Goal: Task Accomplishment & Management: Manage account settings

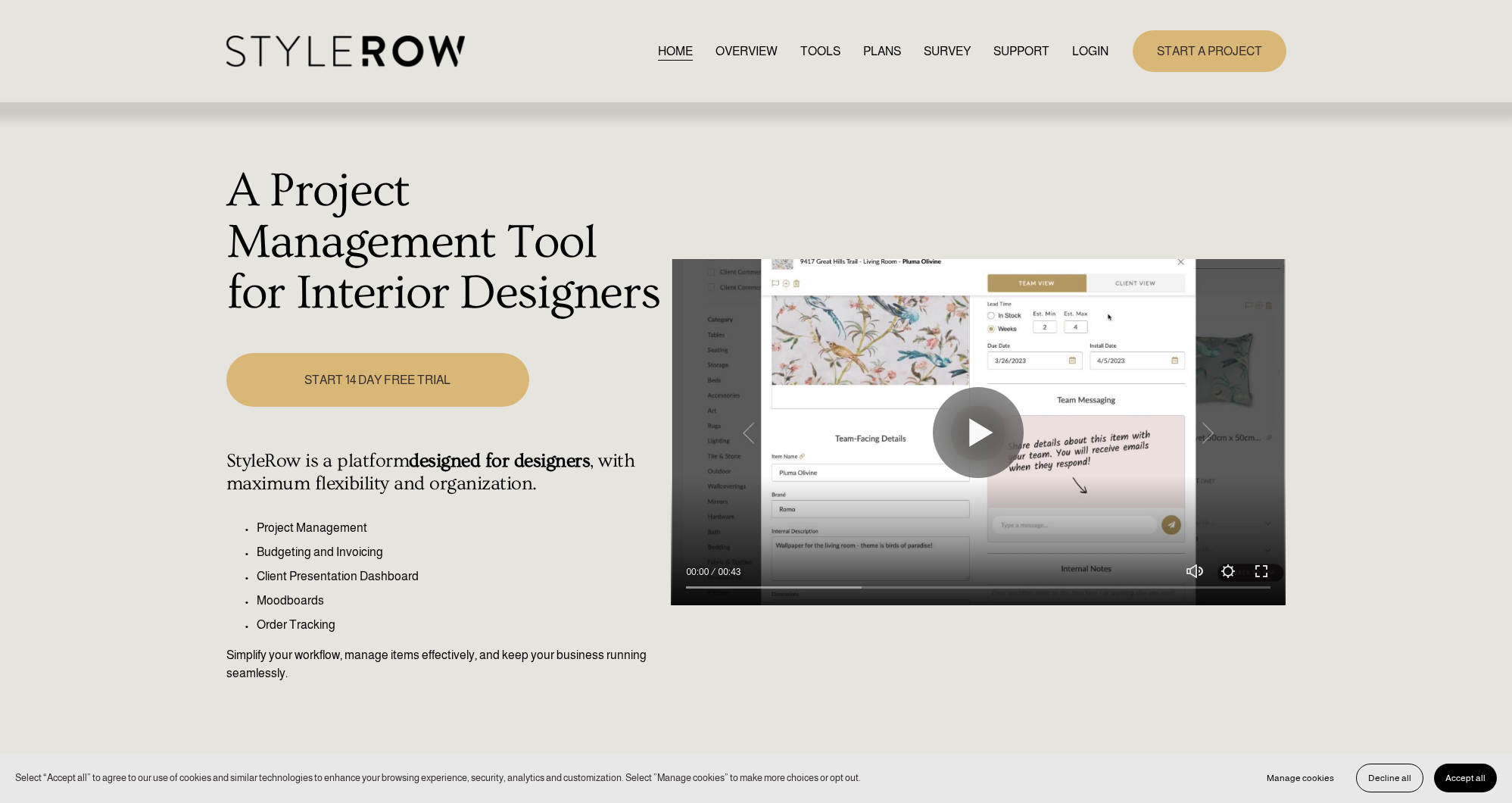
click at [1086, 53] on link "LOGIN" at bounding box center [1090, 51] width 36 height 21
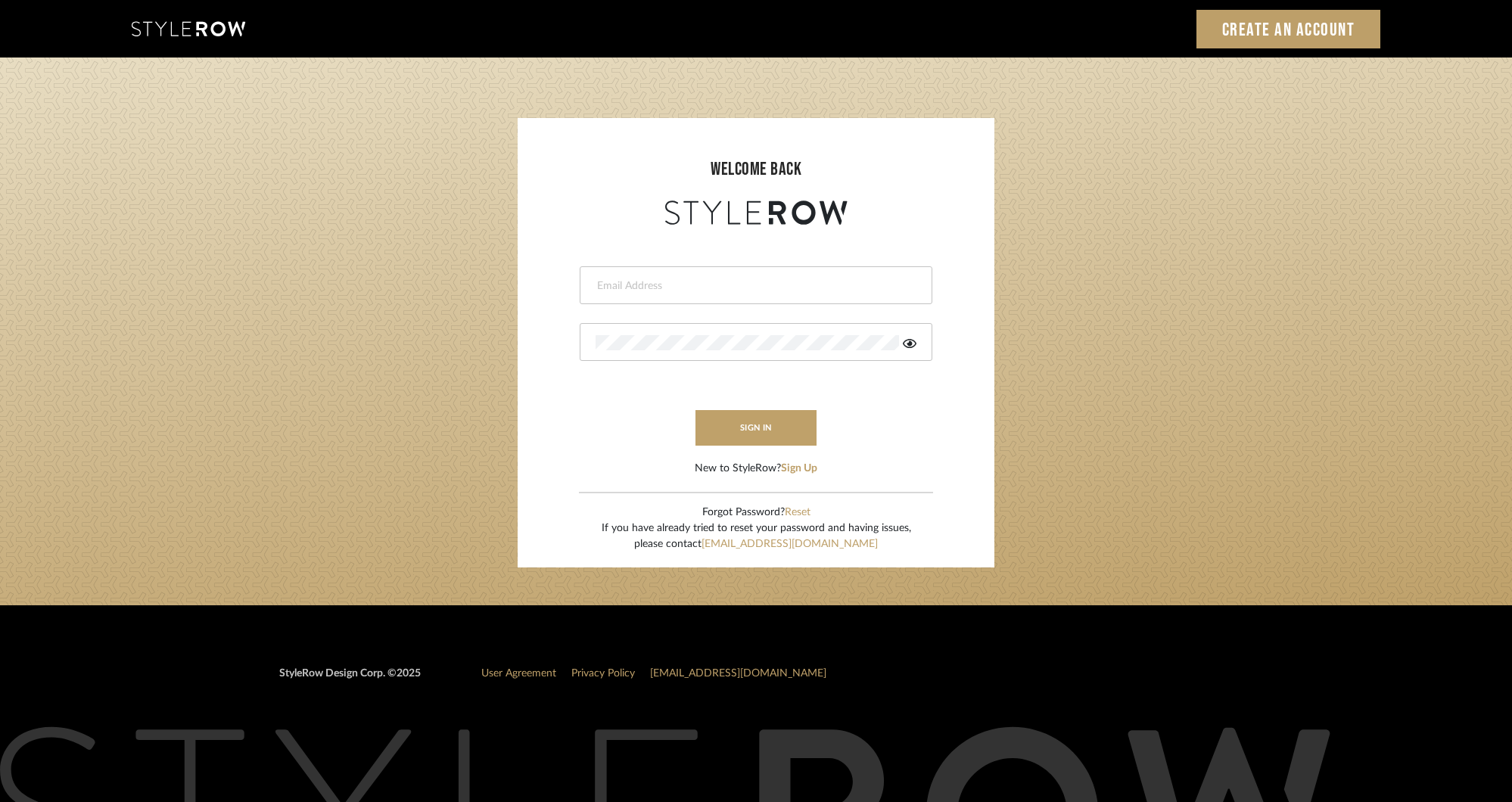
type input "molly@fitchhill.com"
click at [775, 421] on button "sign in" at bounding box center [756, 427] width 121 height 35
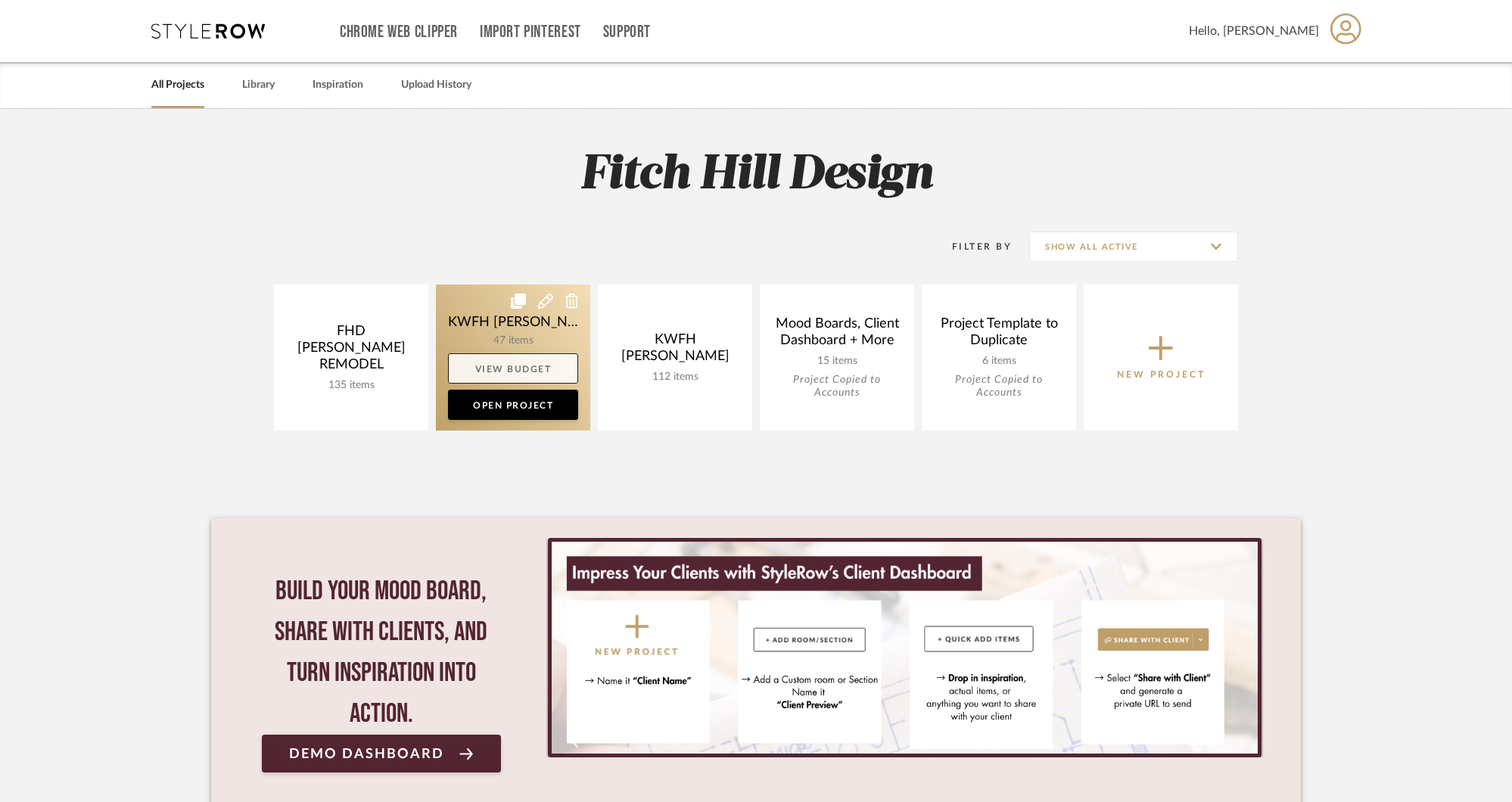
click at [569, 373] on link "View Budget" at bounding box center [513, 368] width 130 height 30
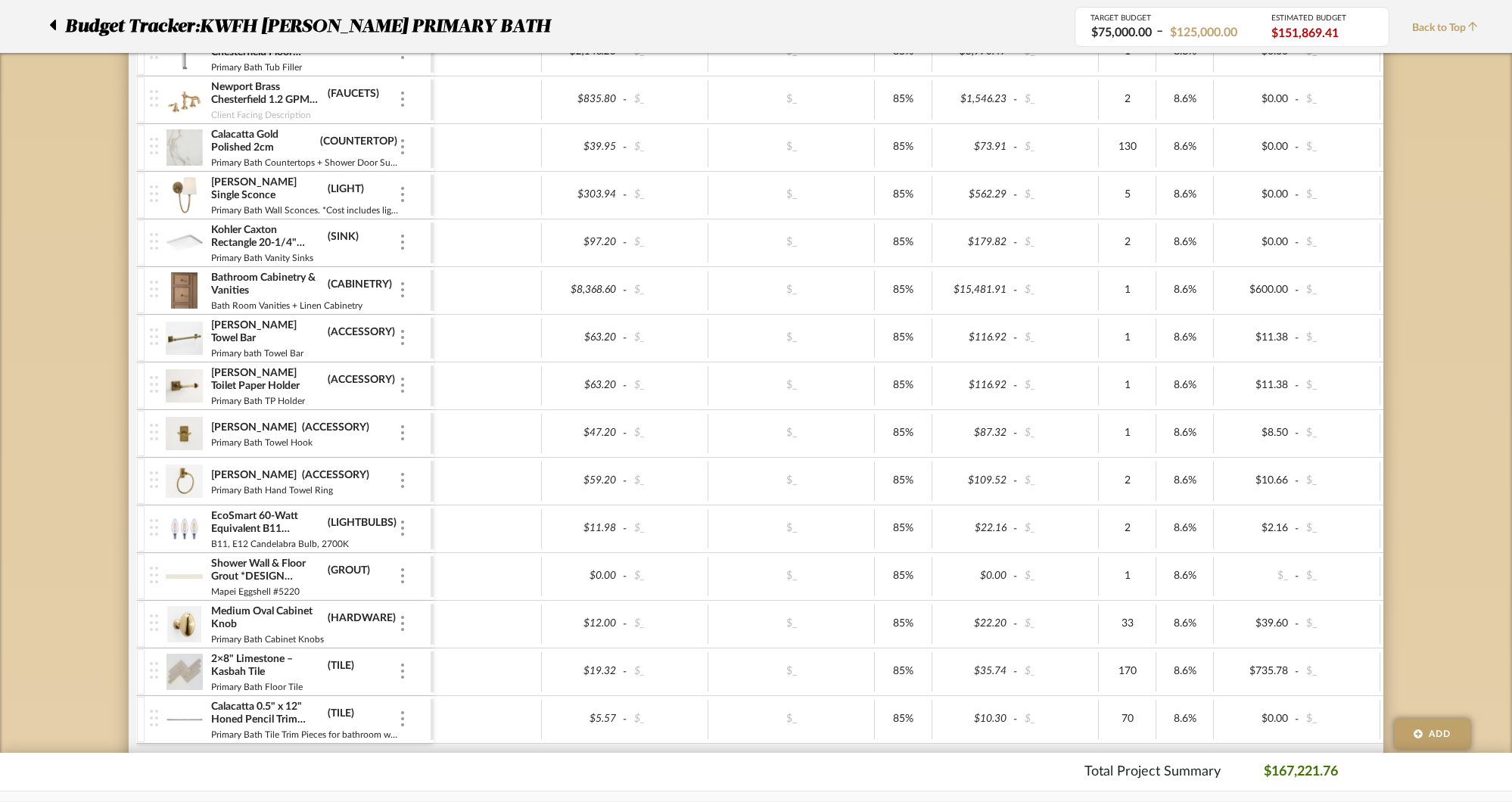
scroll to position [979, 0]
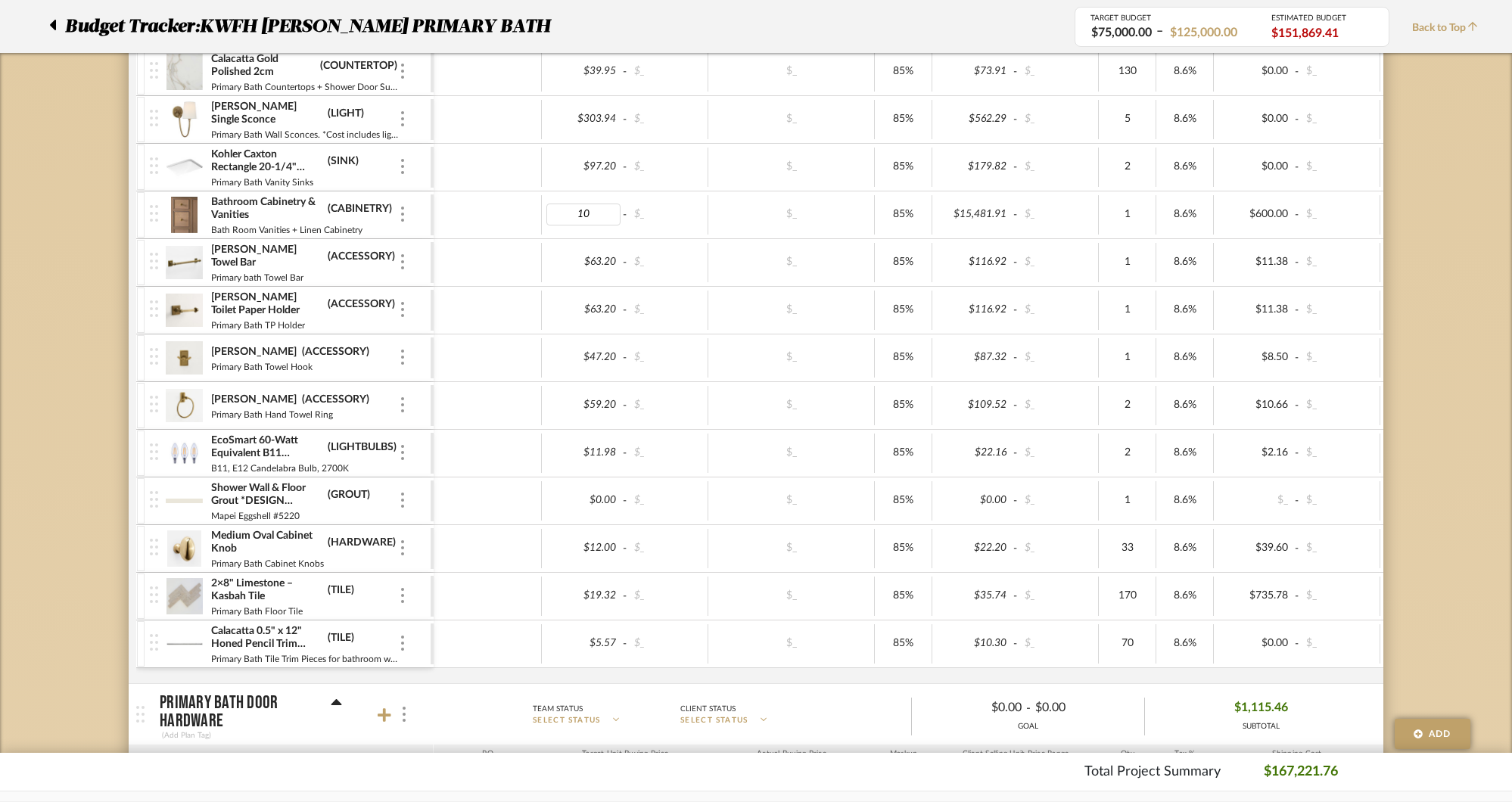
type input "10,"
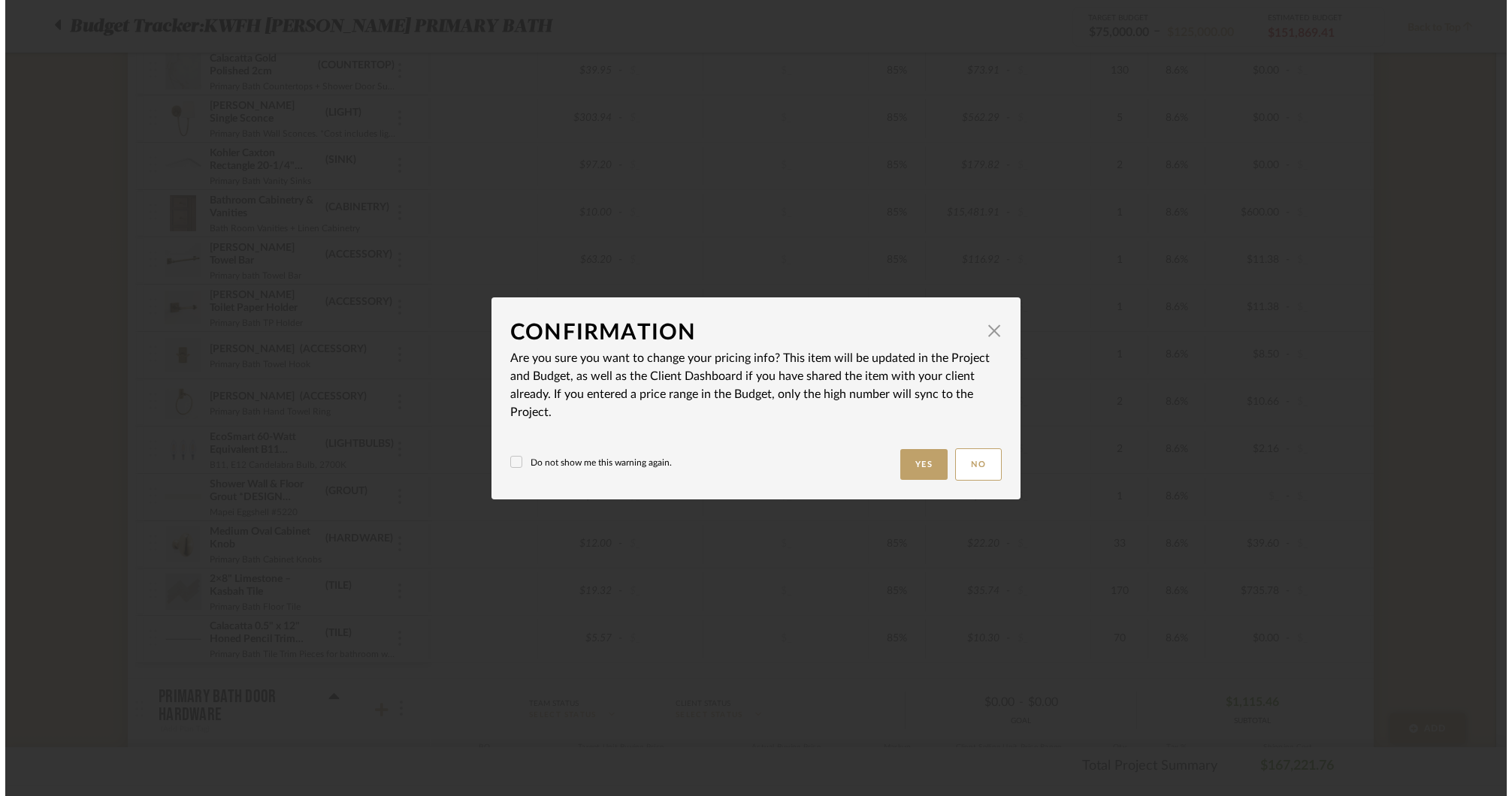
scroll to position [0, 0]
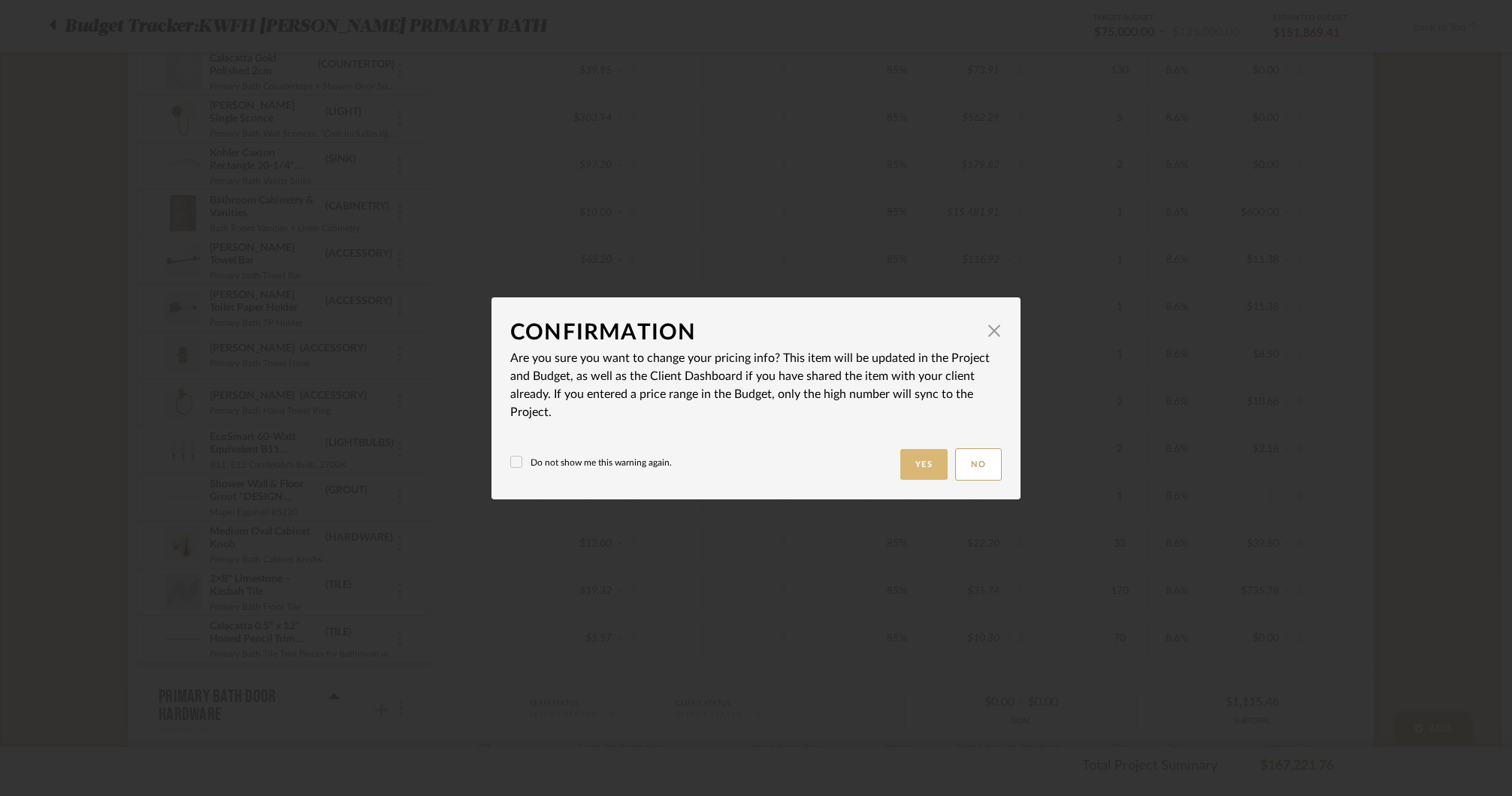
click at [903, 464] on button "Yes" at bounding box center [923, 464] width 48 height 31
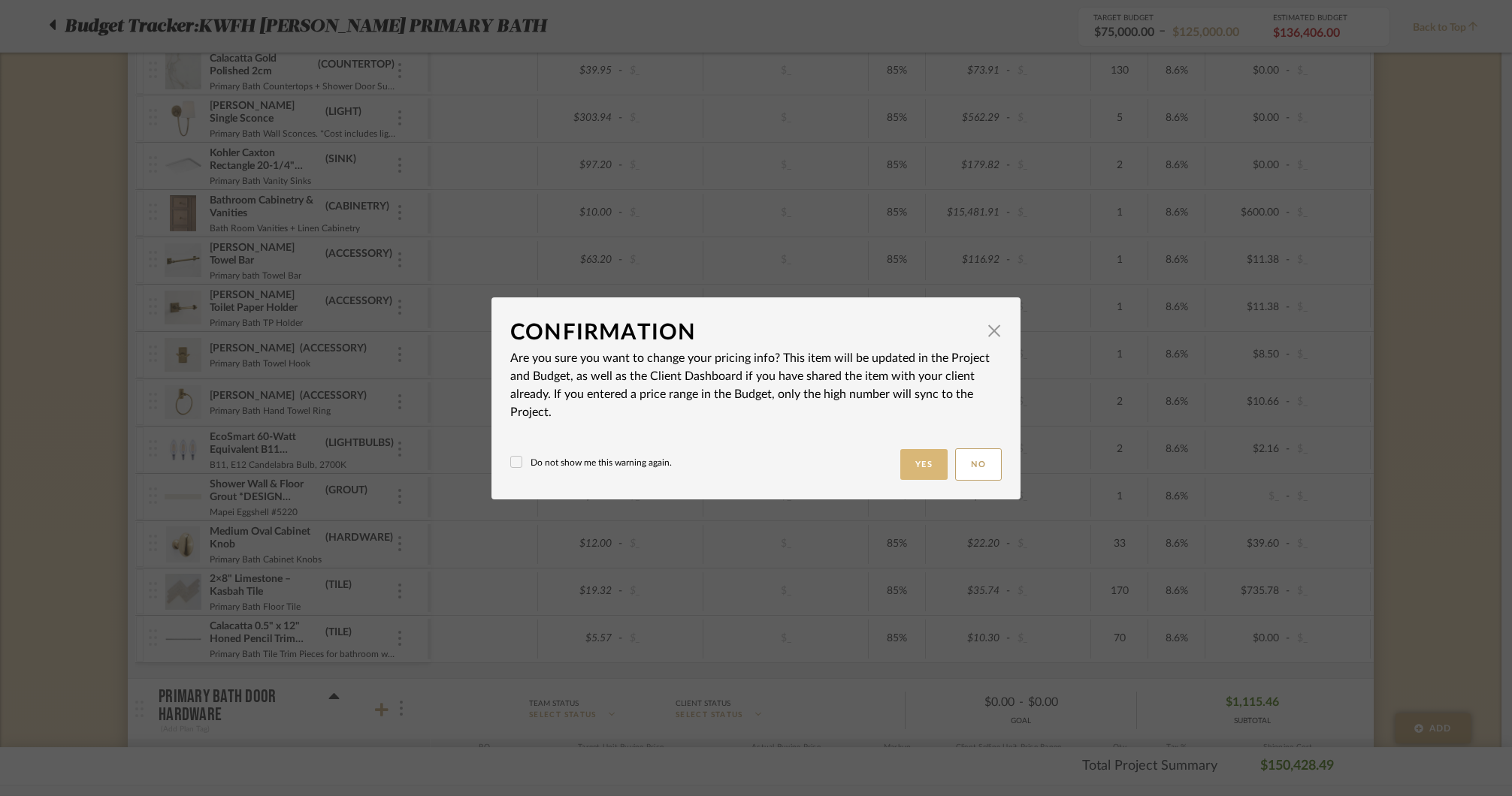
click at [924, 464] on button "Yes" at bounding box center [923, 464] width 48 height 31
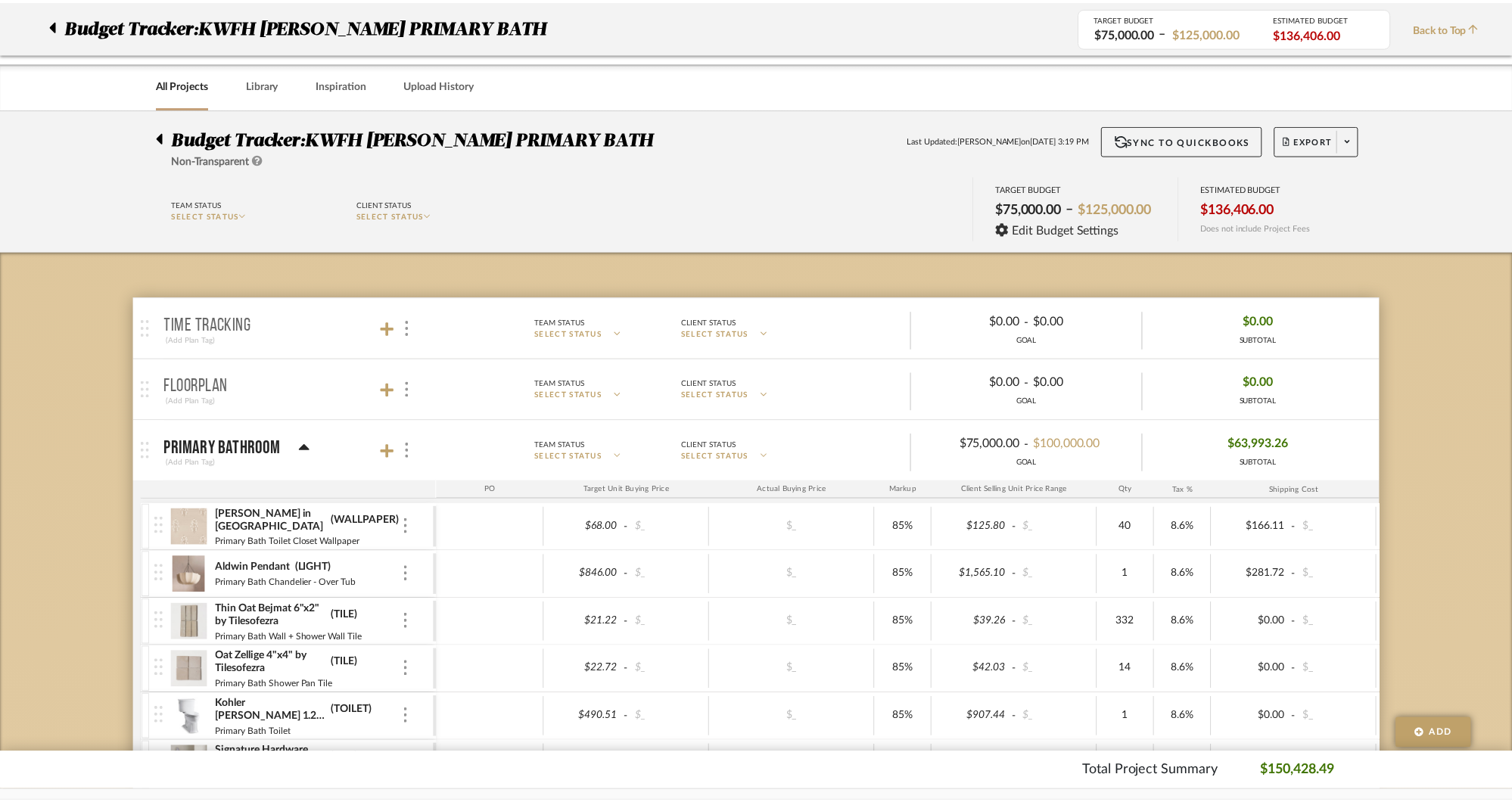
scroll to position [979, 0]
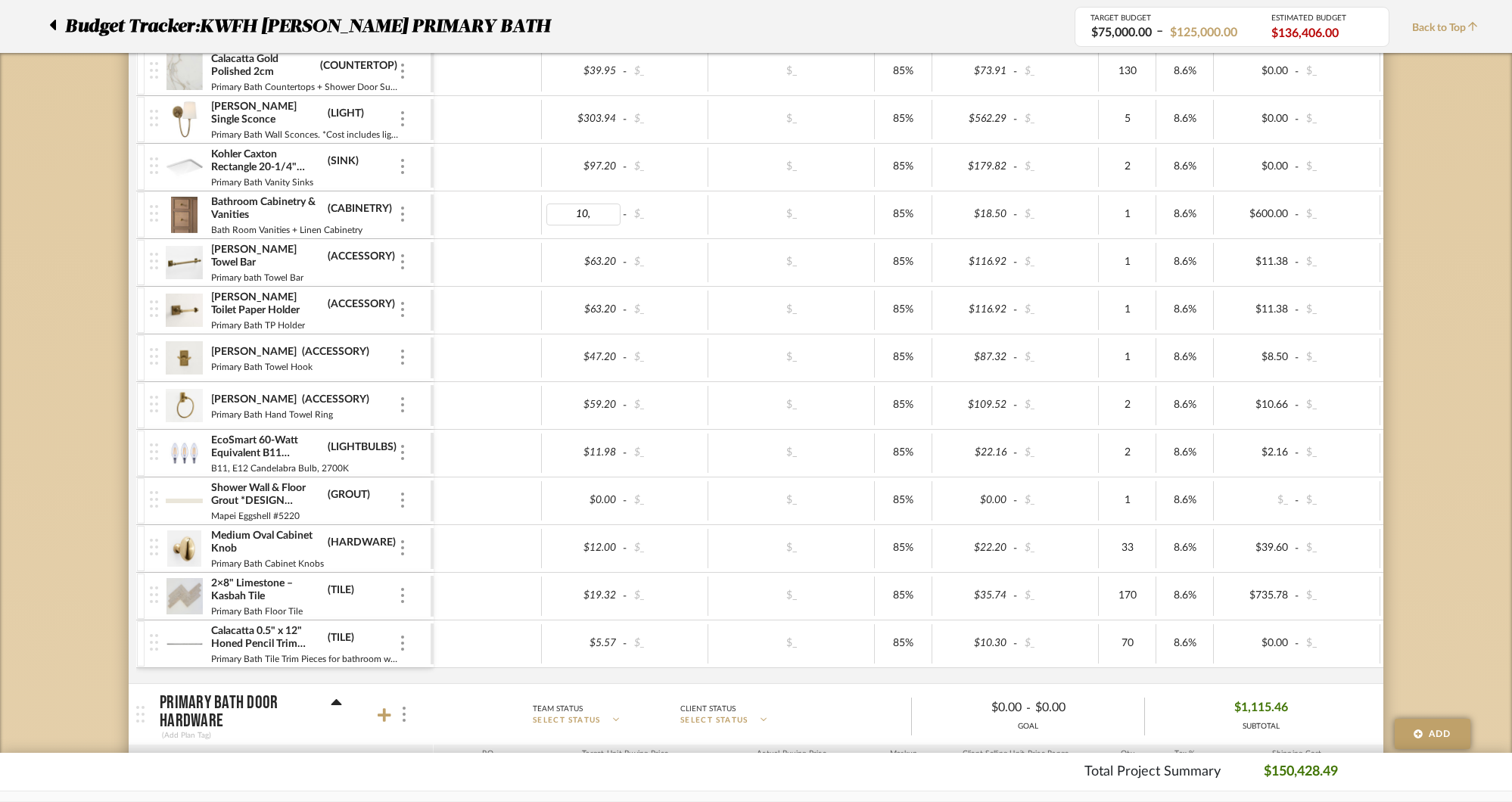
type input "10"
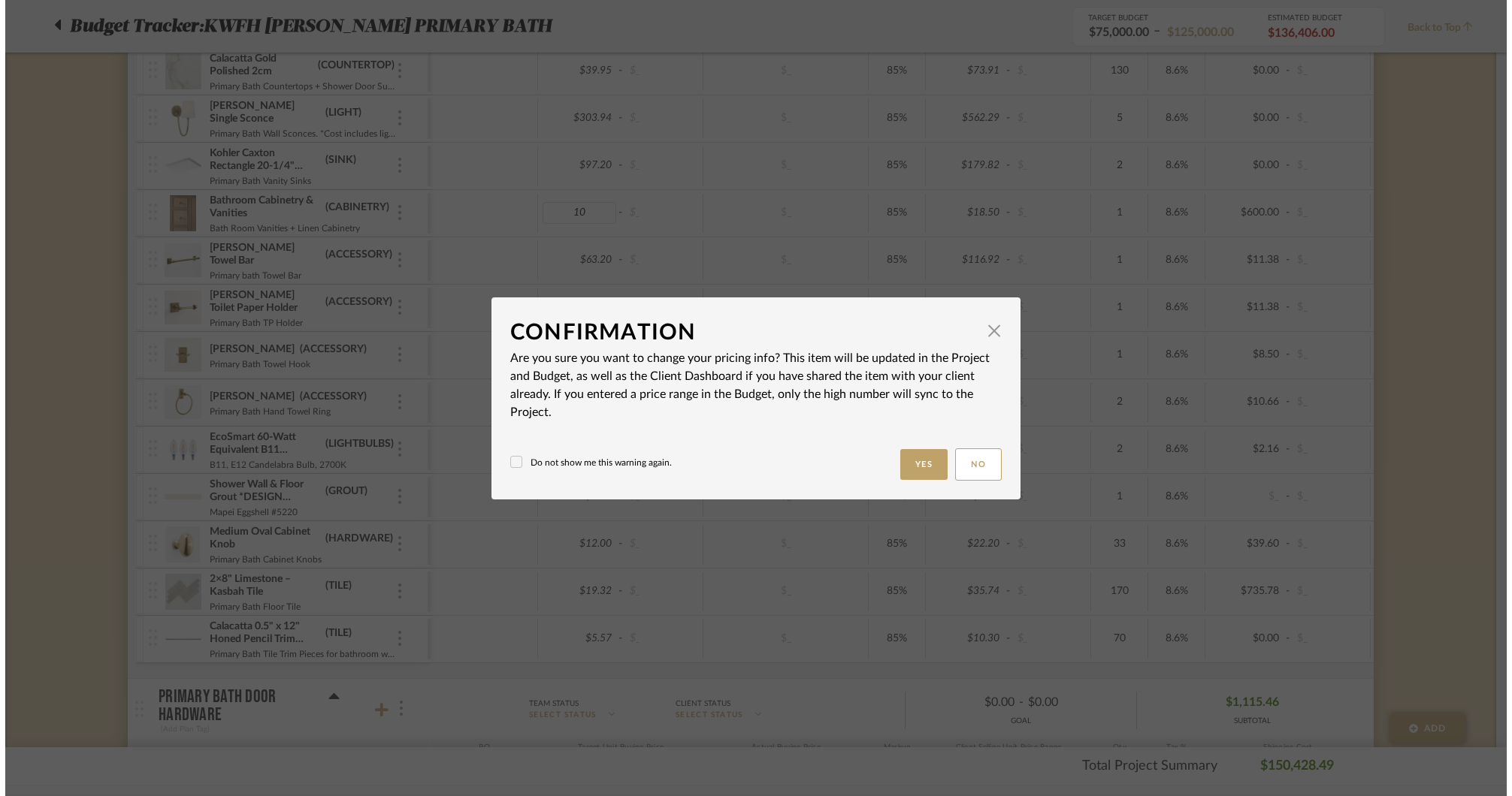
scroll to position [0, 0]
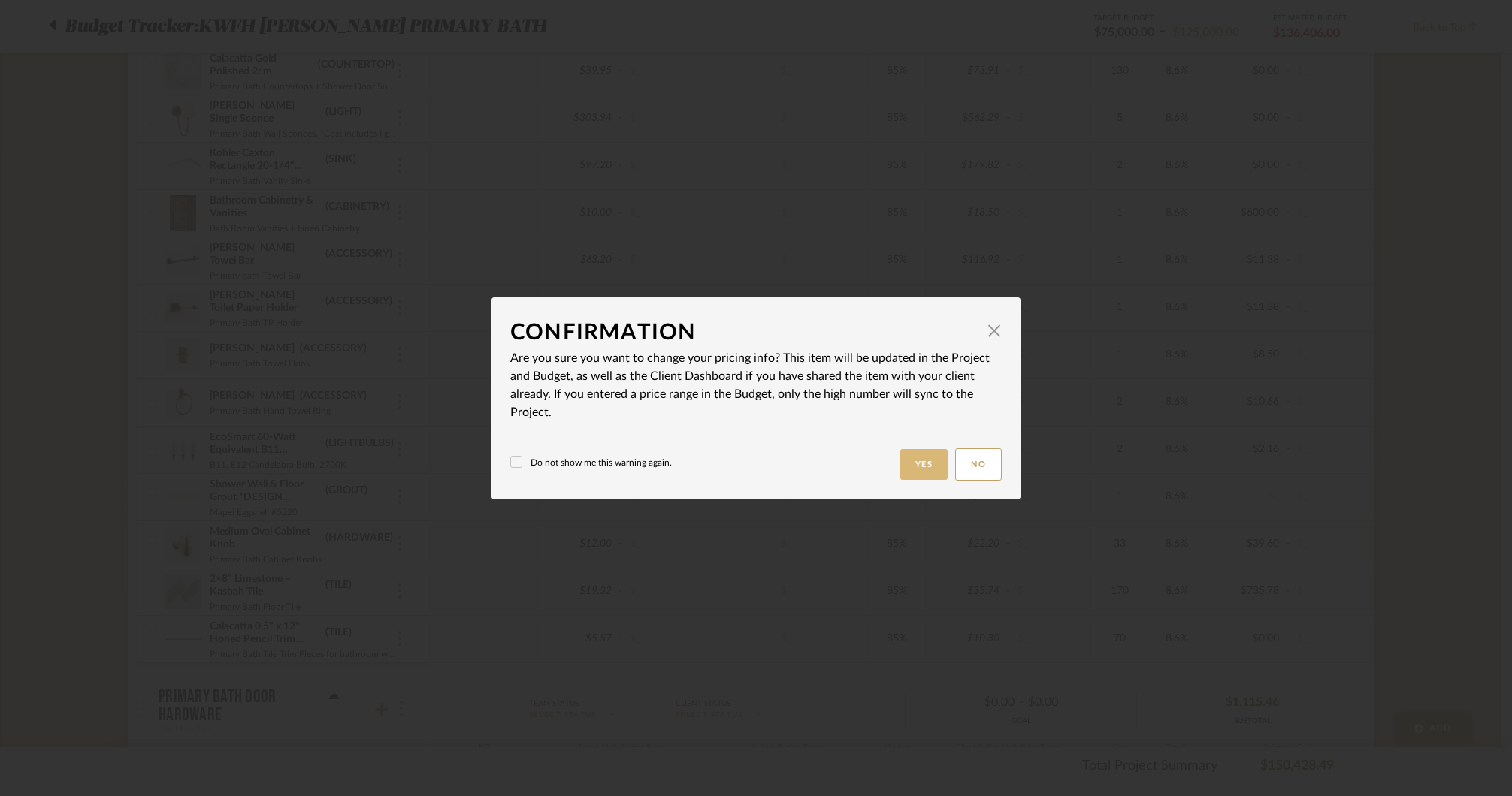
click at [929, 466] on button "Yes" at bounding box center [923, 464] width 48 height 31
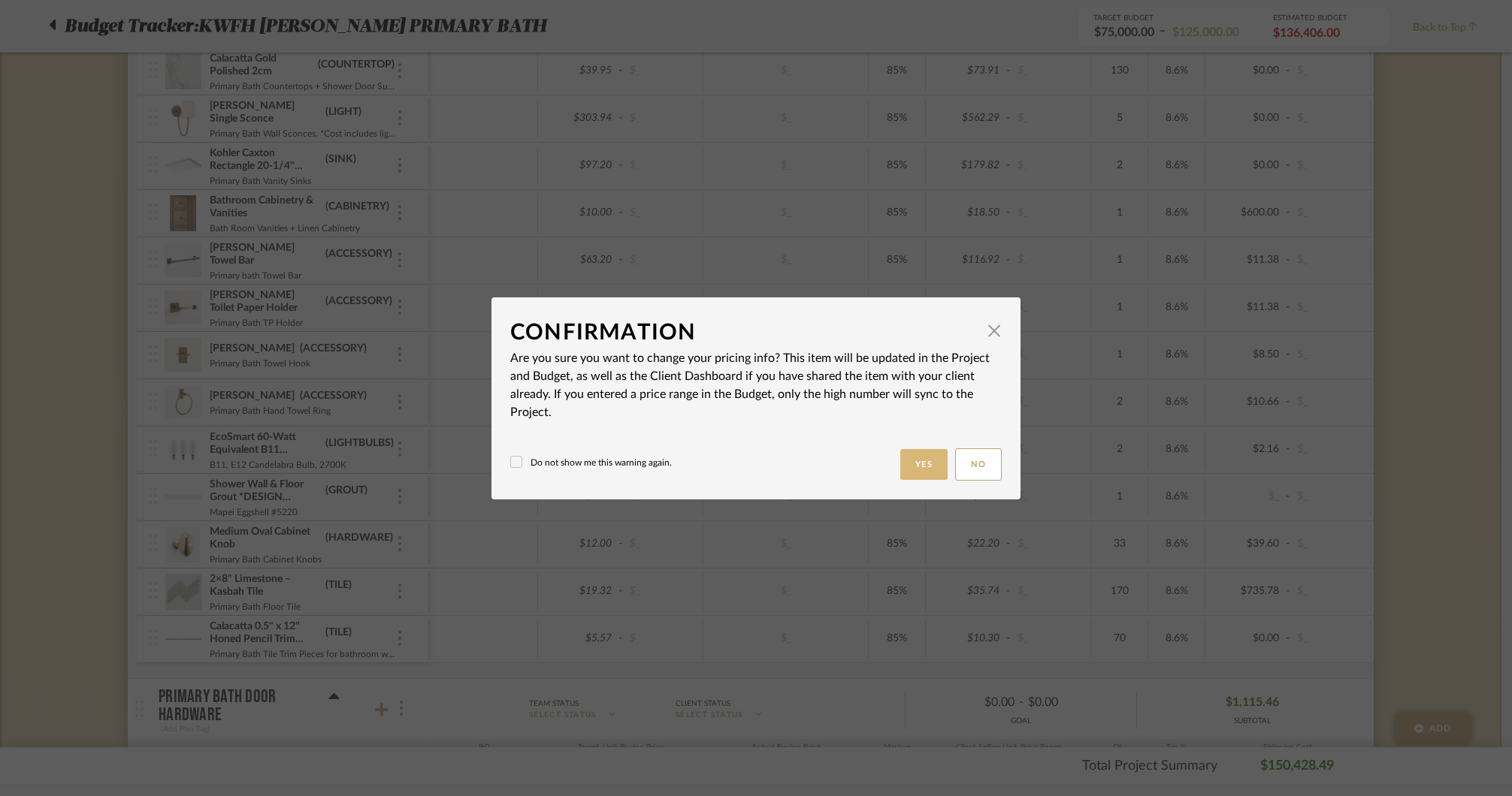
click at [923, 464] on button "Yes" at bounding box center [923, 464] width 48 height 31
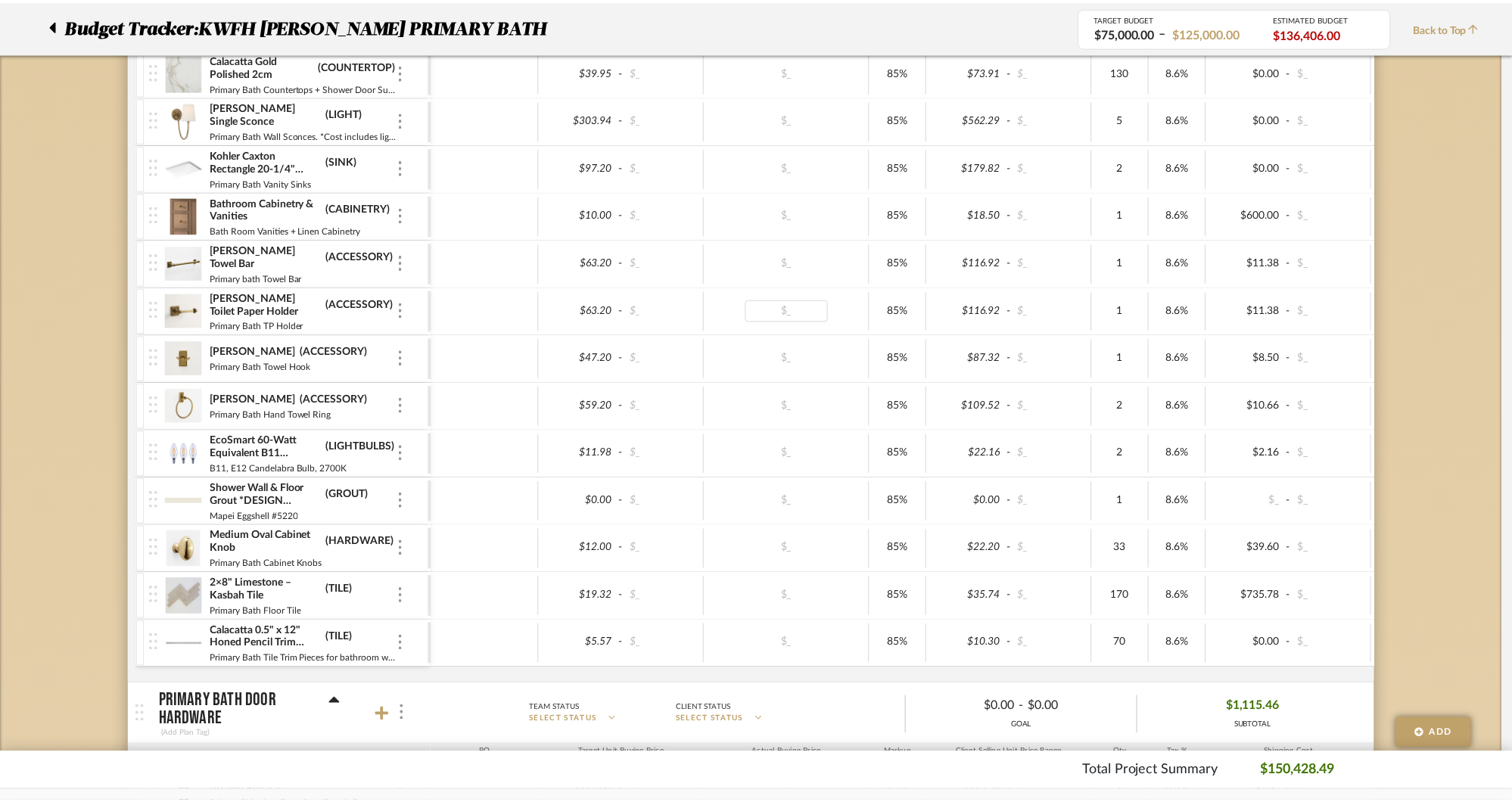
scroll to position [979, 0]
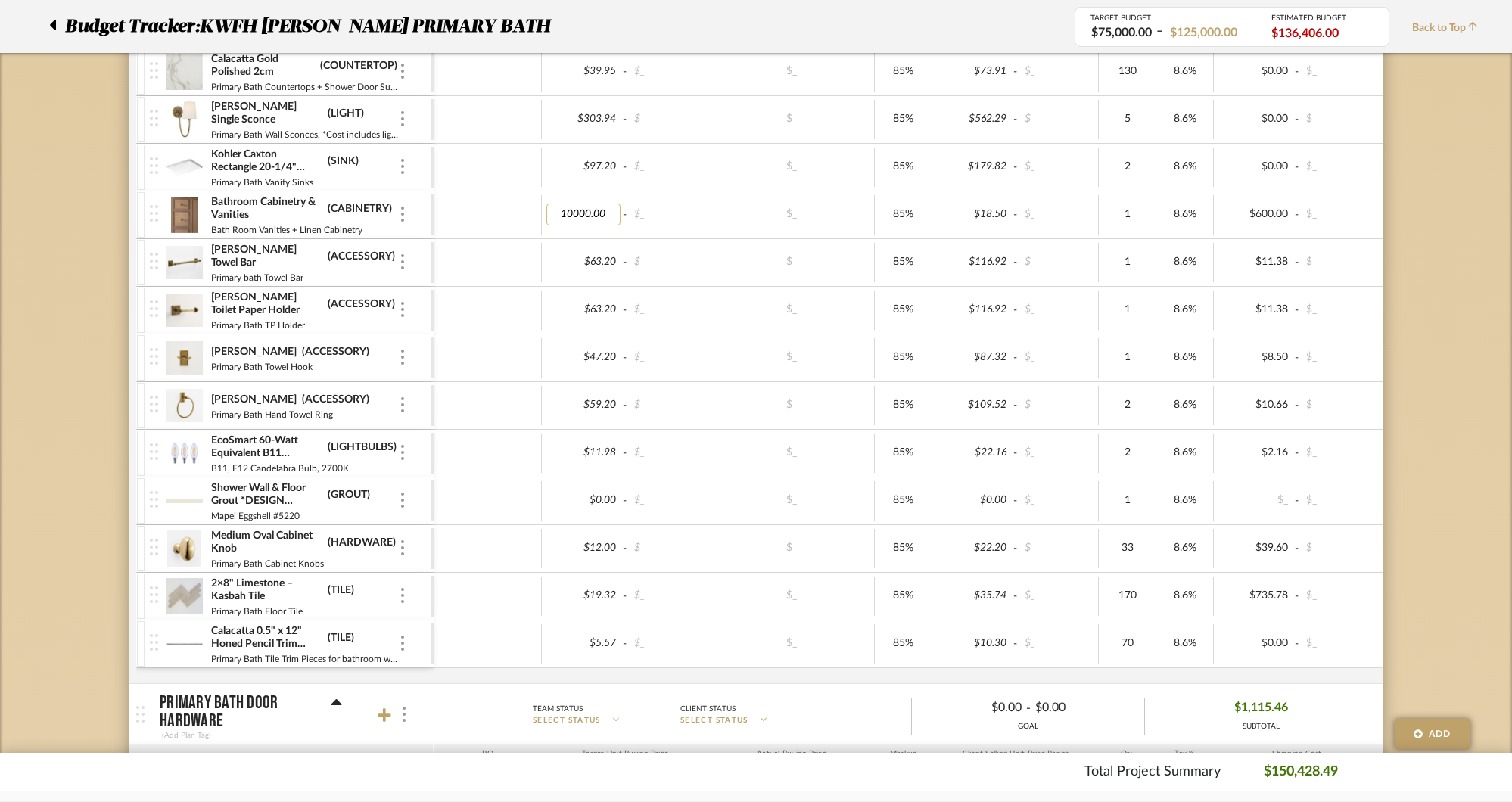
click at [578, 215] on input "10000.00" at bounding box center [583, 215] width 74 height 22
type input "10000.00"
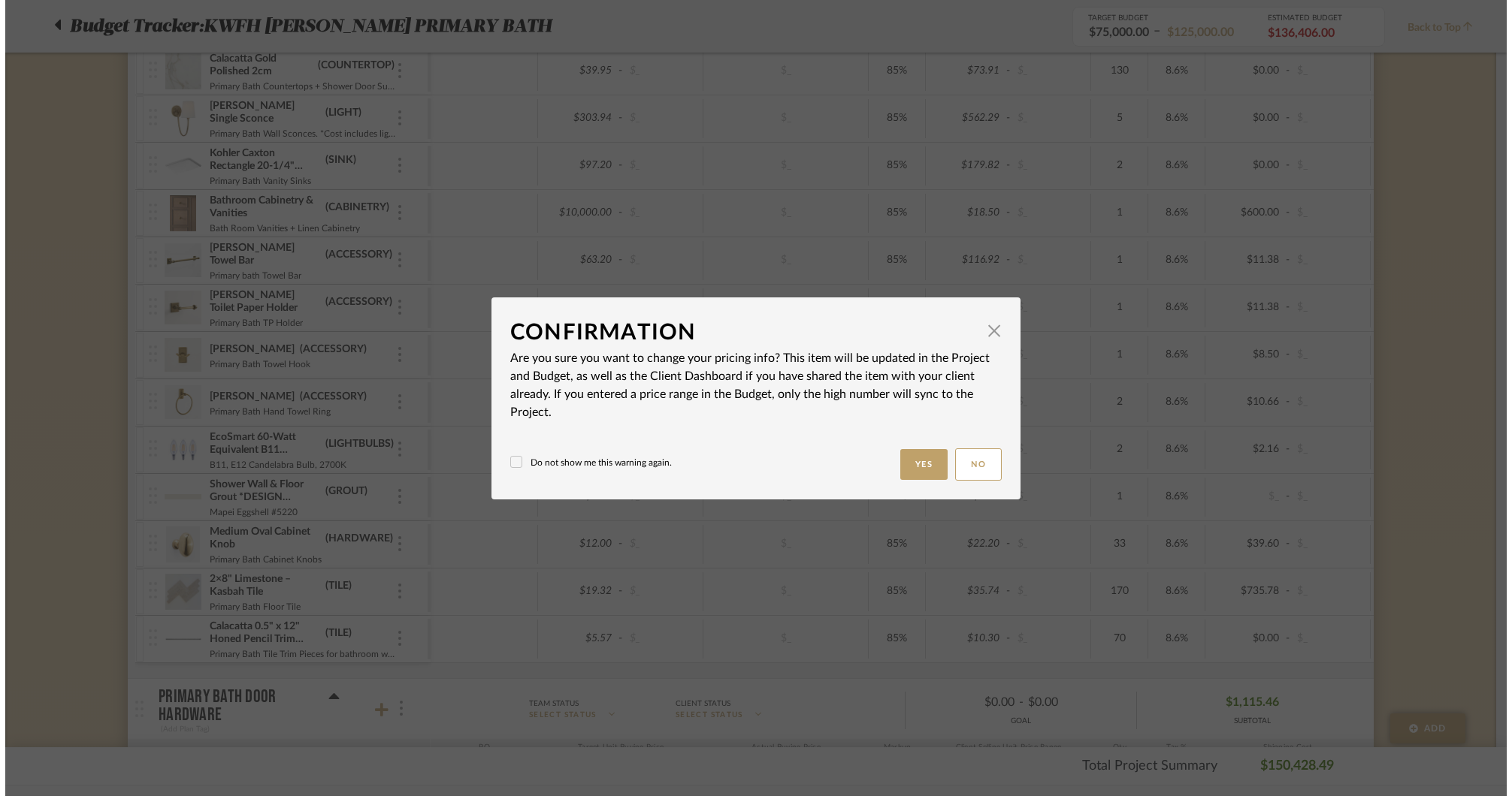
scroll to position [0, 0]
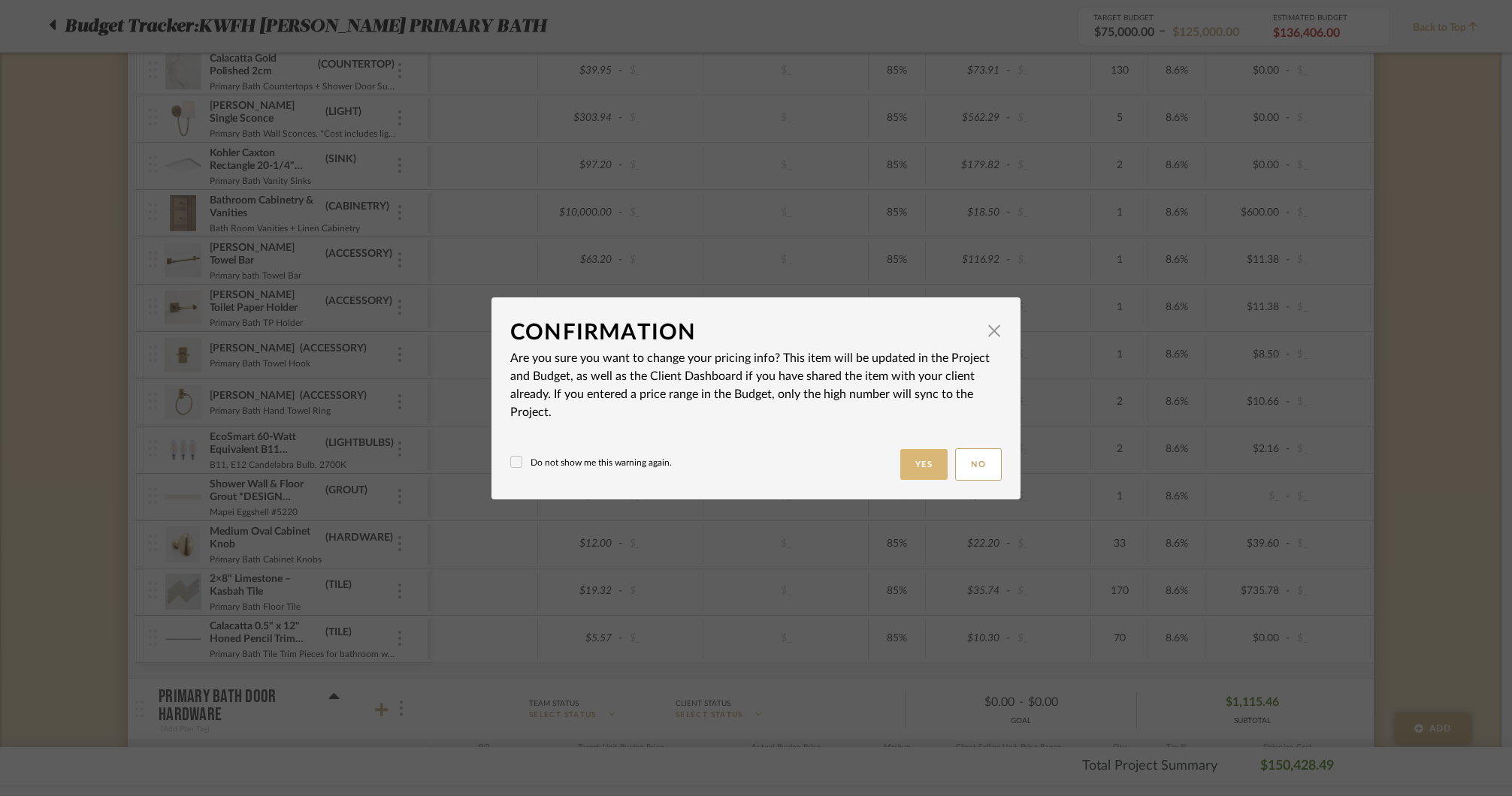
click at [930, 462] on button "Yes" at bounding box center [923, 464] width 48 height 31
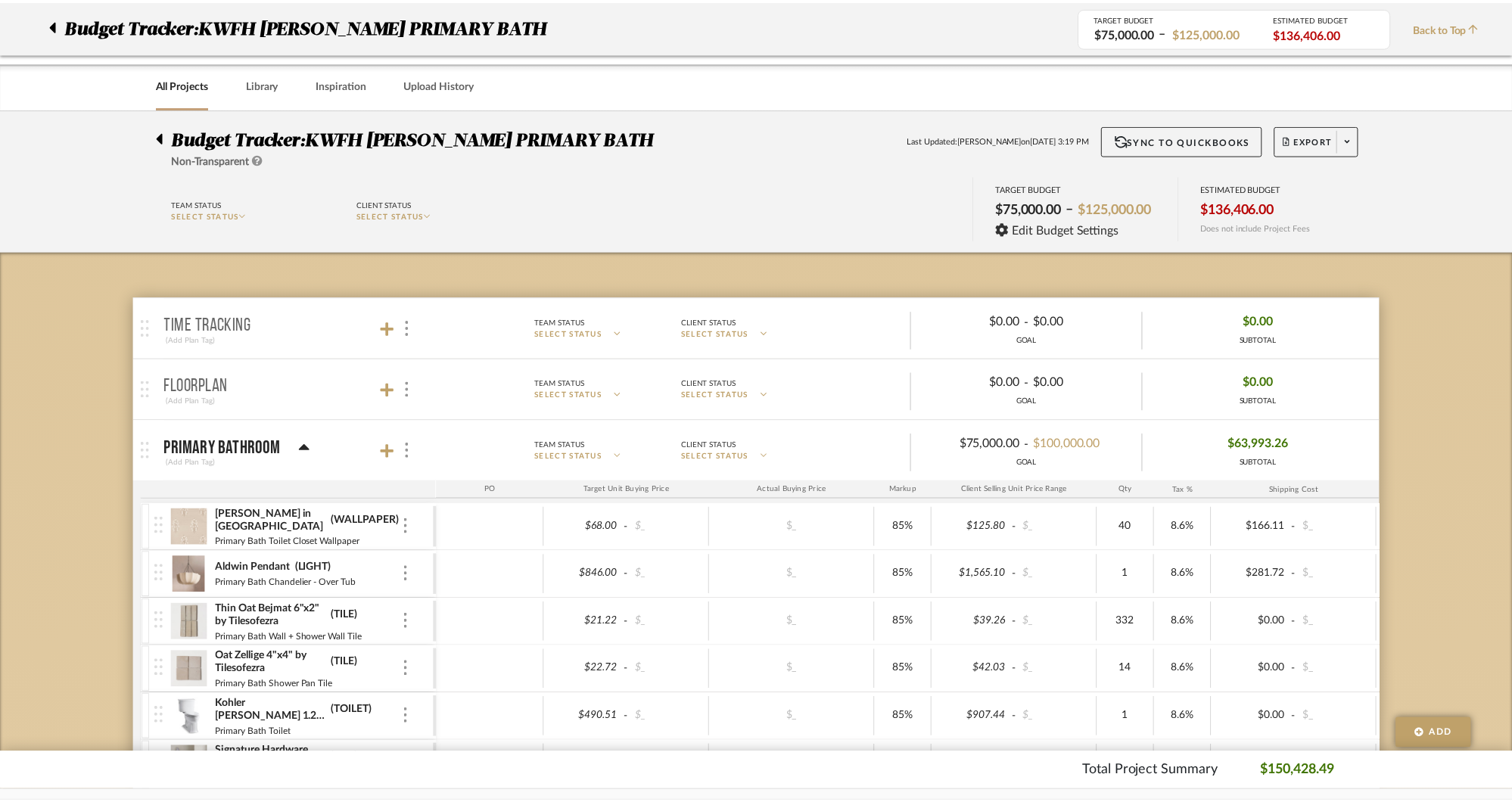
scroll to position [979, 0]
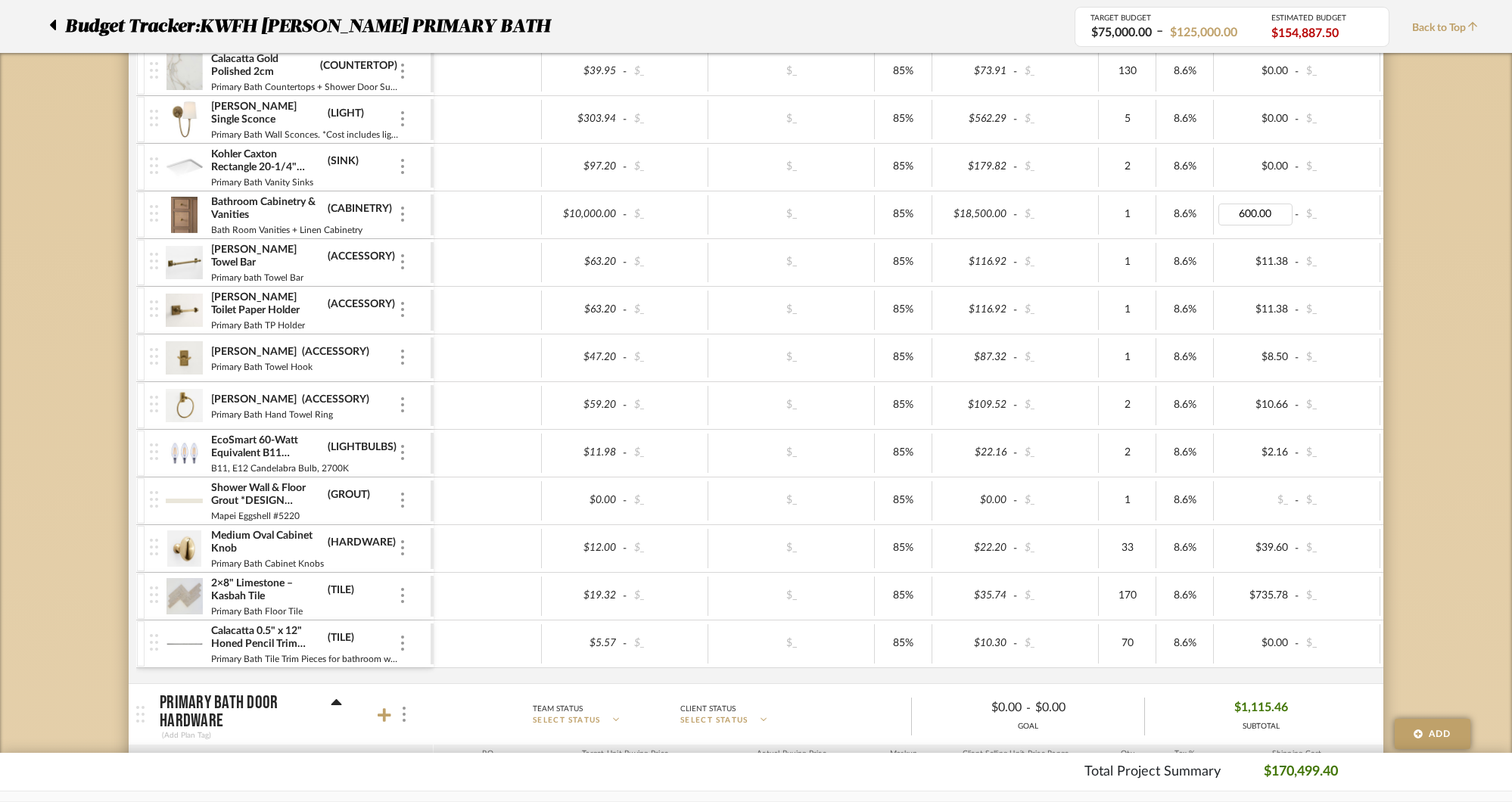
type input "0"
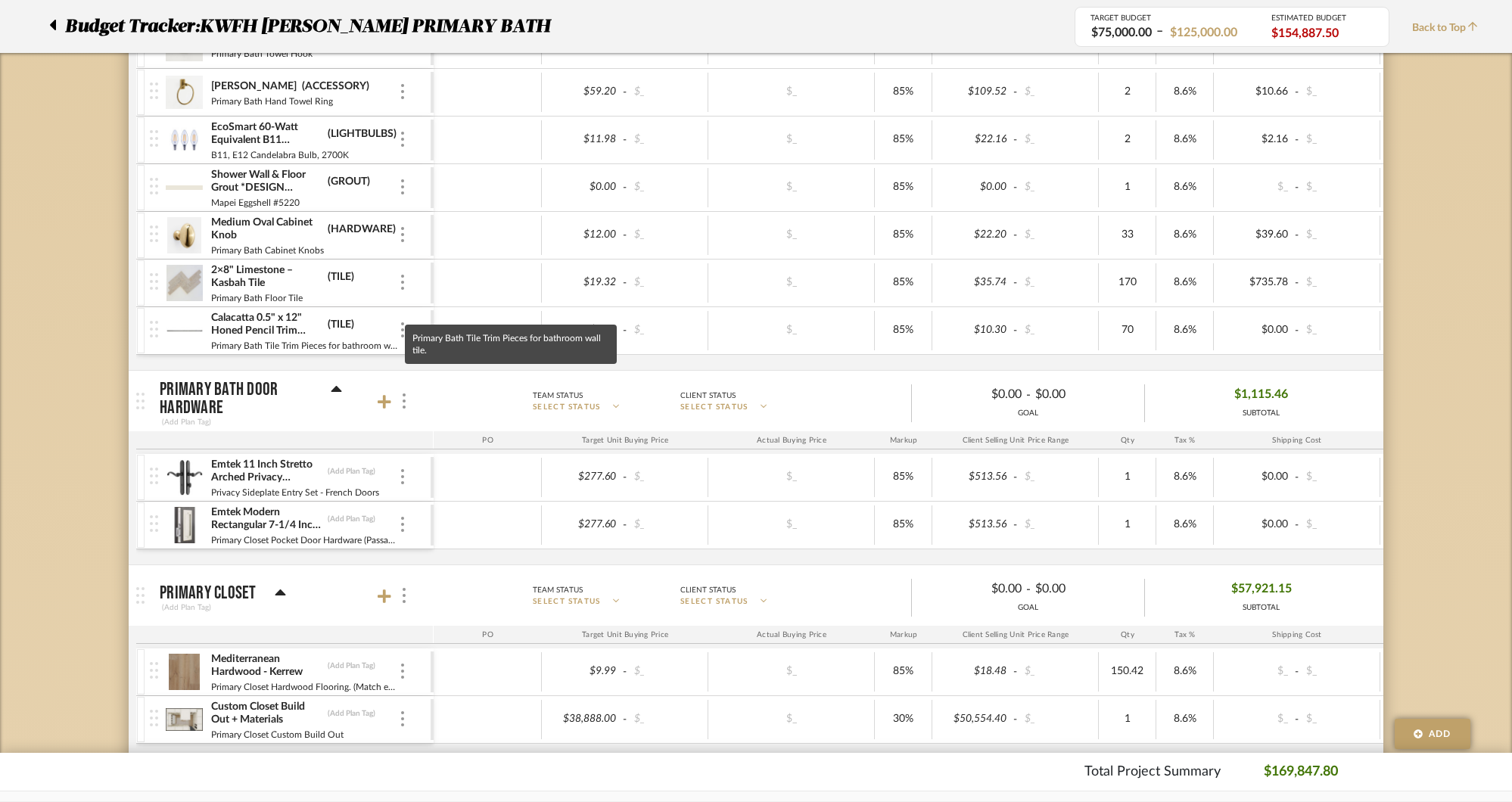
scroll to position [1292, 0]
click at [401, 473] on img at bounding box center [402, 476] width 3 height 15
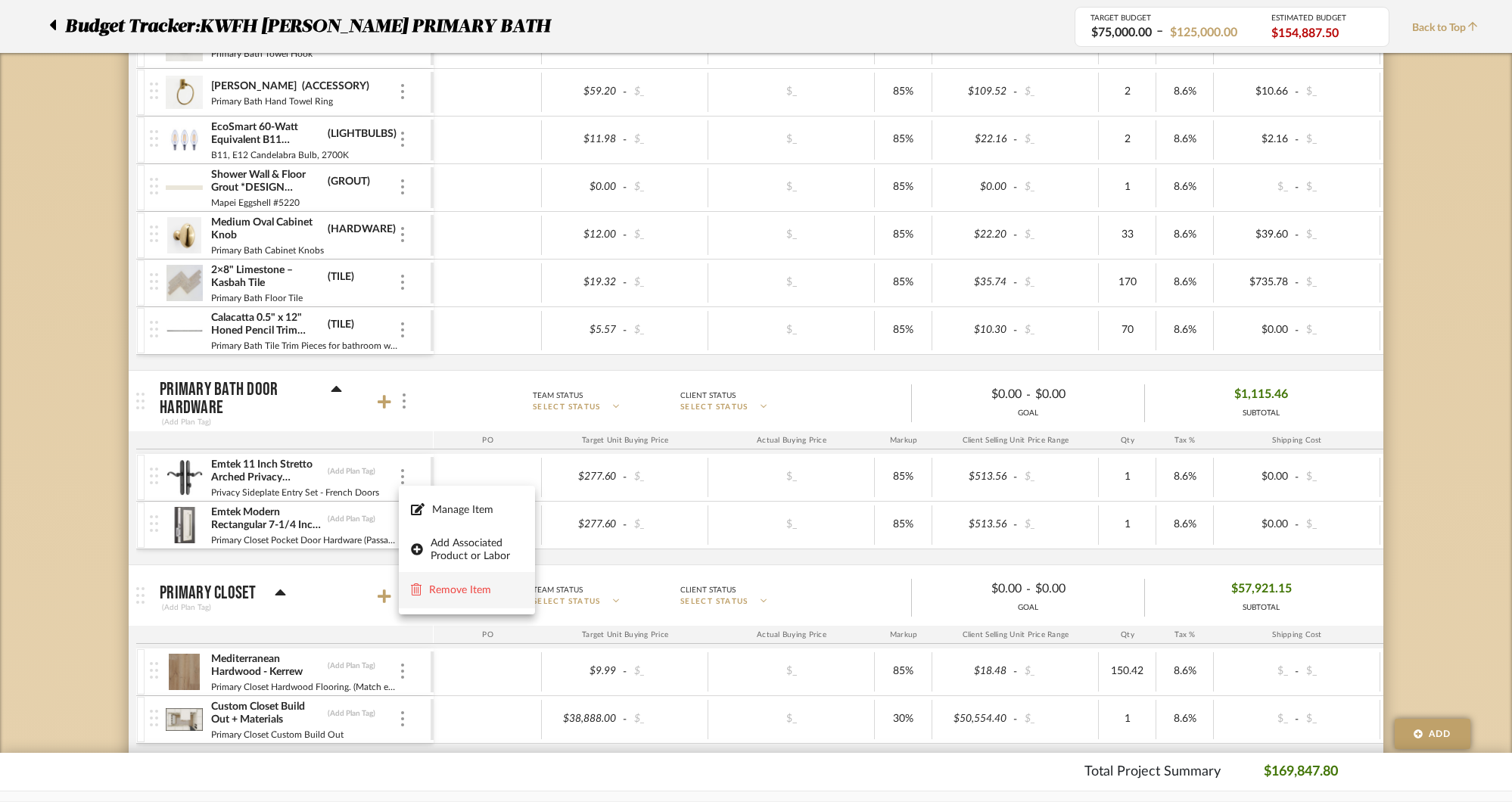
click at [463, 590] on span "Remove Item" at bounding box center [476, 589] width 94 height 13
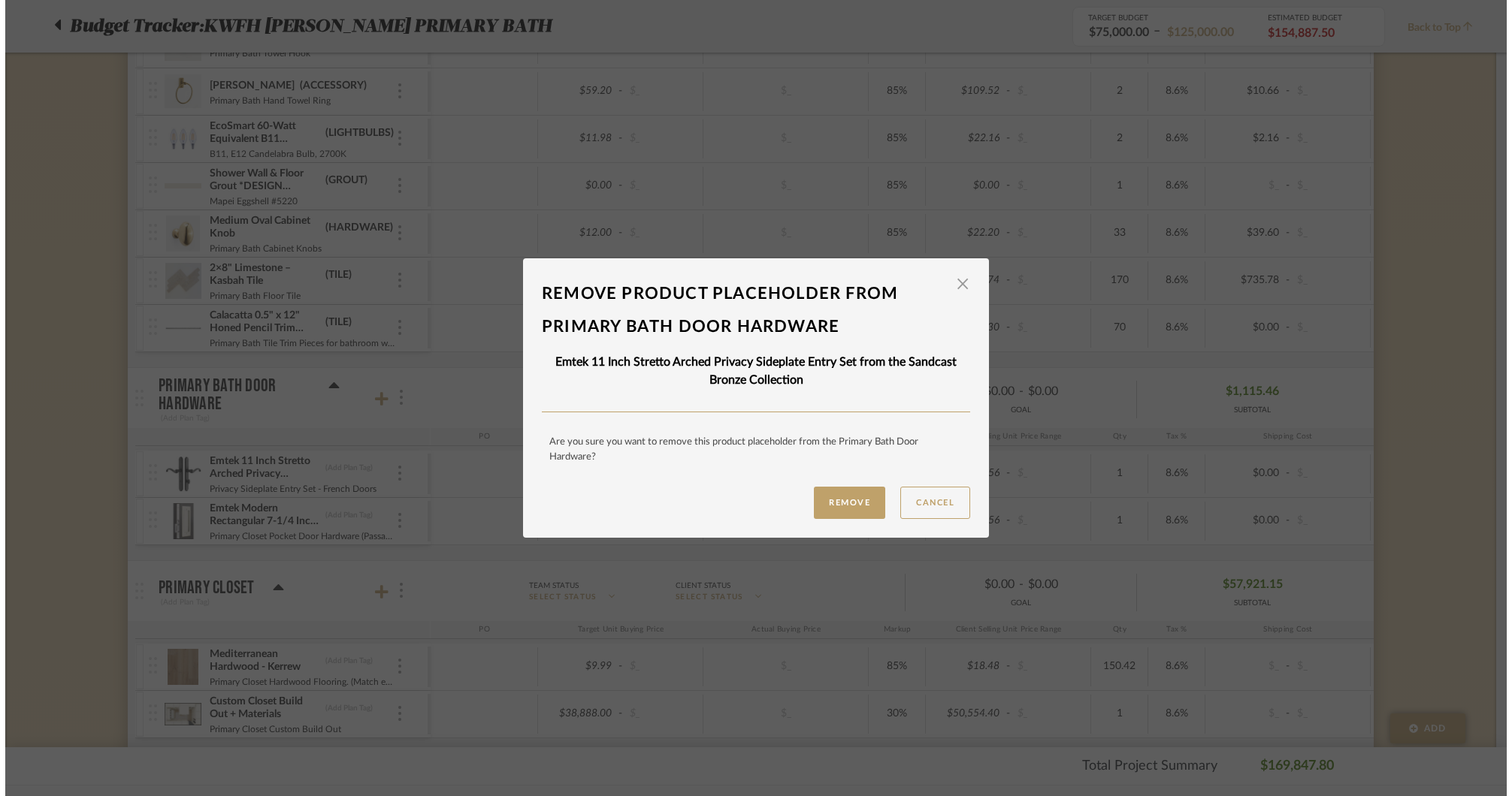
scroll to position [0, 0]
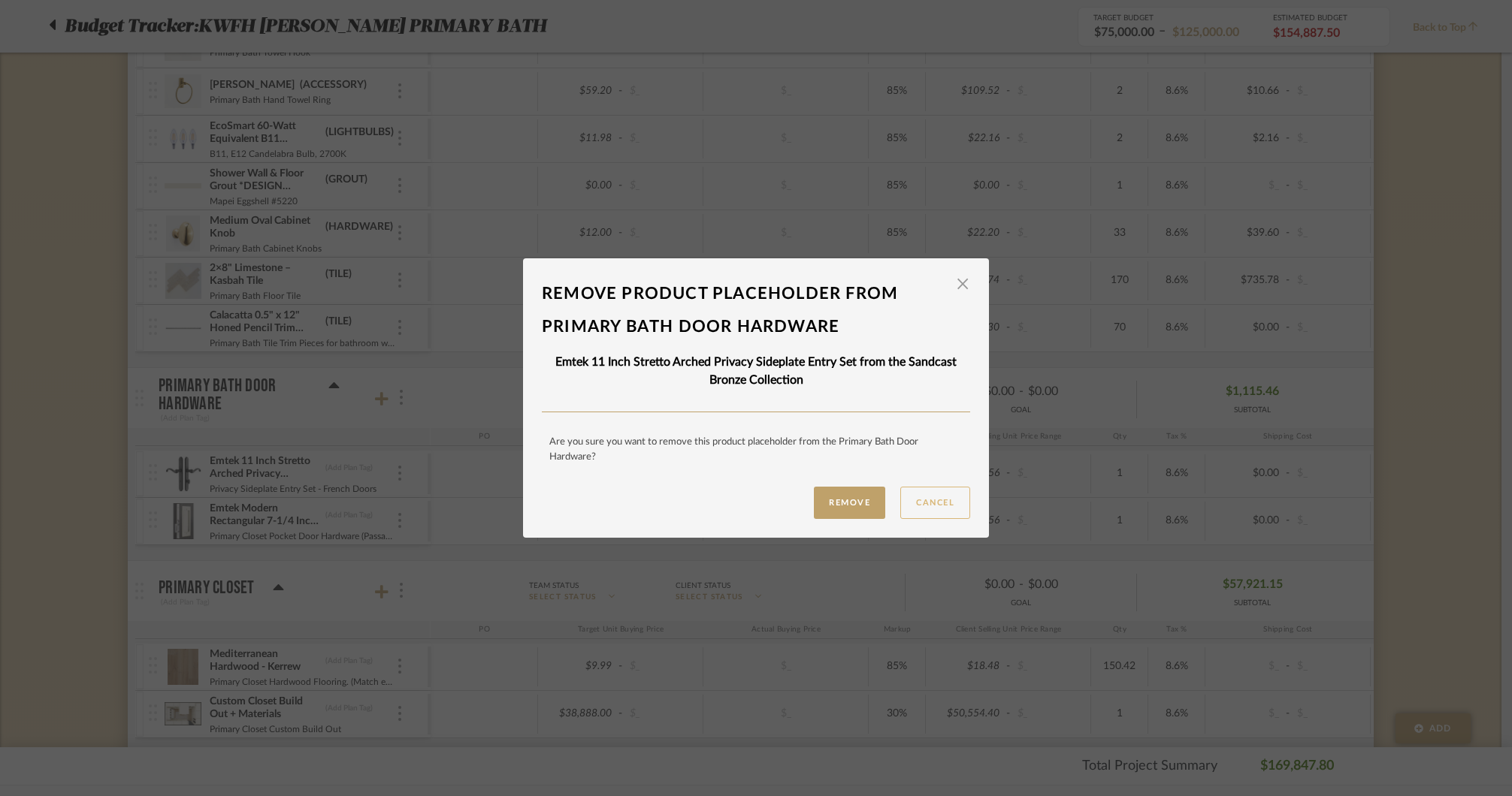
click at [924, 500] on button "Cancel" at bounding box center [935, 503] width 70 height 32
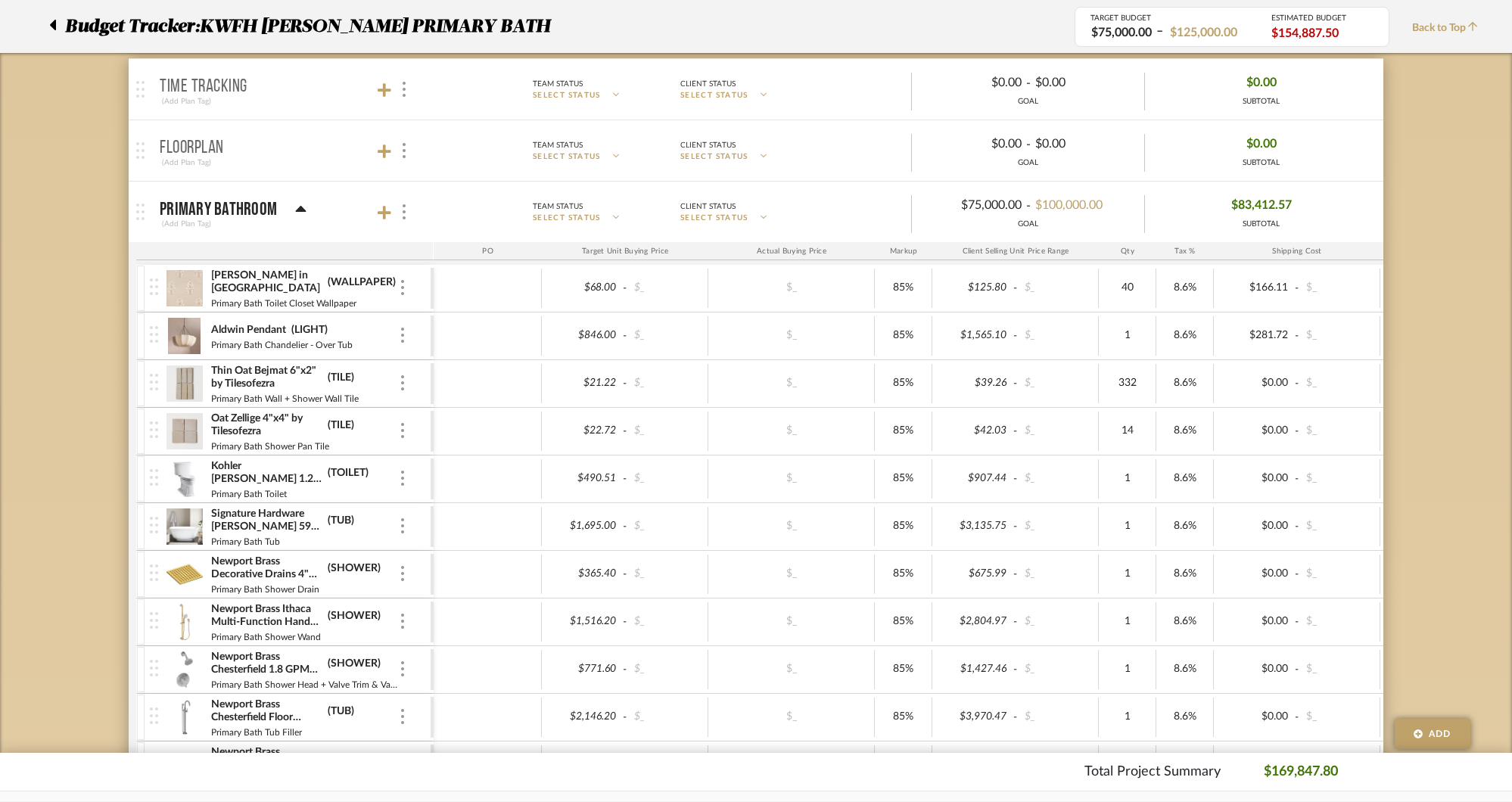
scroll to position [237, 0]
click at [389, 212] on icon at bounding box center [384, 213] width 14 height 14
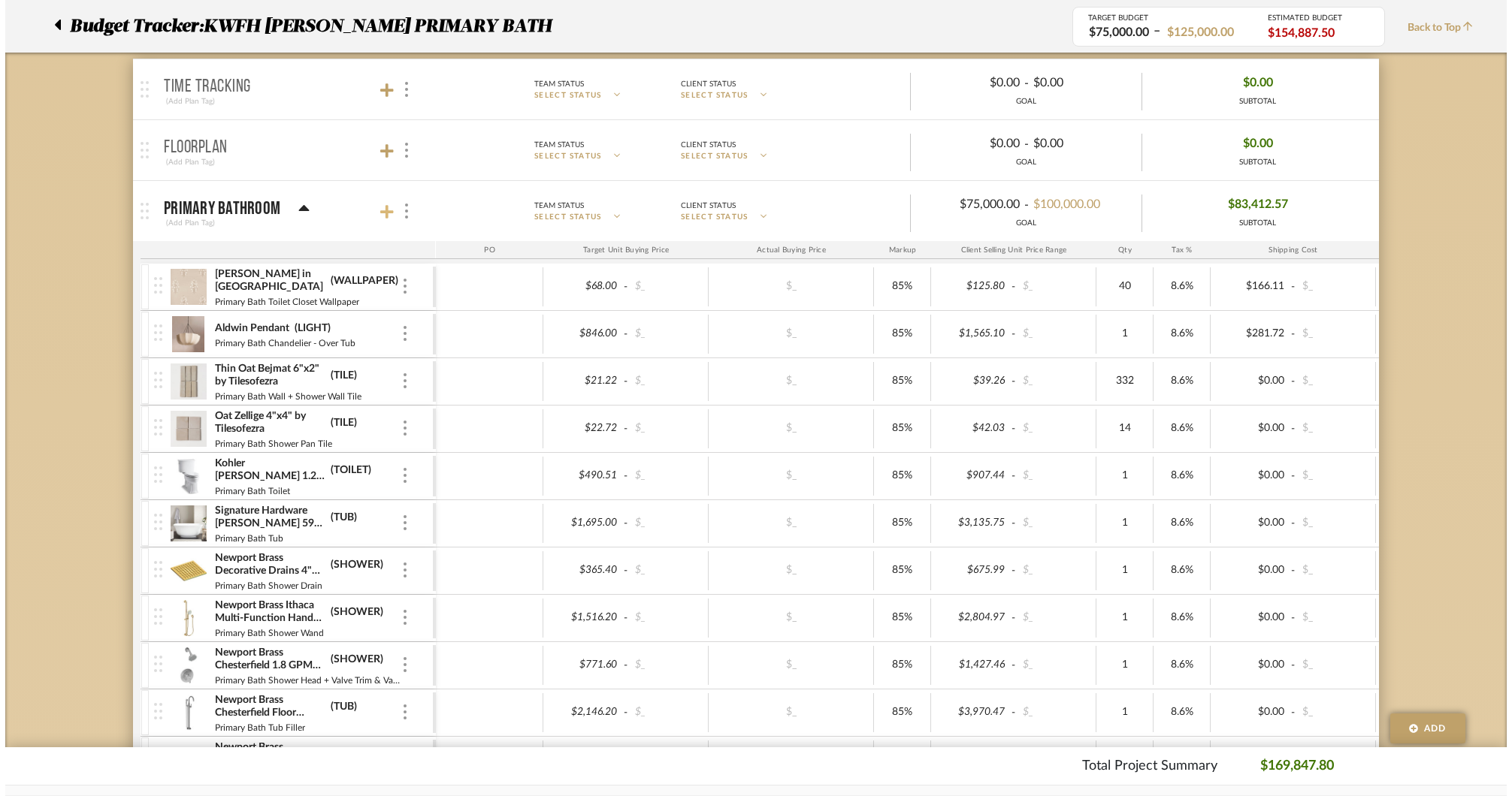
scroll to position [0, 0]
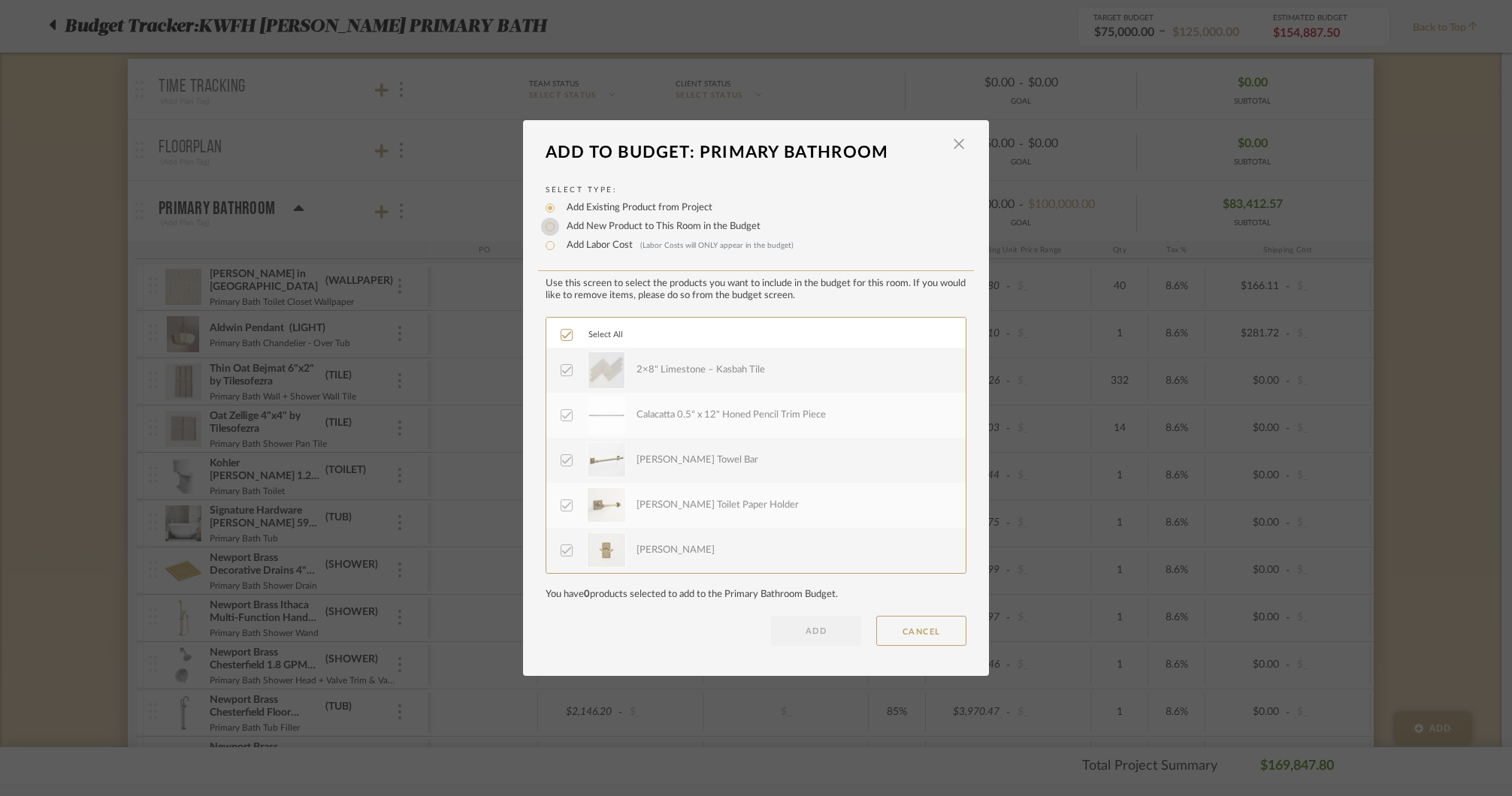
click at [546, 229] on input "Add New Product to This Room in the Budget" at bounding box center [550, 226] width 18 height 18
radio input "true"
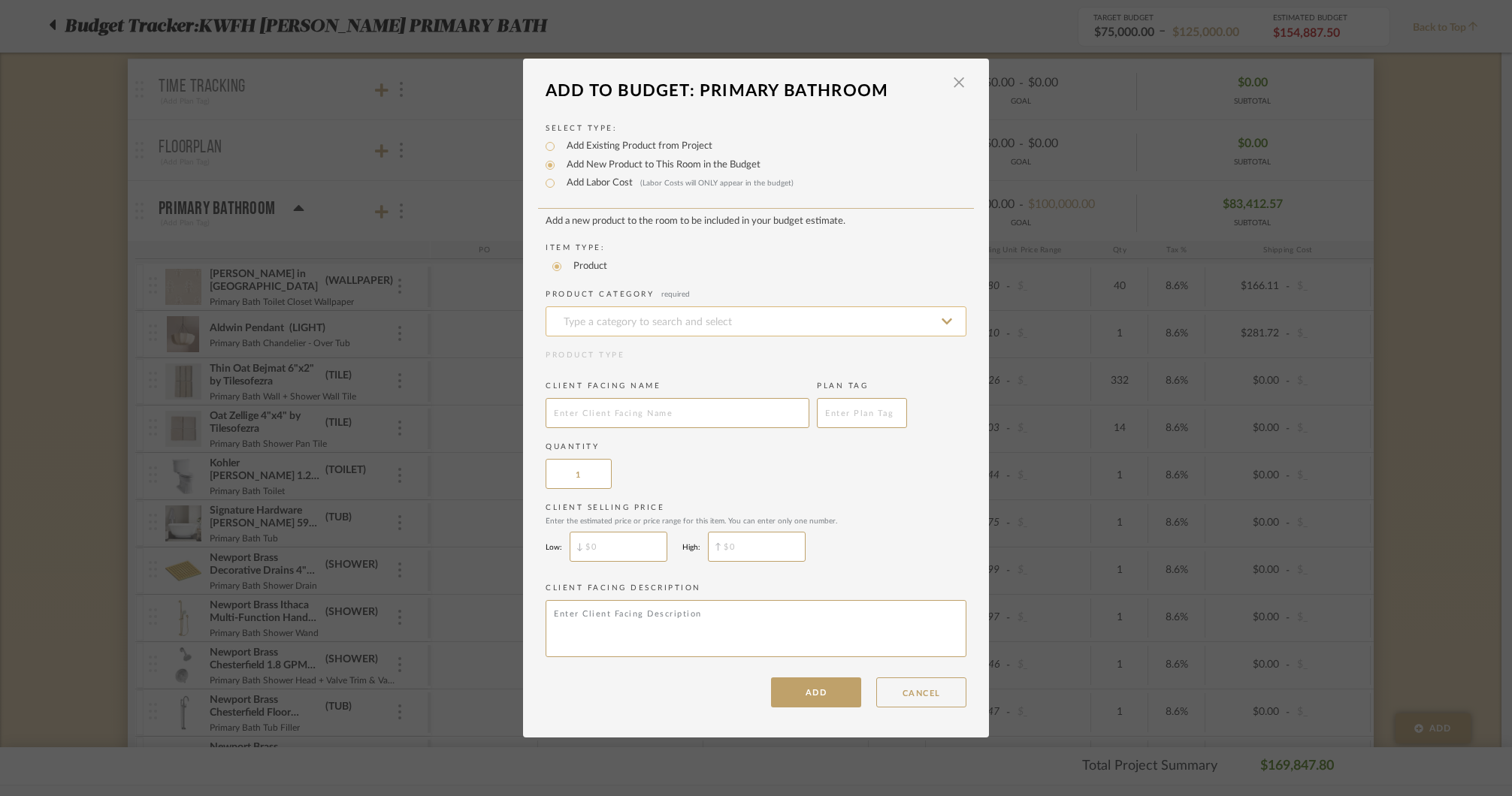
click at [660, 319] on input at bounding box center [756, 321] width 421 height 30
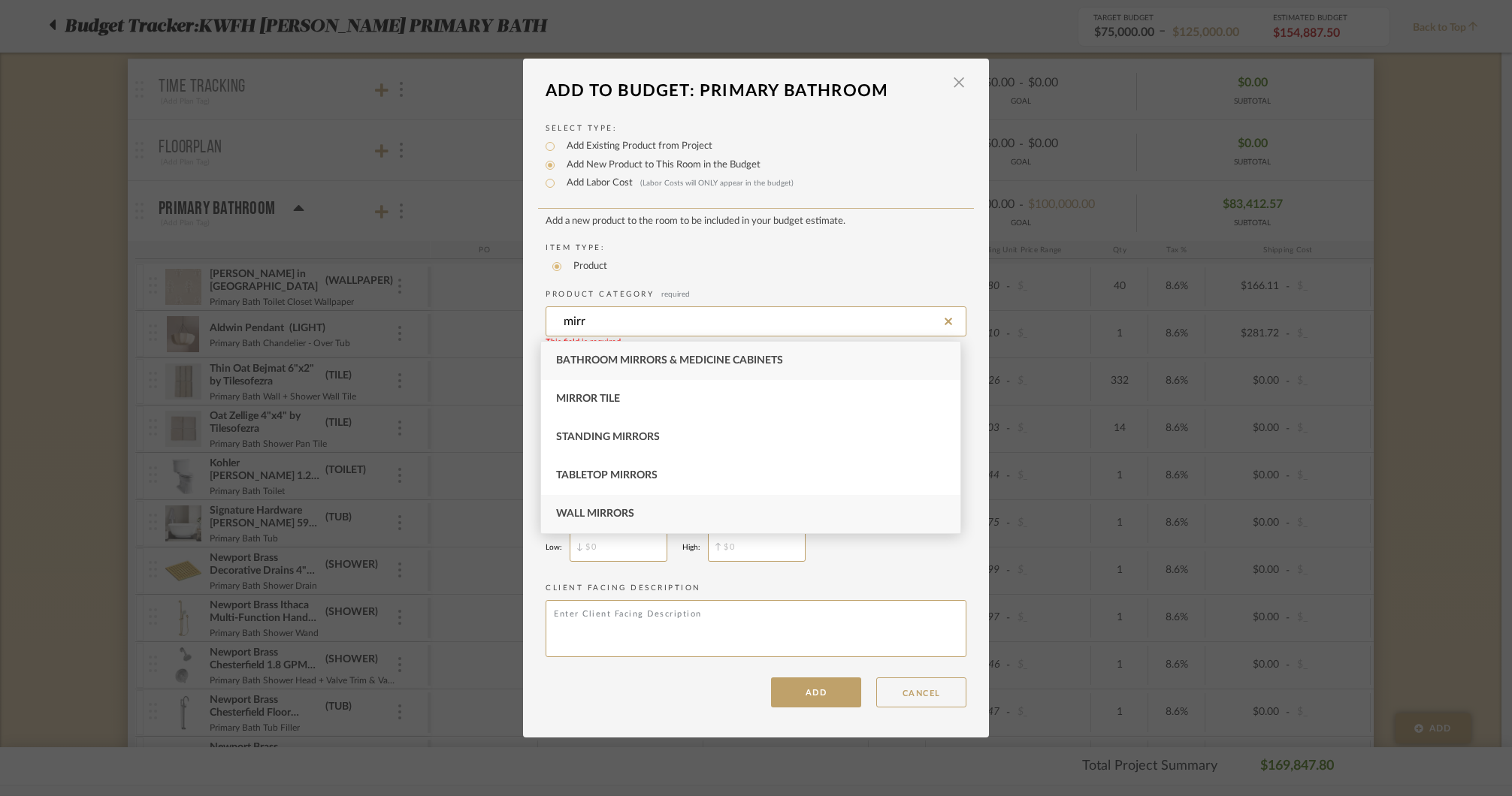
click at [629, 524] on div "Wall Mirrors" at bounding box center [751, 514] width 419 height 39
type input "Wall Mirrors"
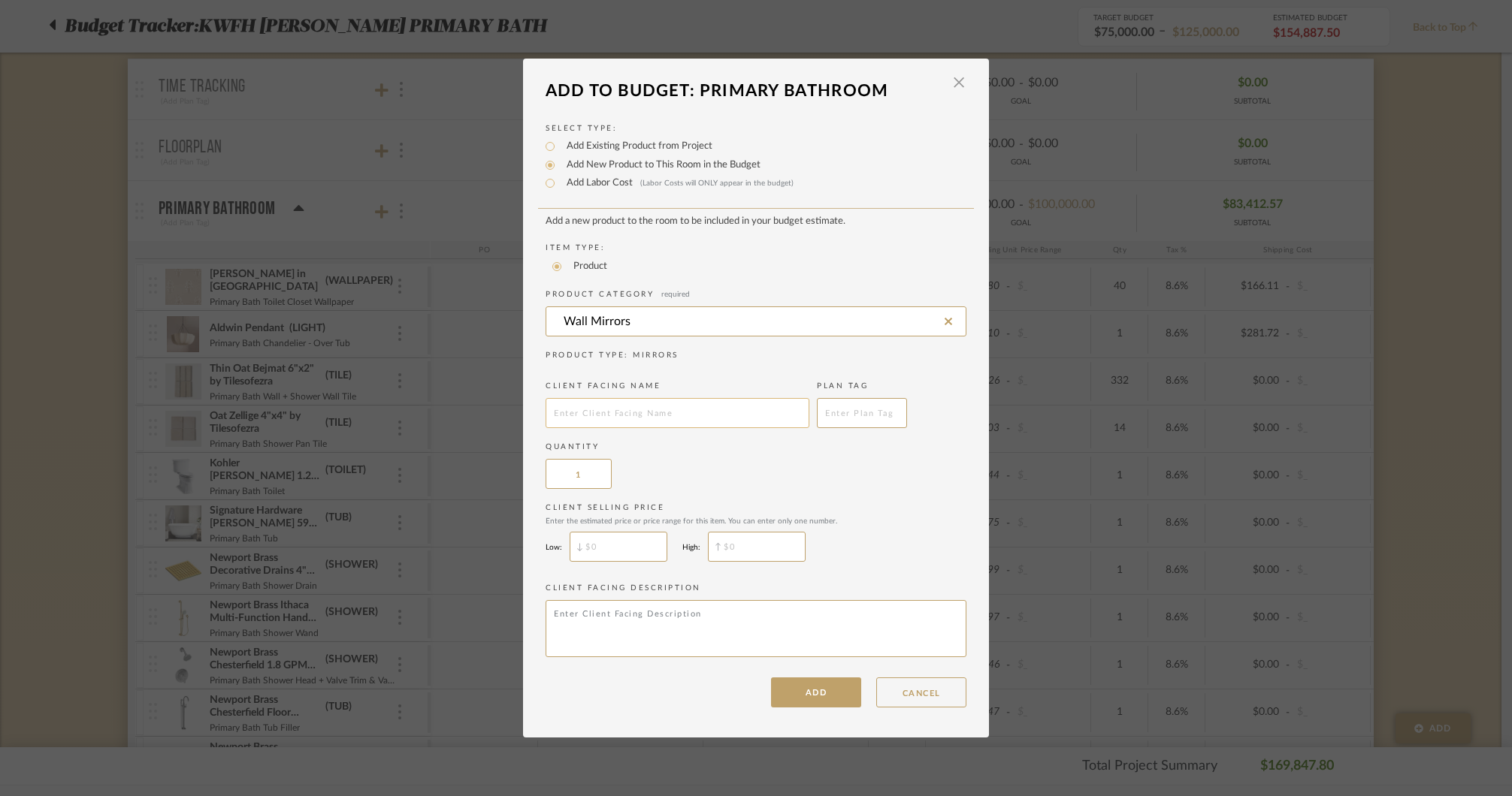
click at [676, 415] on input "text" at bounding box center [677, 412] width 263 height 30
type input "C"
type input "MIRROR FOR CUSTOM BATH MIRRORS"
click at [761, 553] on input "$" at bounding box center [756, 546] width 98 height 30
type input "$555"
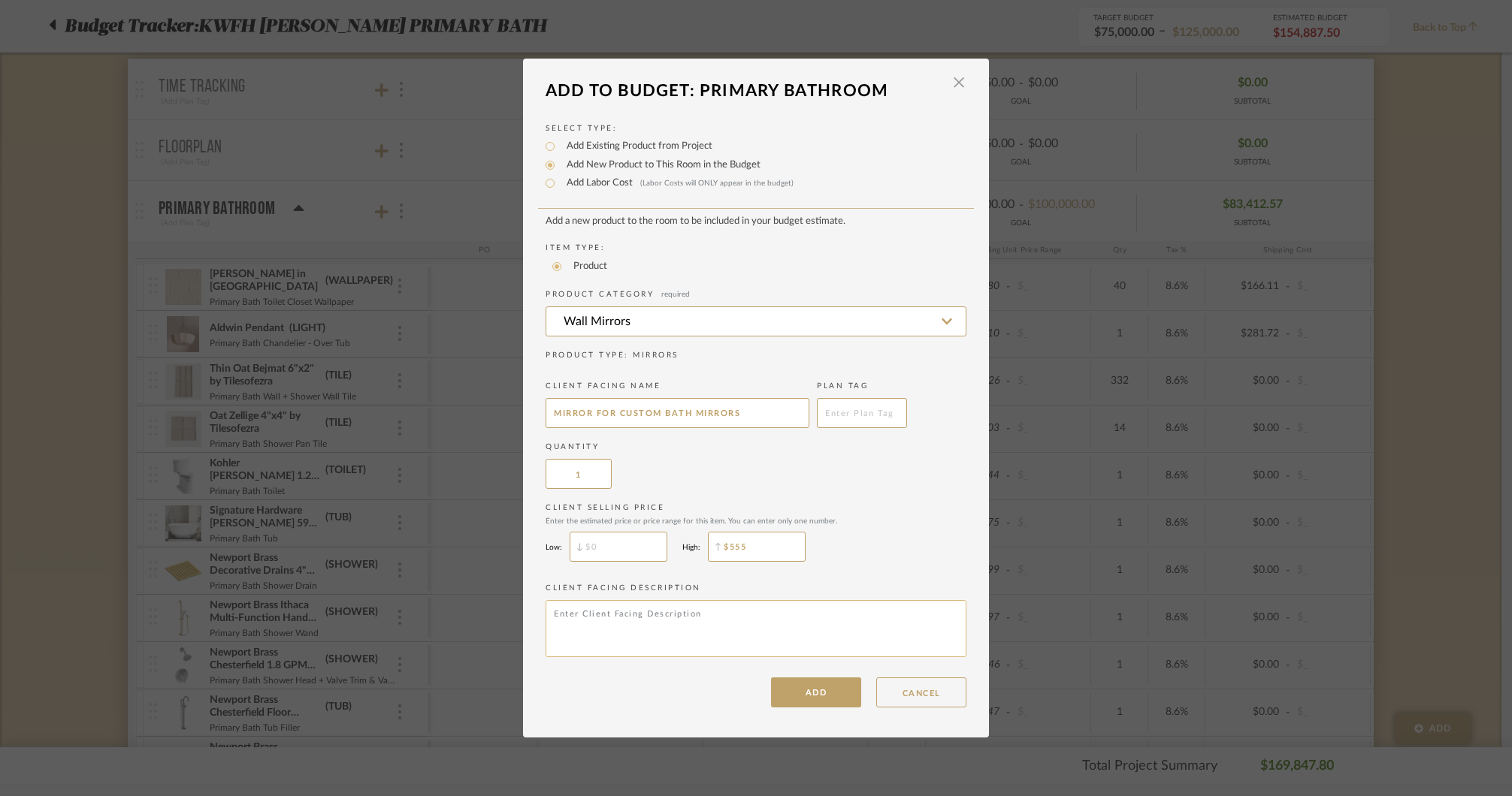
click at [730, 638] on textarea at bounding box center [756, 629] width 421 height 57
type textarea "G"
type textarea "Mirror Glass to be Installed in the Primary Bath for custom bath mirrors. See i…"
click at [810, 688] on button "ADD" at bounding box center [815, 692] width 90 height 30
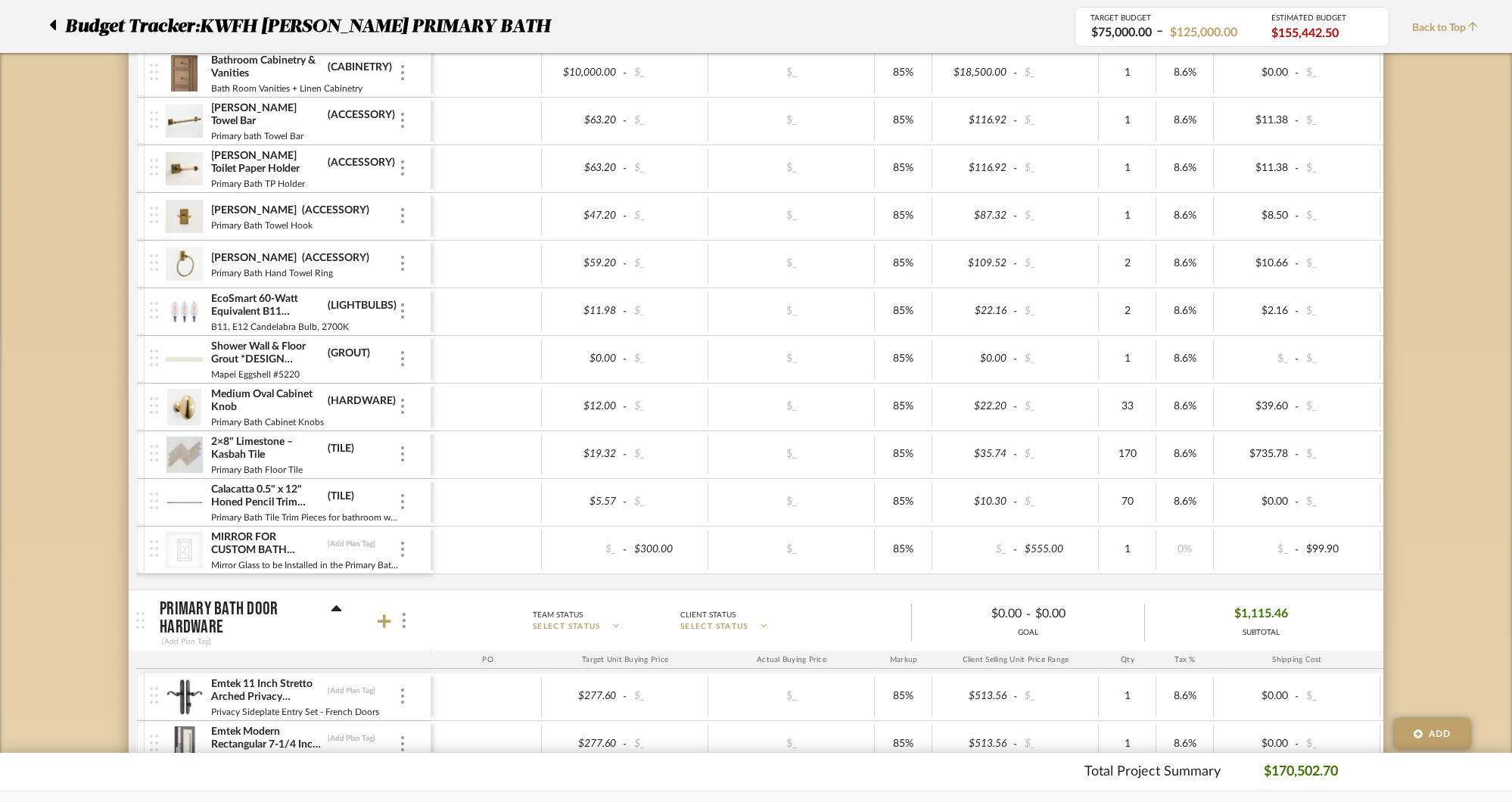
scroll to position [1119, 0]
drag, startPoint x: 693, startPoint y: 550, endPoint x: 638, endPoint y: 546, distance: 55.1
click at [638, 546] on input "300.00" at bounding box center [666, 551] width 74 height 22
type input "555"
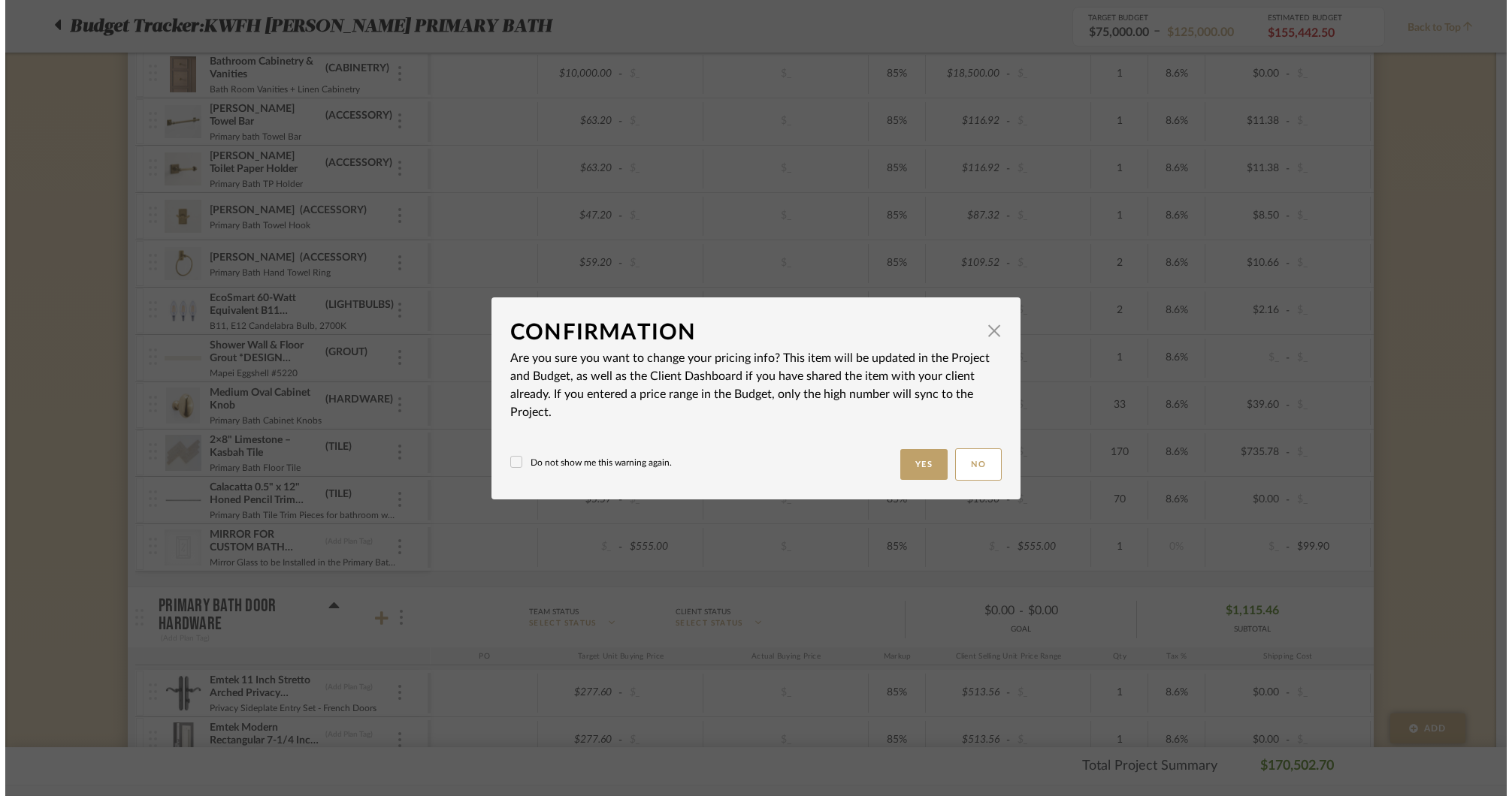
scroll to position [0, 0]
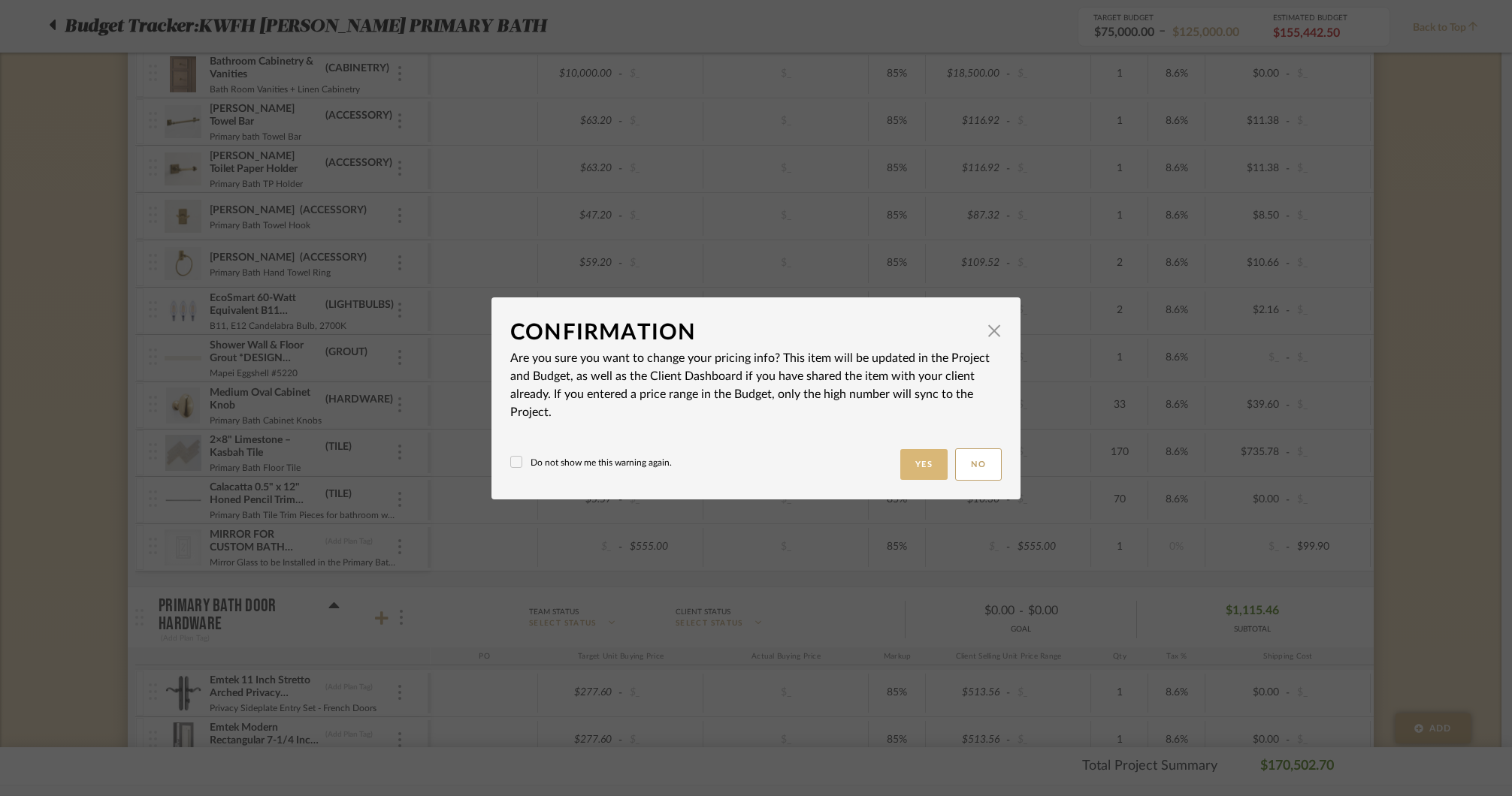
click at [938, 459] on button "Yes" at bounding box center [923, 464] width 48 height 31
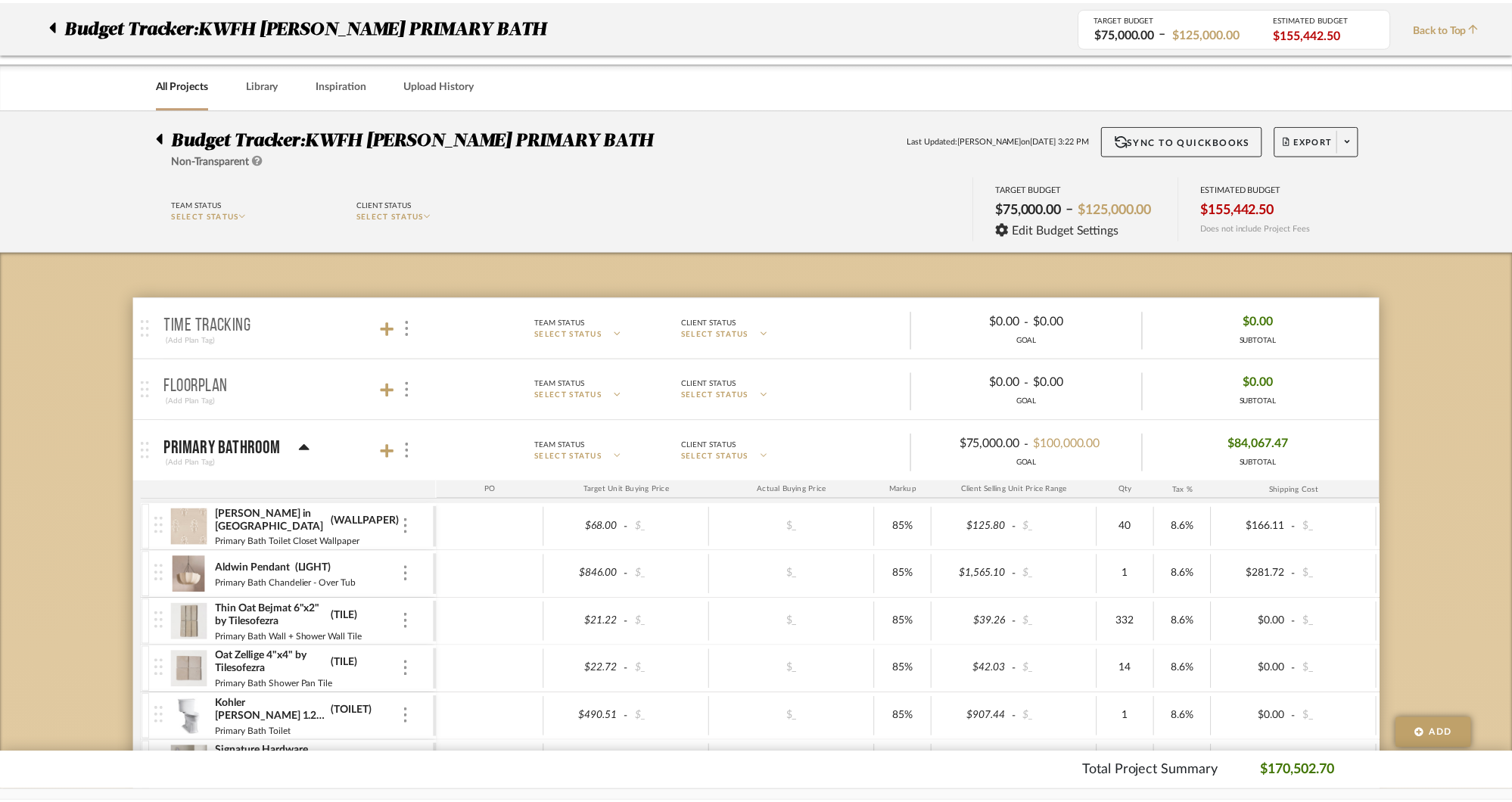
scroll to position [1119, 0]
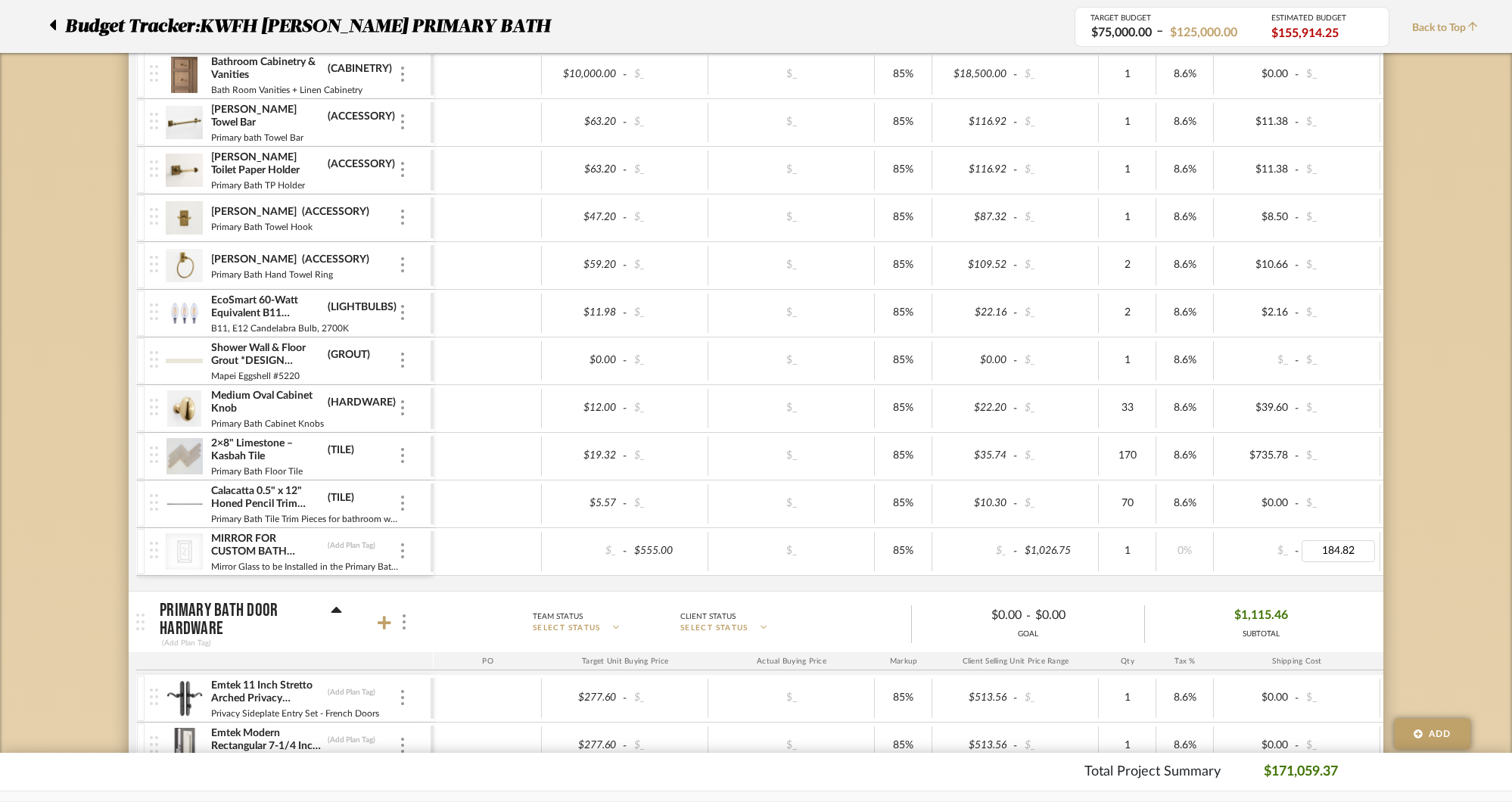
type input "0"
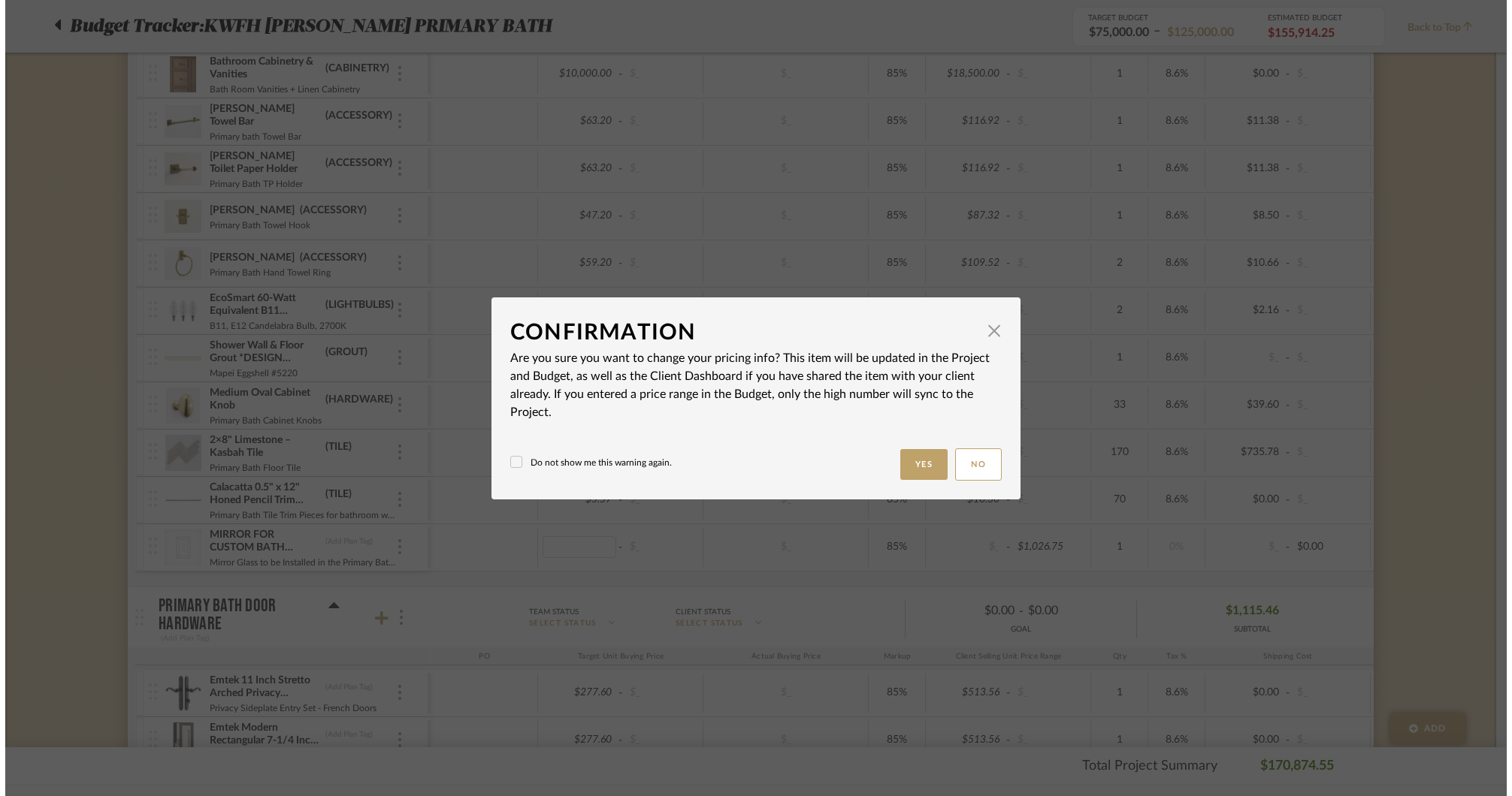
scroll to position [0, 0]
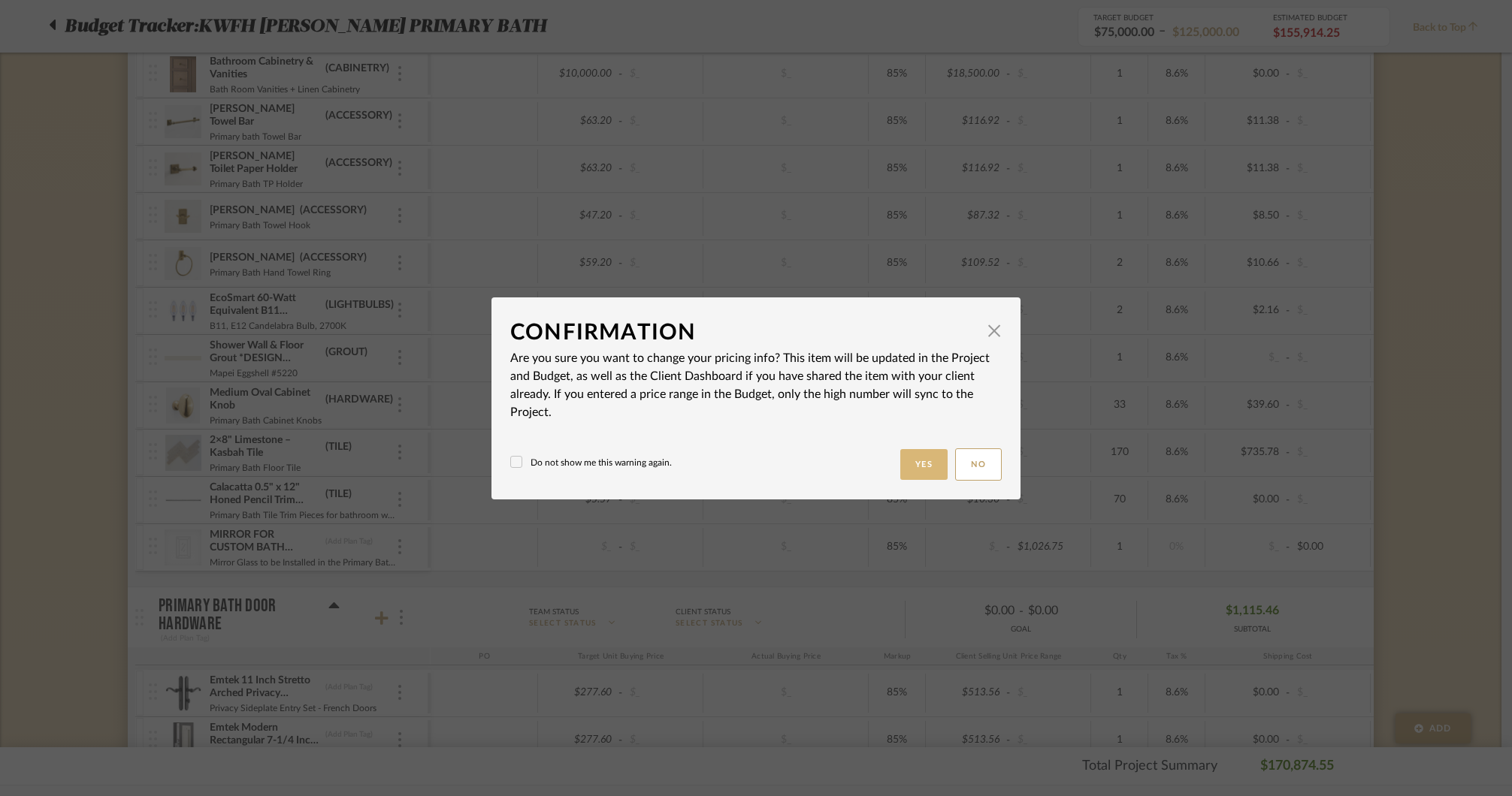
click at [903, 465] on button "Yes" at bounding box center [923, 464] width 48 height 31
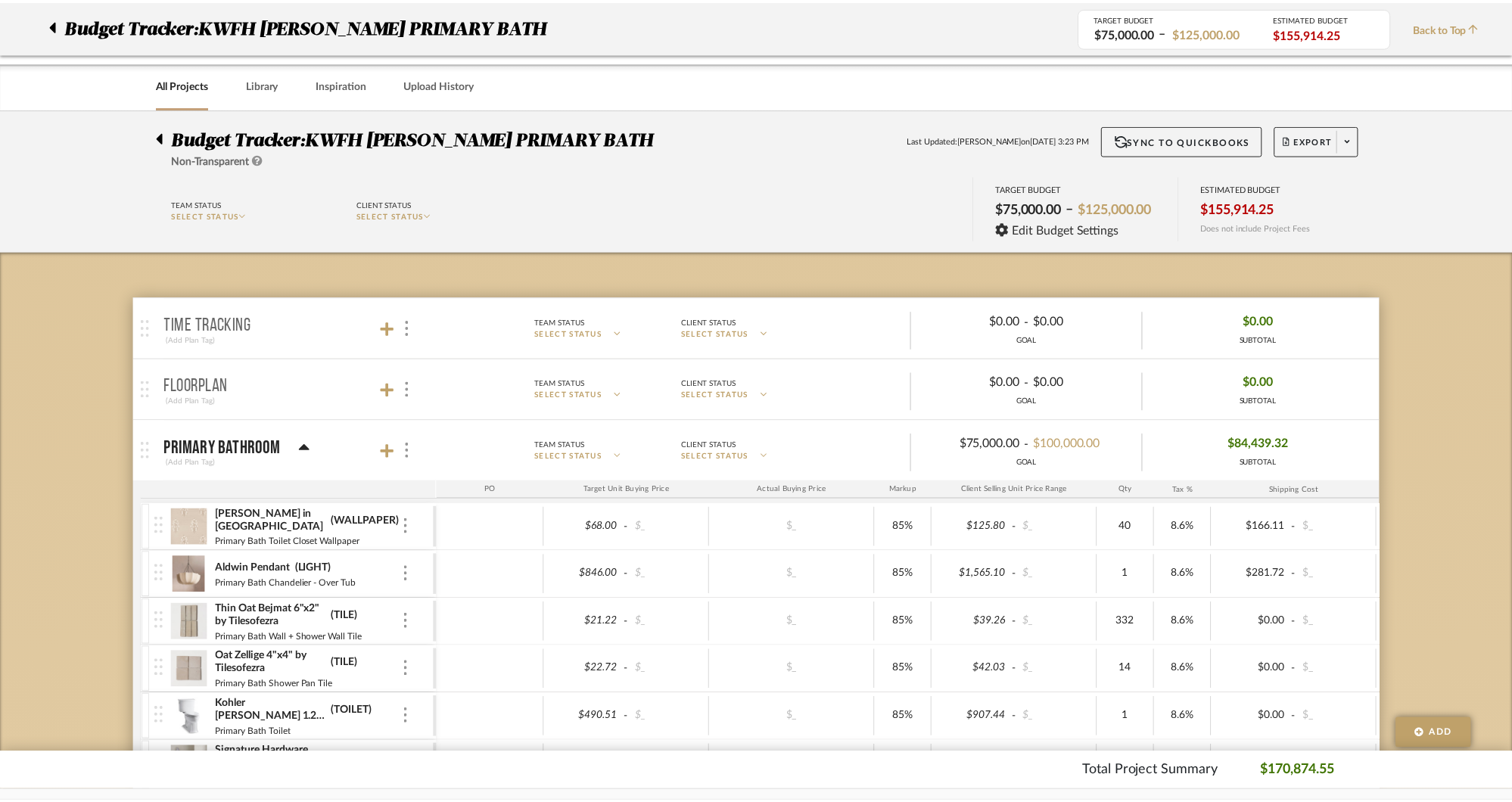
scroll to position [1119, 0]
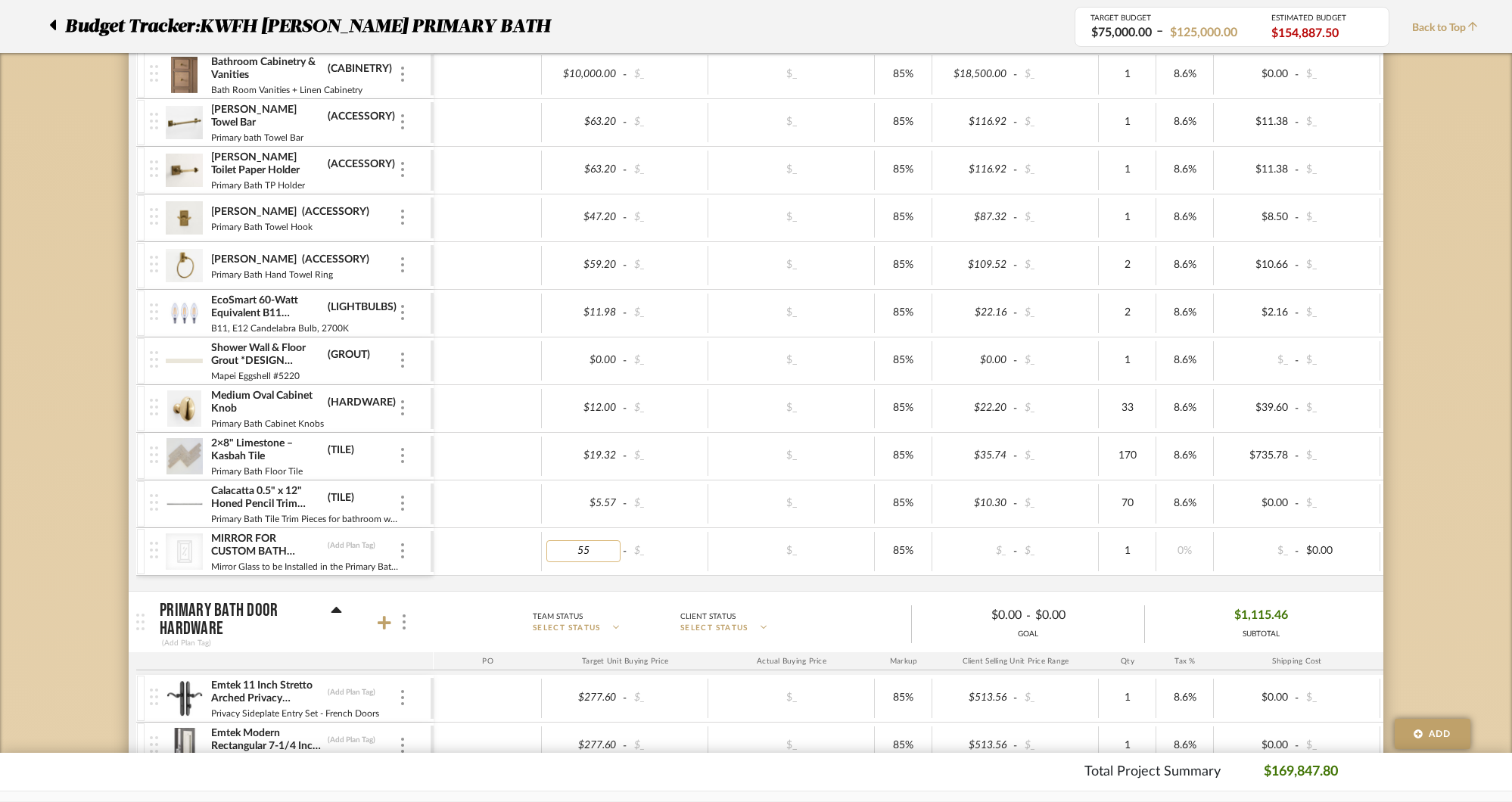
type input "555"
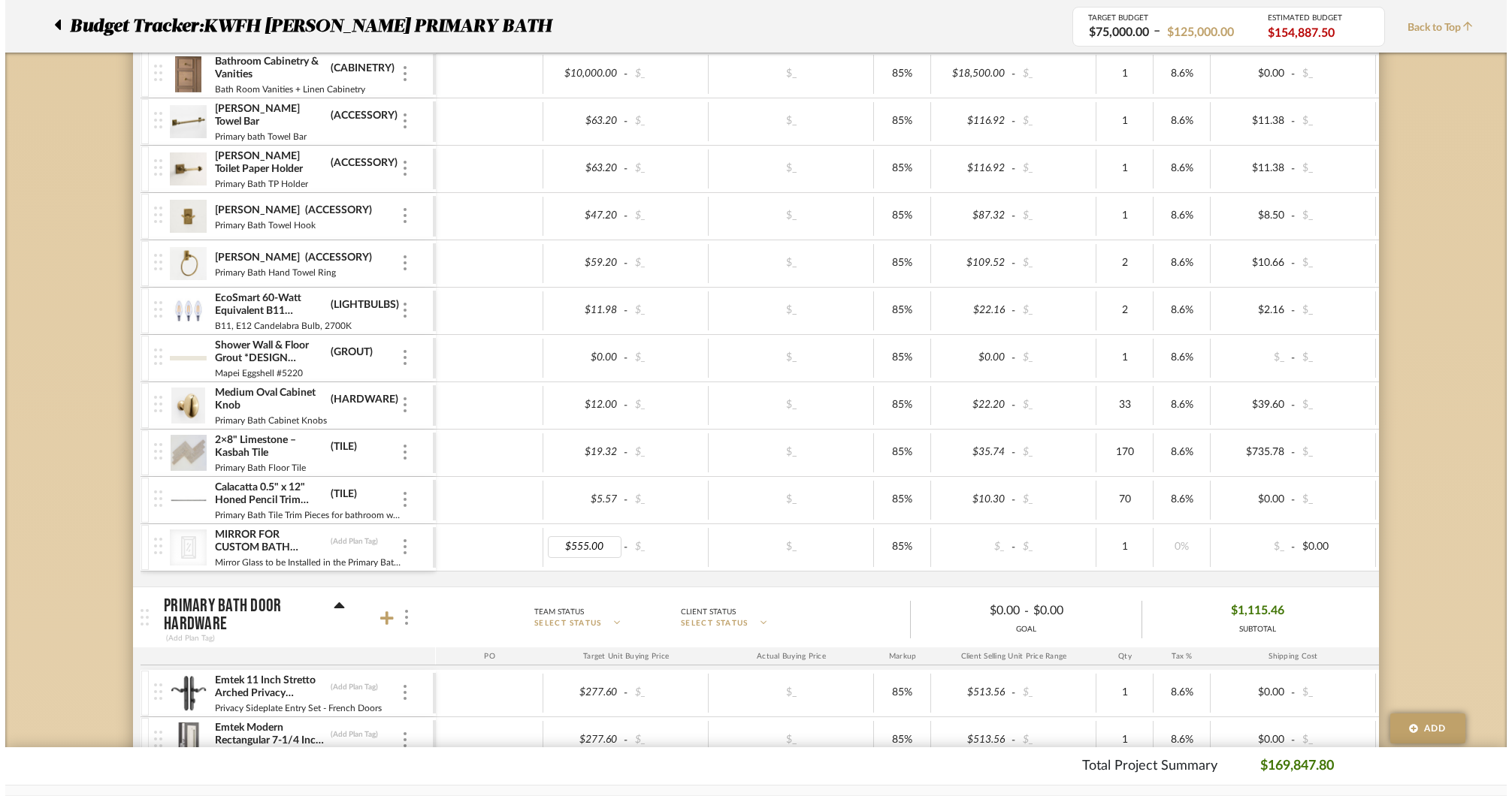
scroll to position [0, 0]
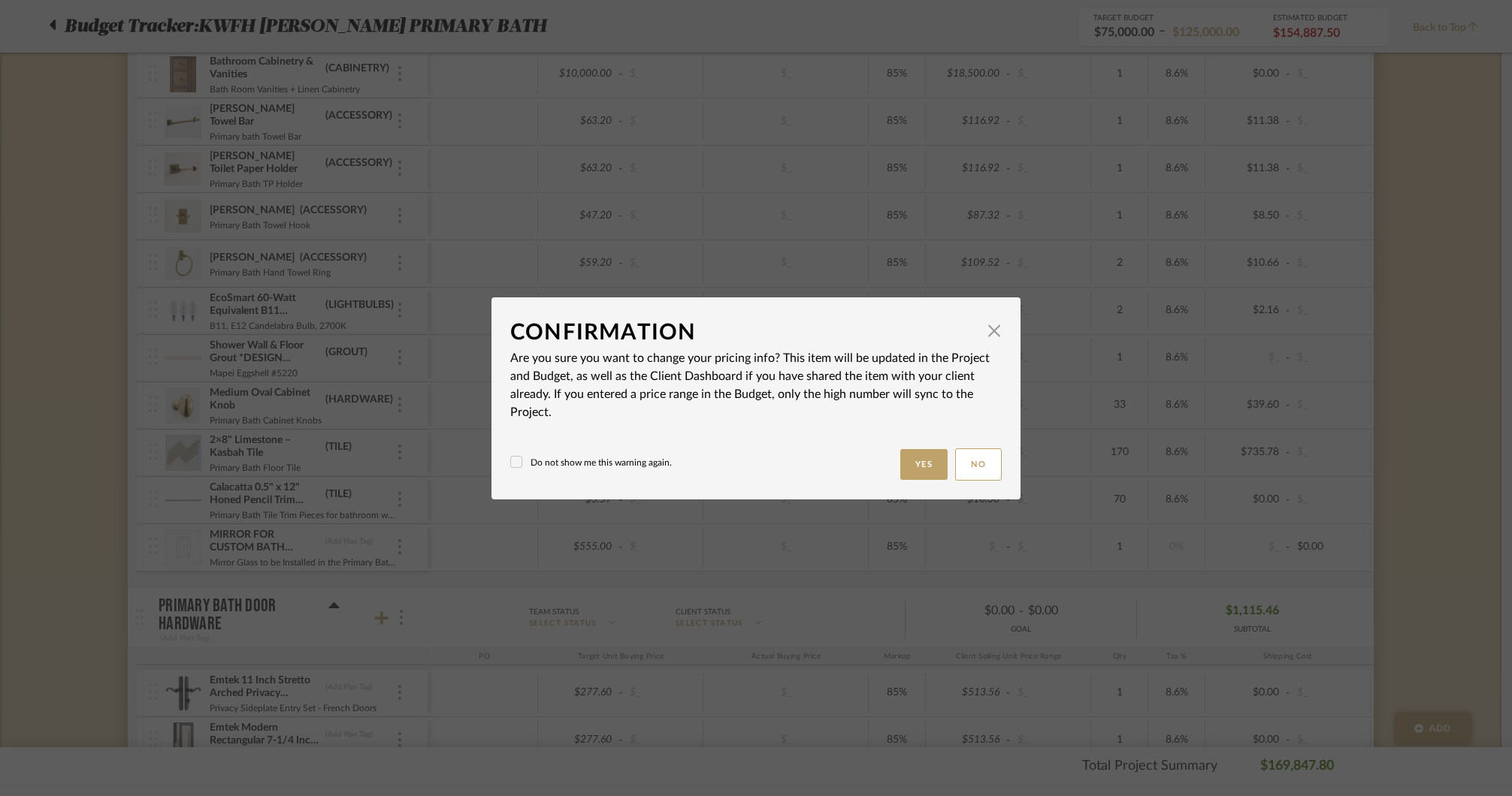
click at [919, 459] on button "Yes" at bounding box center [923, 464] width 48 height 31
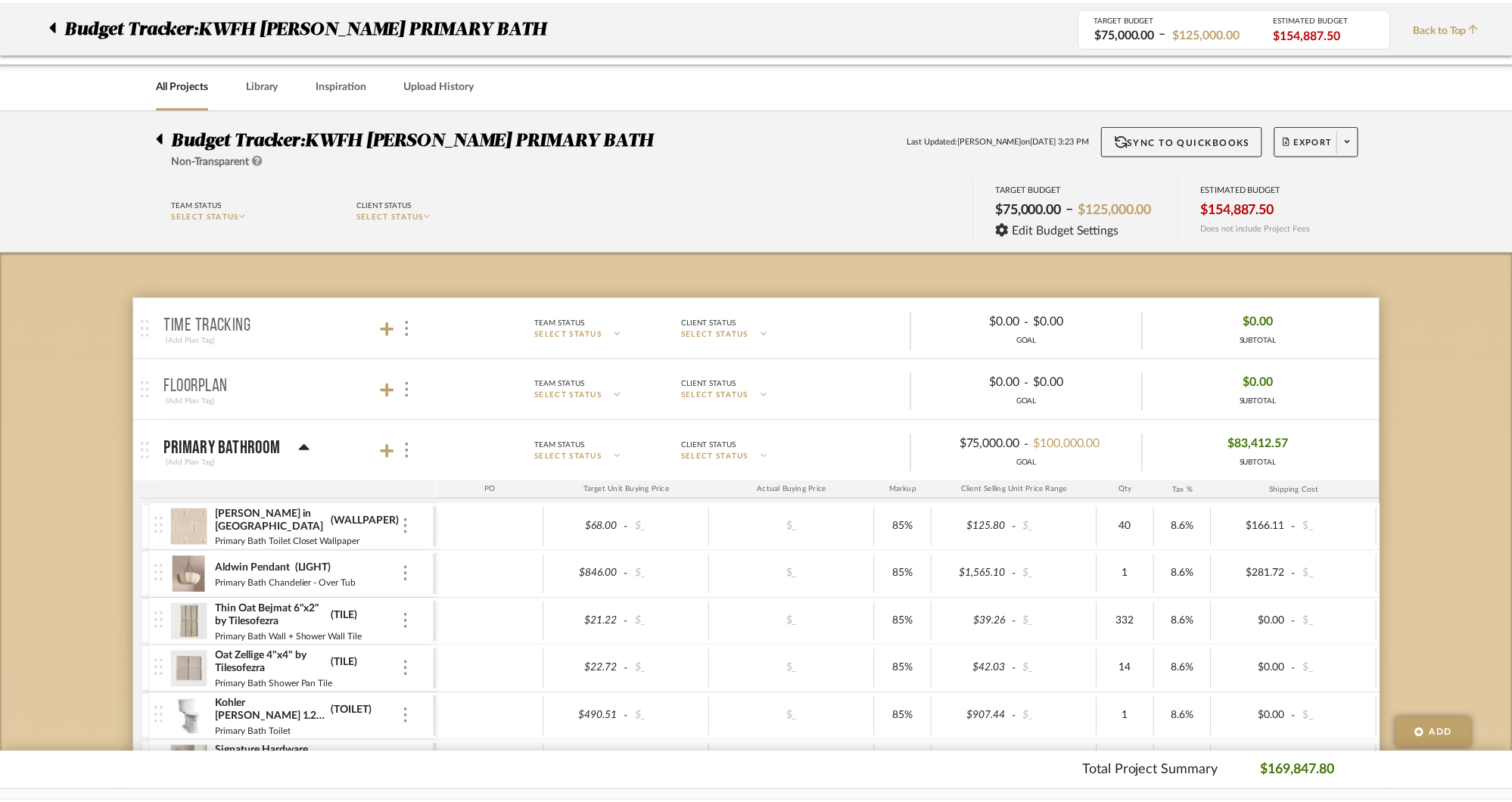
scroll to position [1119, 0]
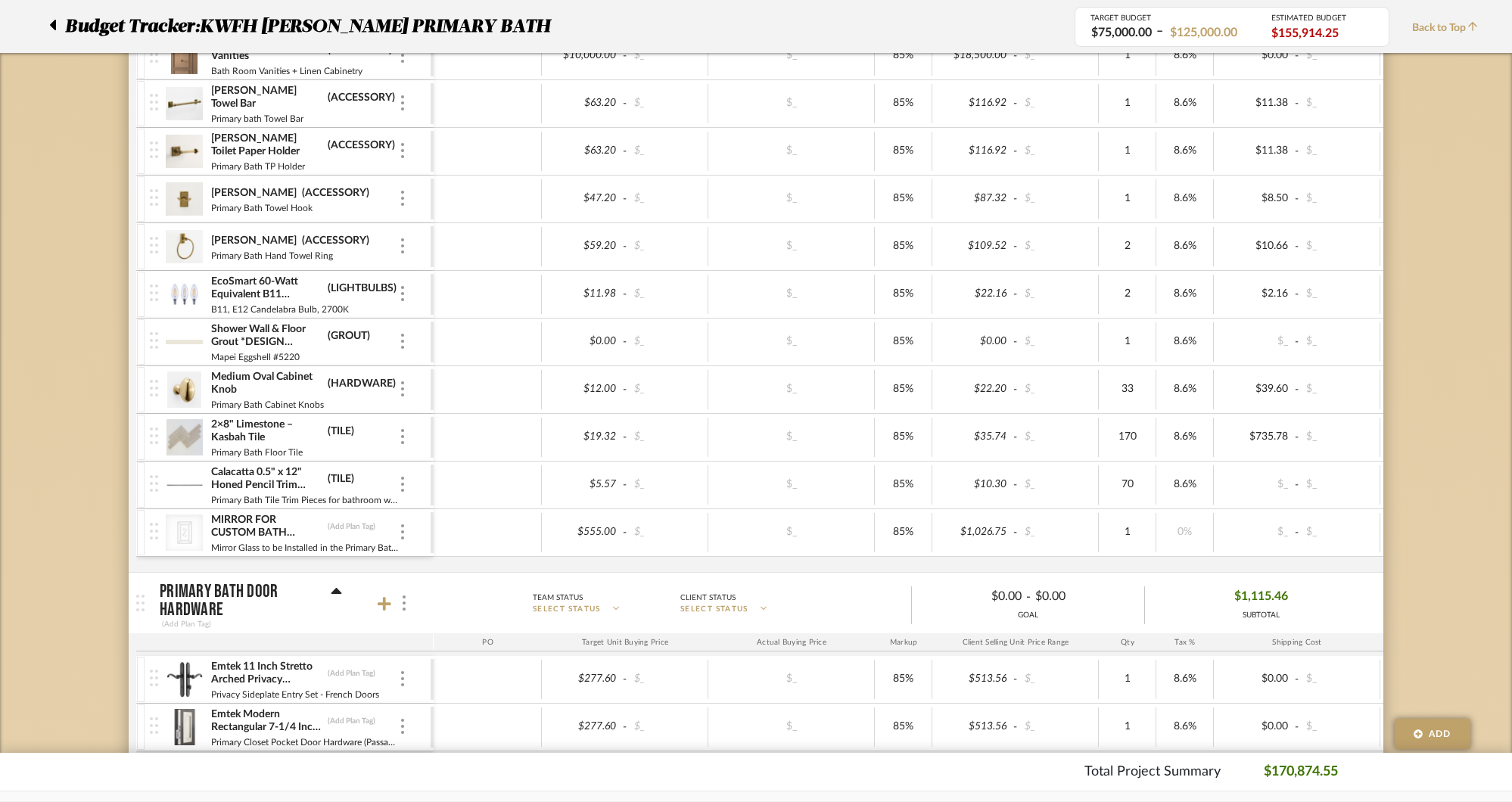
scroll to position [1149, 0]
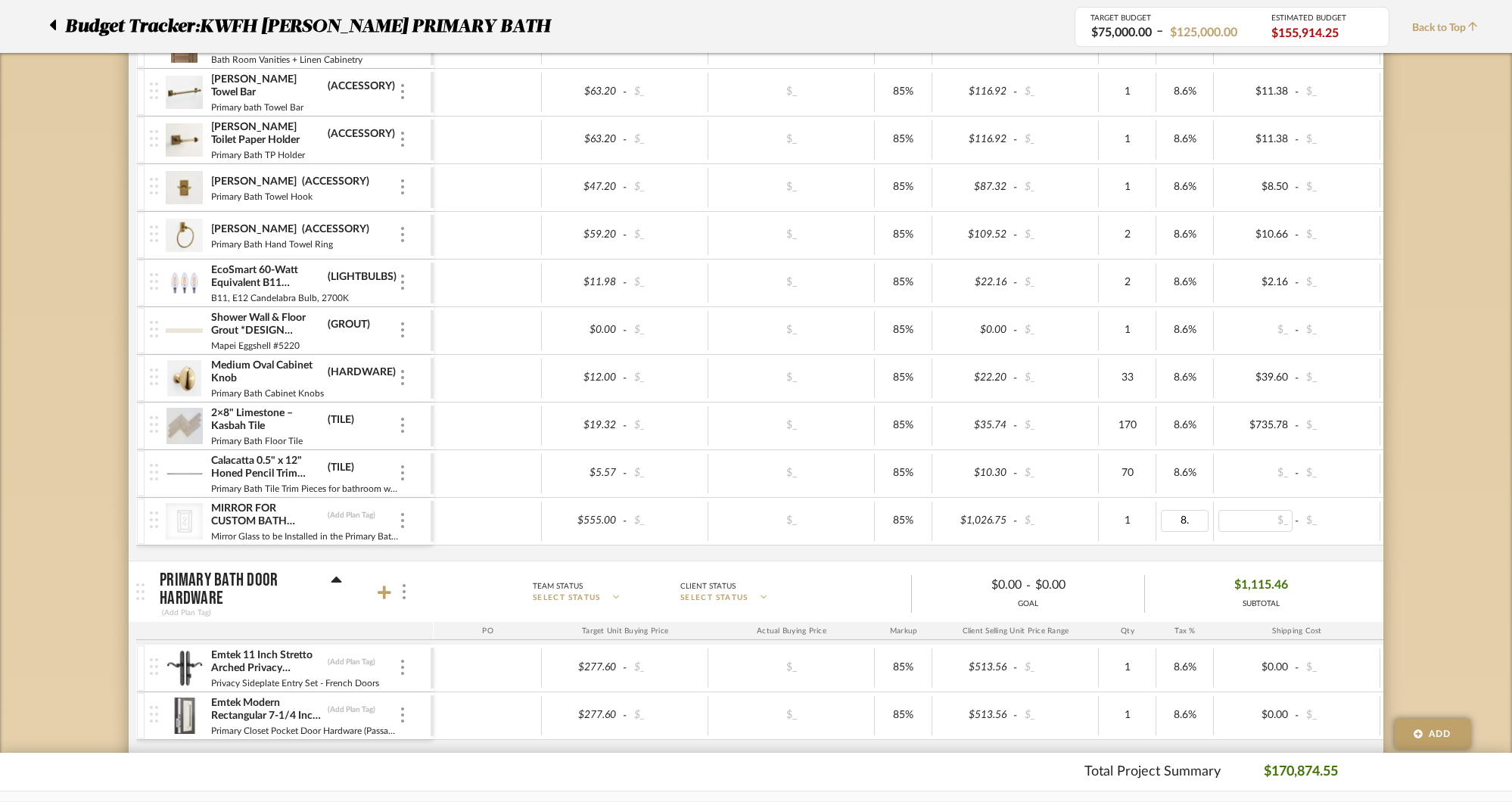
type input "8.6"
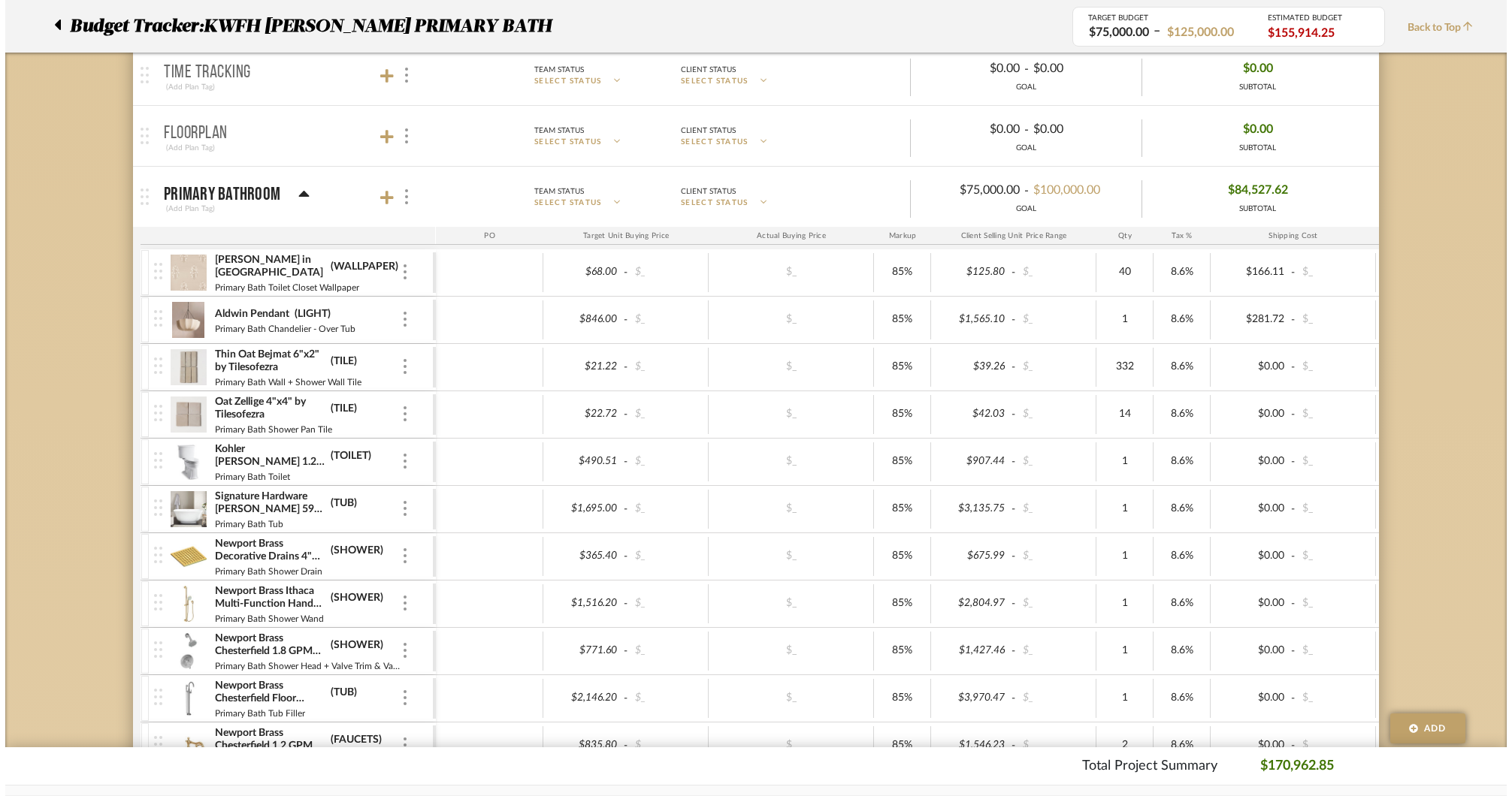
scroll to position [0, 0]
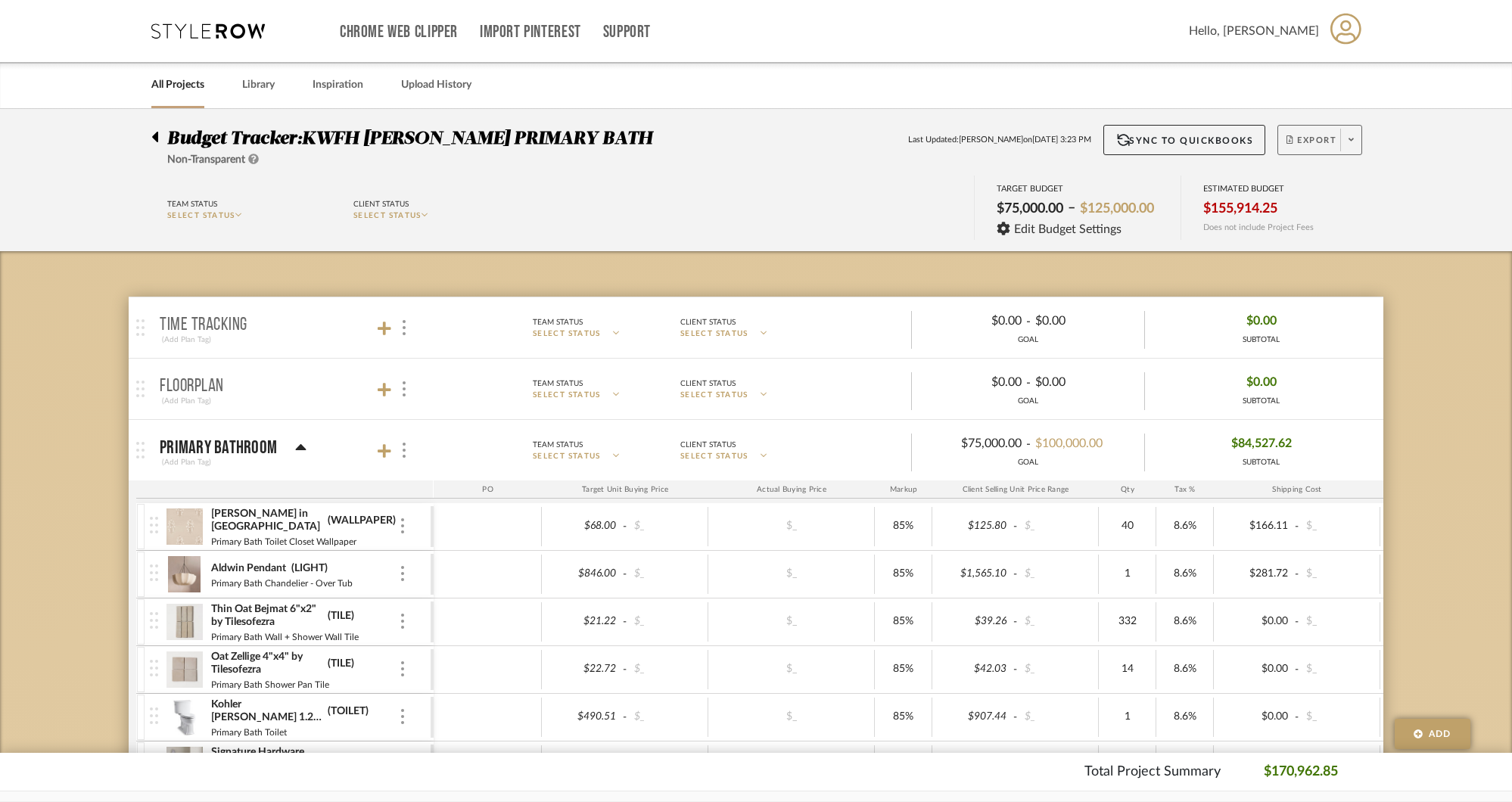
click at [1354, 151] on button "Export" at bounding box center [1320, 139] width 85 height 30
click at [1351, 175] on button "Export PDF" at bounding box center [1345, 183] width 144 height 36
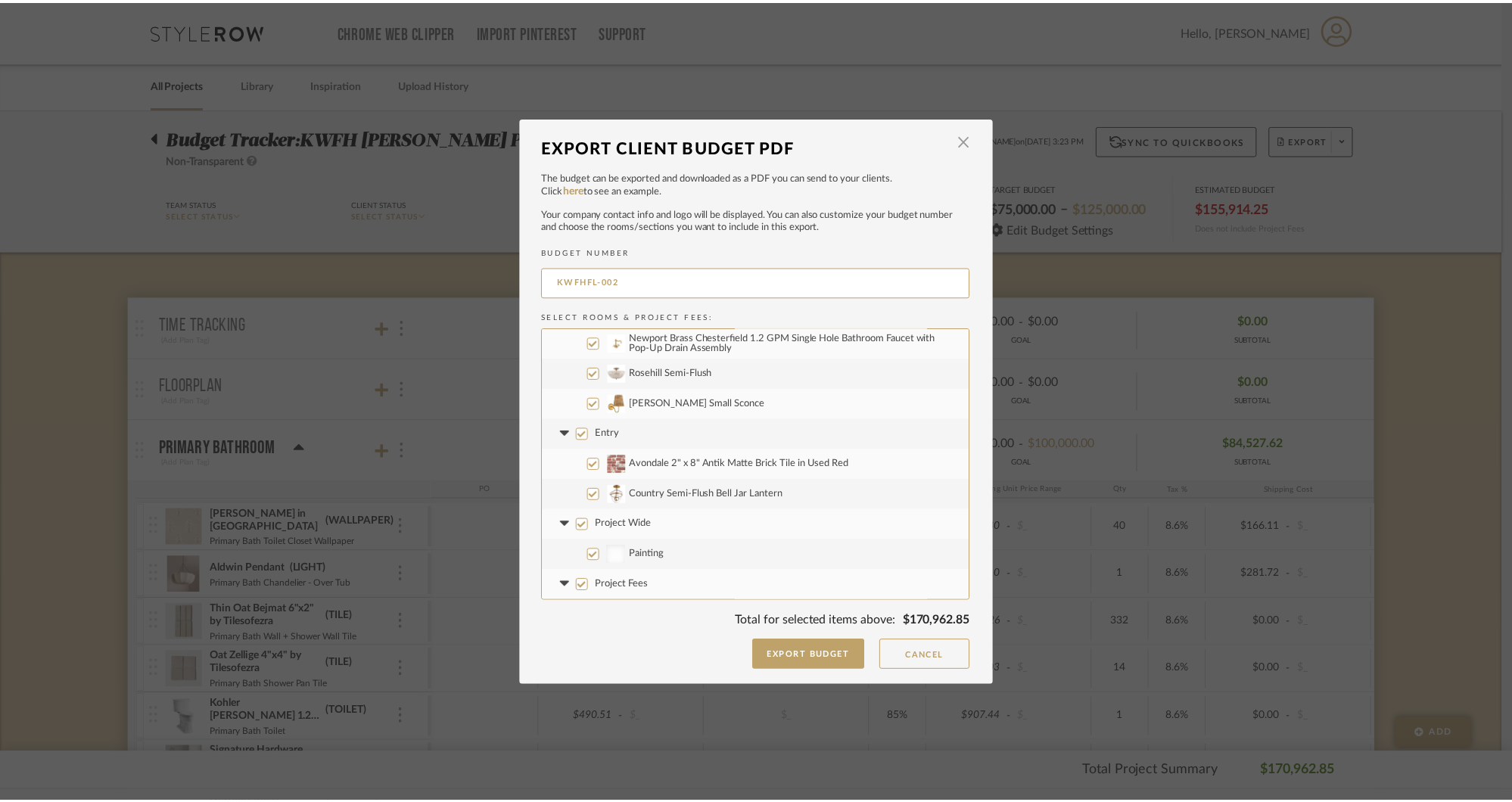
scroll to position [1302, 0]
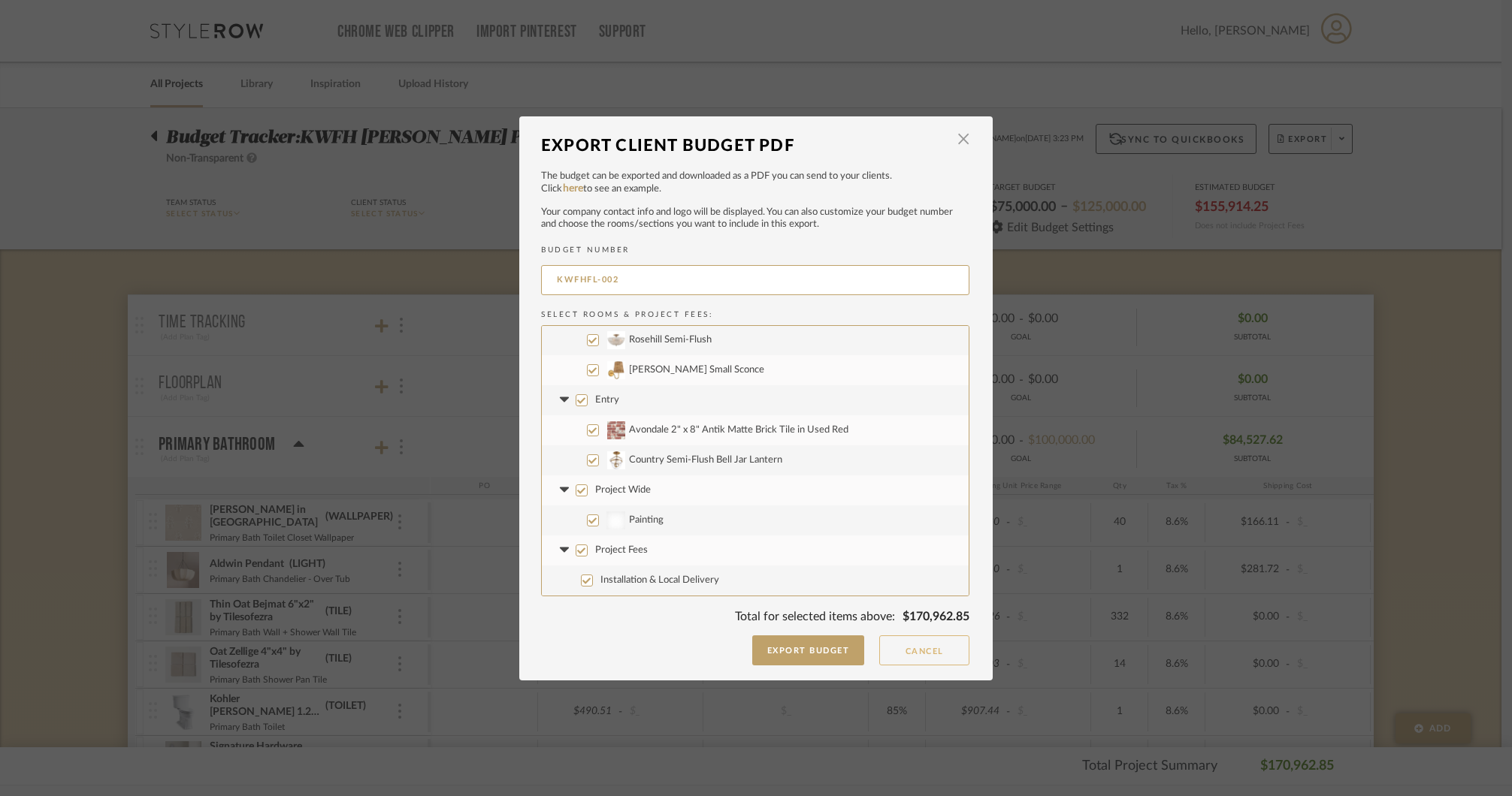
click at [909, 643] on button "Cancel" at bounding box center [924, 650] width 90 height 30
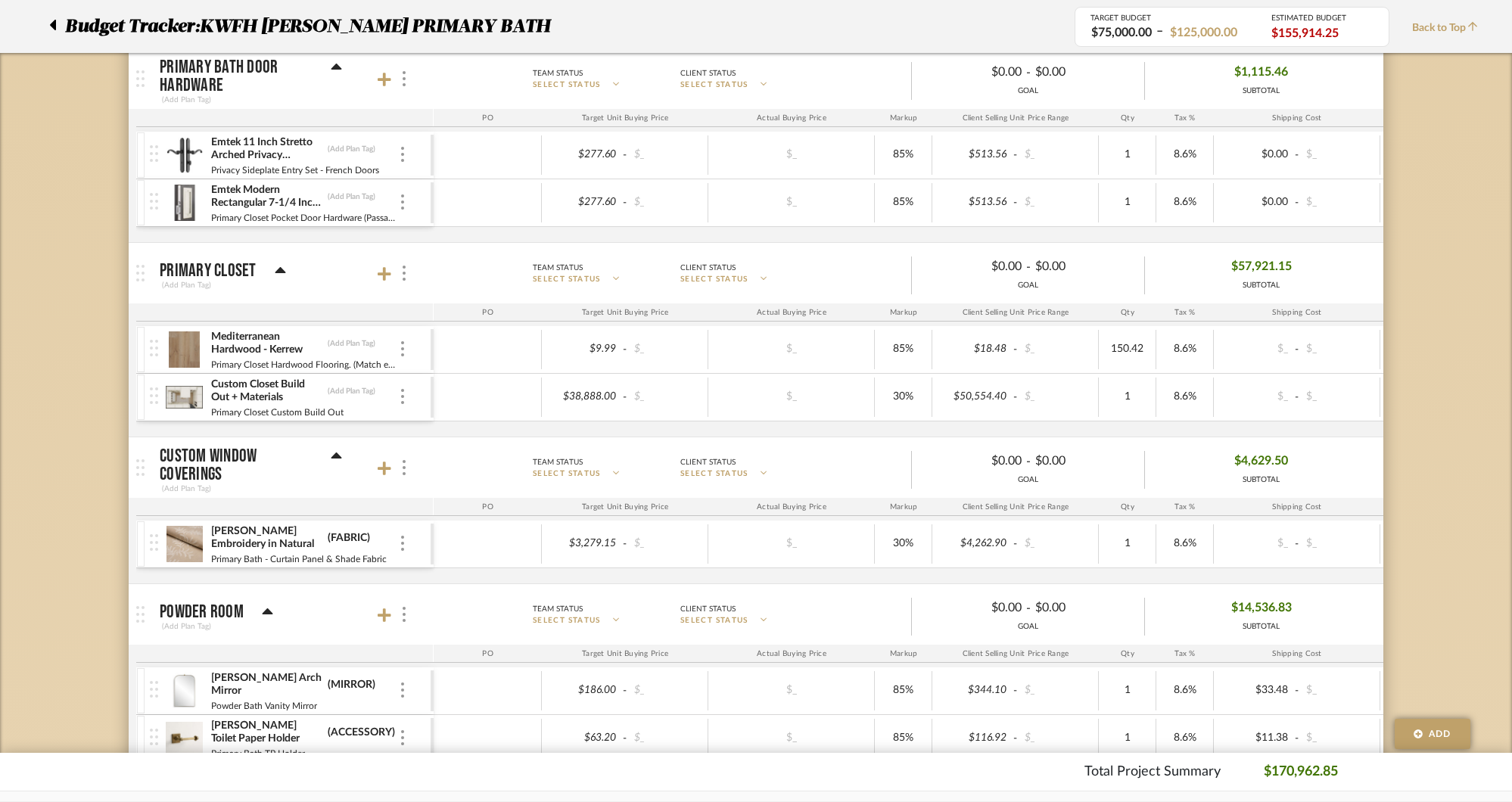
scroll to position [1571, 0]
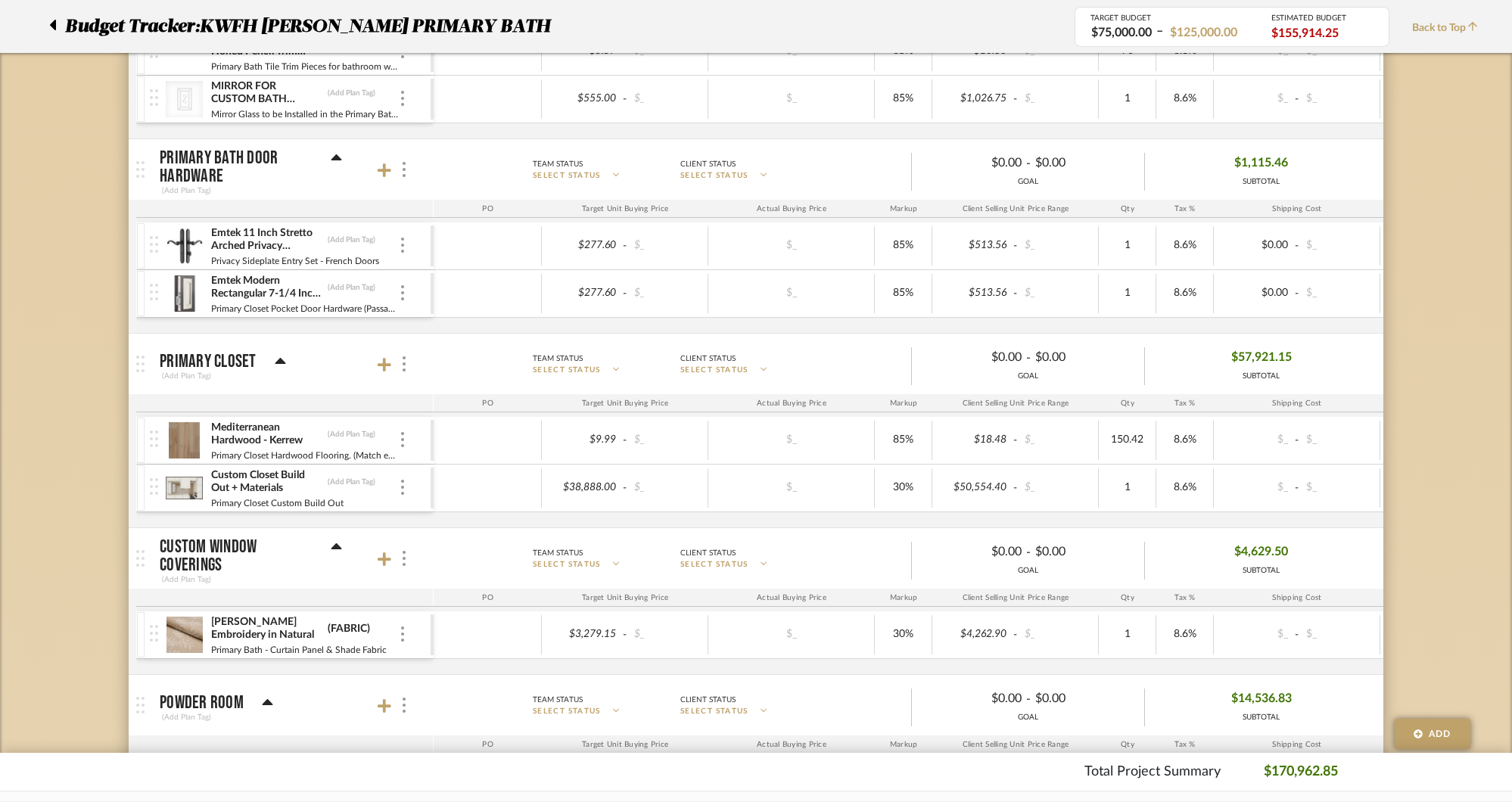
click at [409, 248] on div "Emtek 11 Inch Stretto Arched Privacy Sideplate Entry Set from the Sandcast Bron…" at bounding box center [290, 246] width 281 height 47
click at [403, 246] on img at bounding box center [402, 244] width 3 height 15
click at [435, 354] on span "Remove Item" at bounding box center [476, 358] width 94 height 13
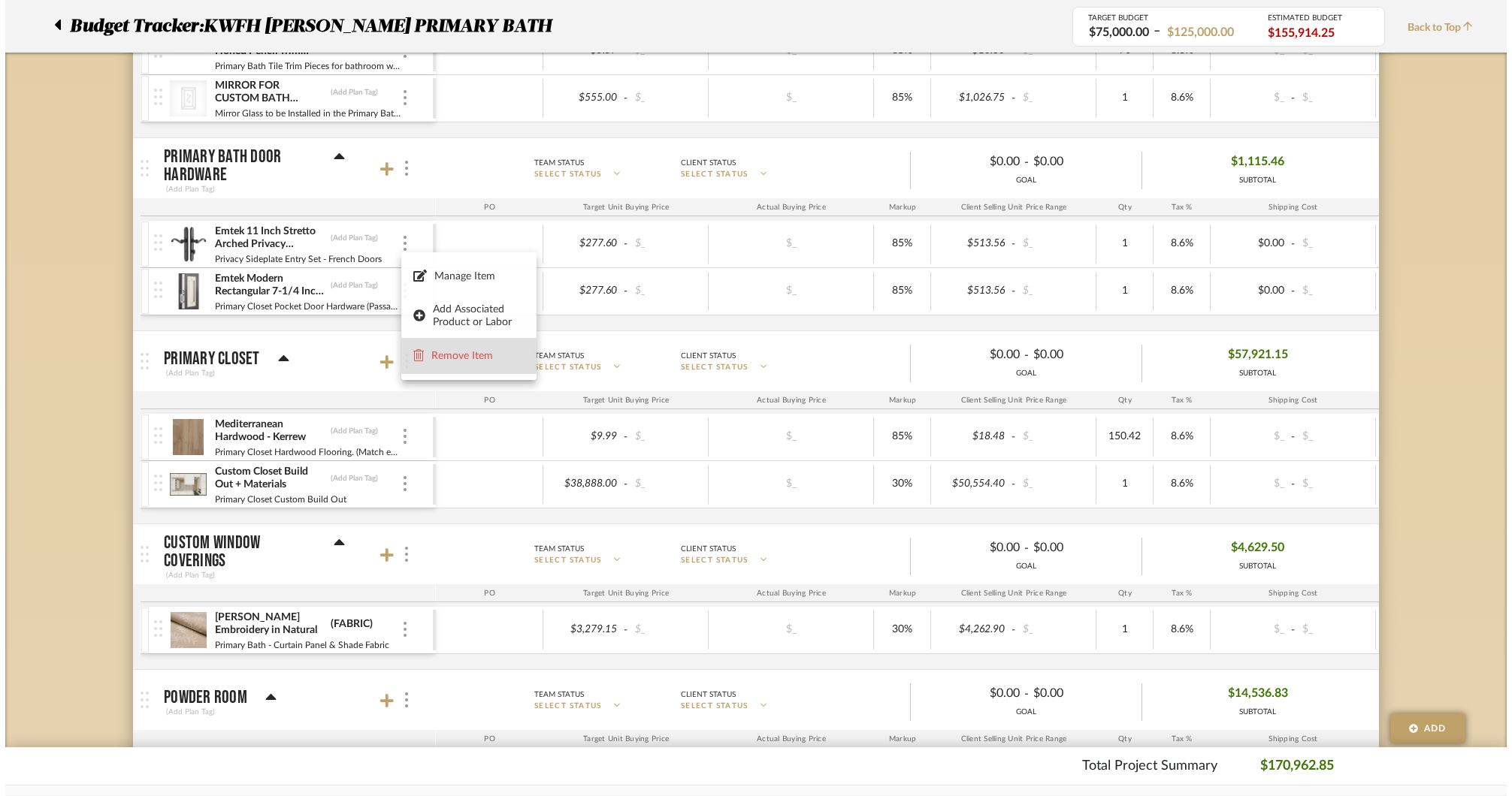
scroll to position [0, 0]
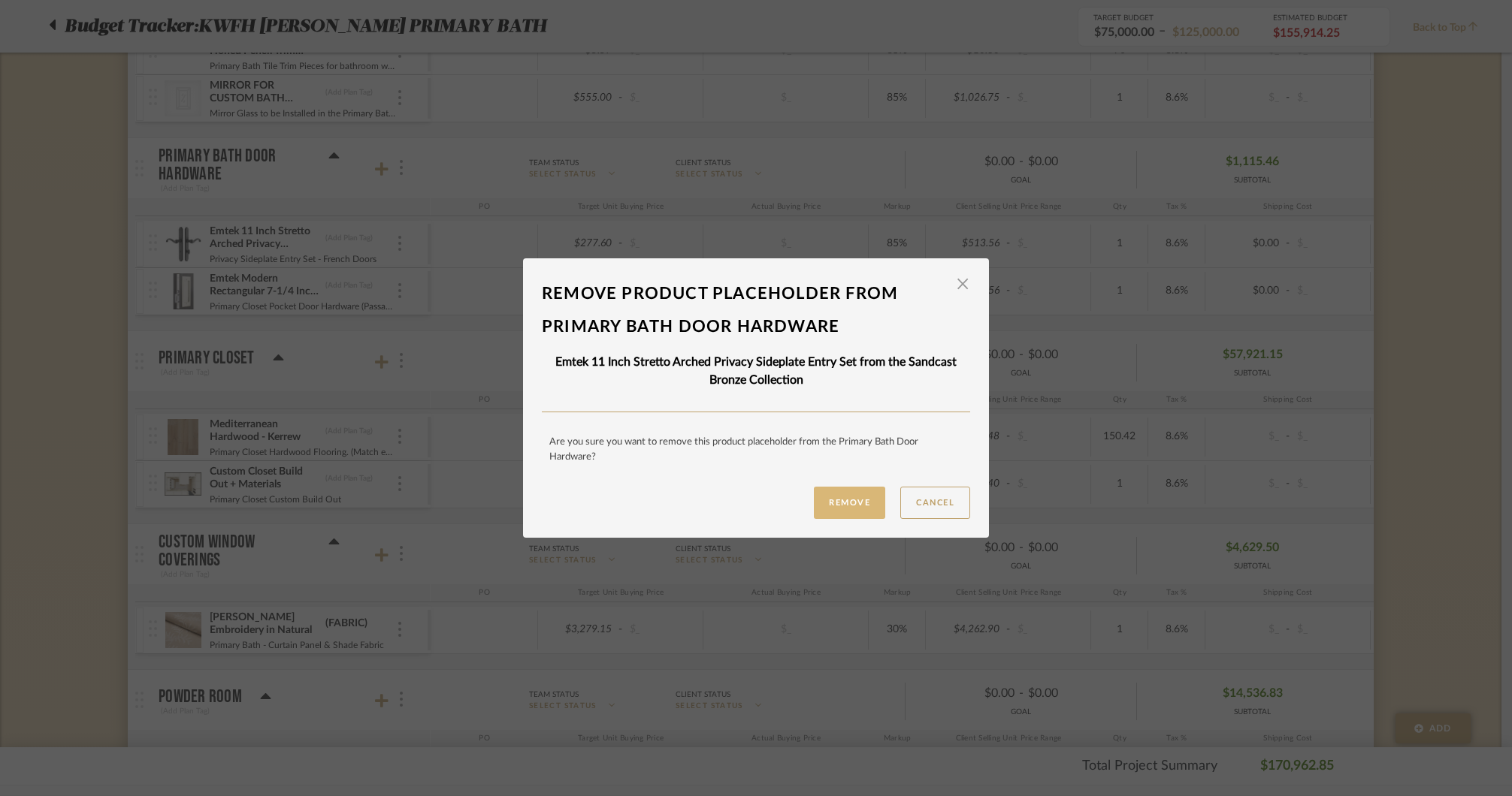
click at [851, 504] on button "Remove" at bounding box center [849, 503] width 71 height 32
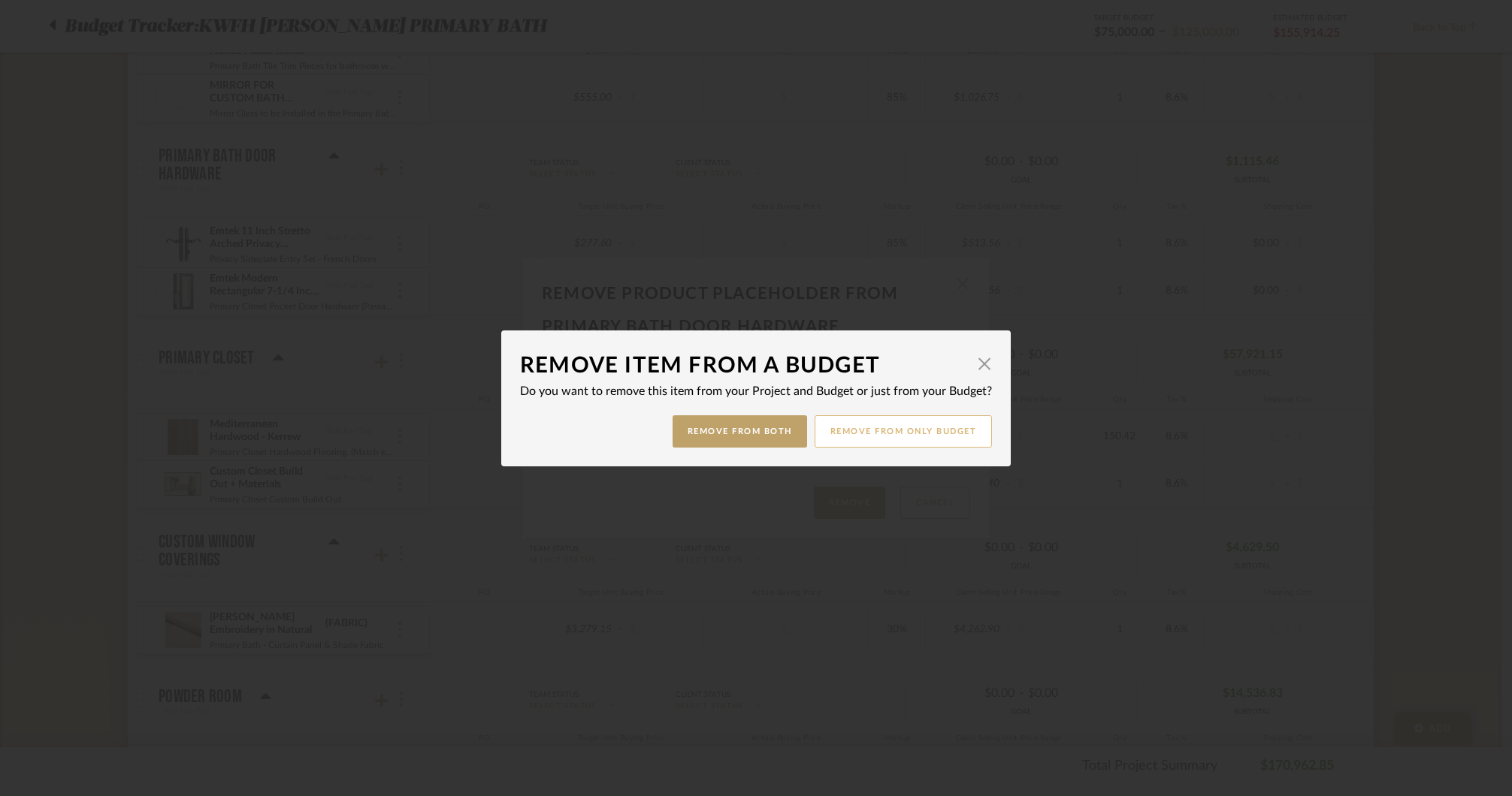
click at [875, 437] on button "Remove from only Budget" at bounding box center [903, 431] width 178 height 32
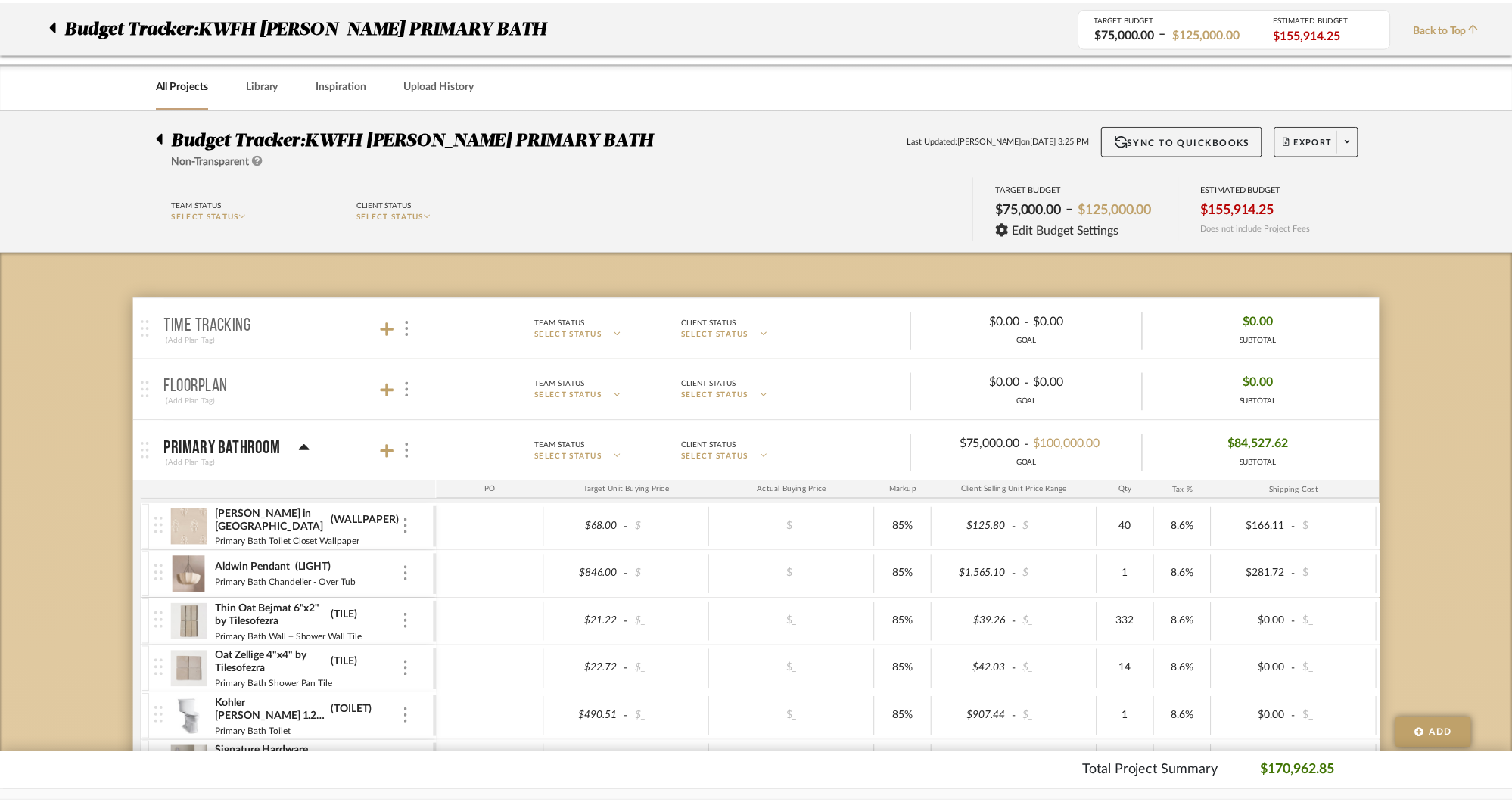
scroll to position [1571, 0]
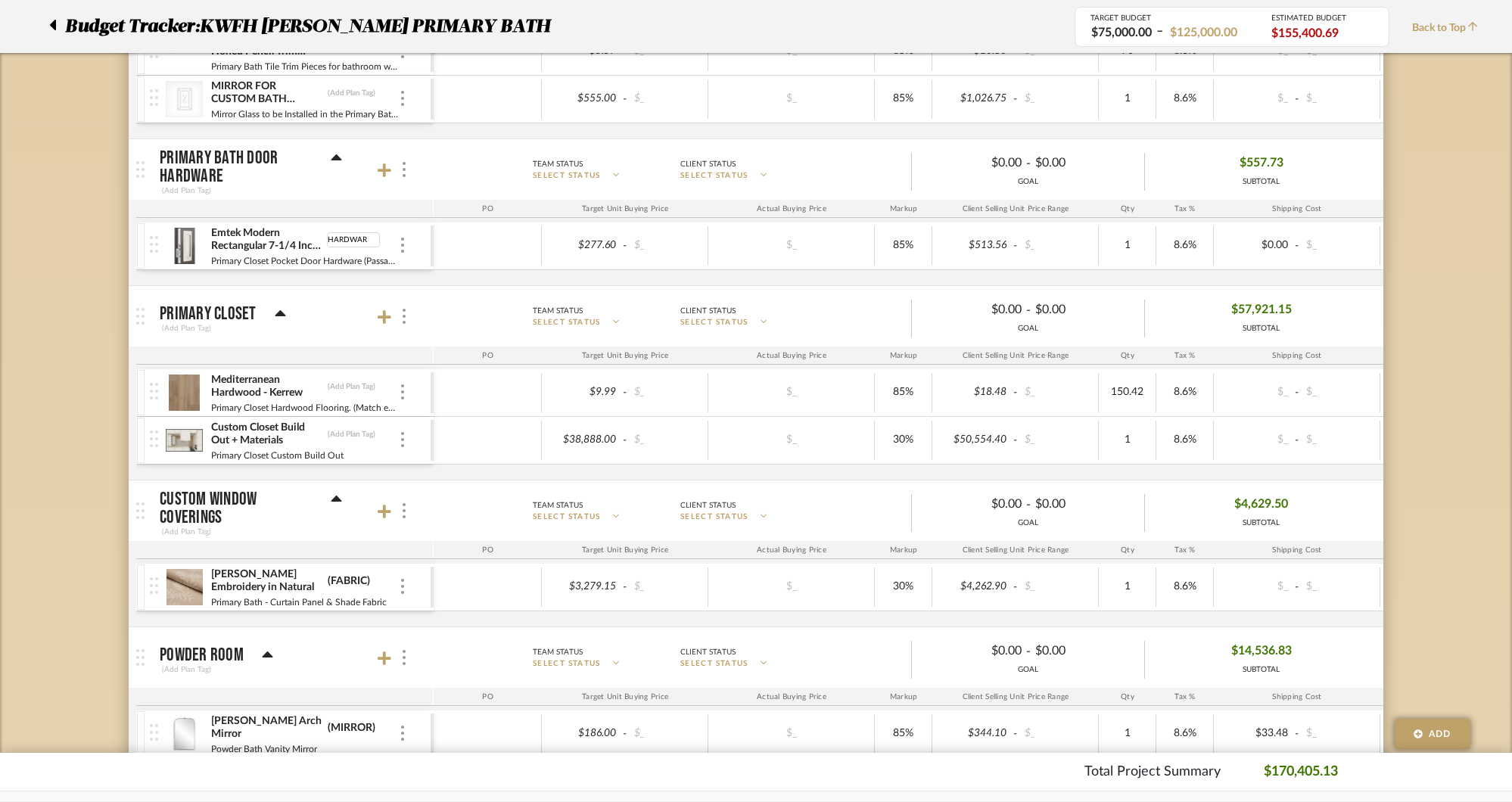
type input "HARDWARE"
click at [347, 274] on div "Emtek Modern Rectangular 7-1/4 Inch Passage Mortise Pocket Door Pull for 1-3/4"…" at bounding box center [918, 253] width 1565 height 62
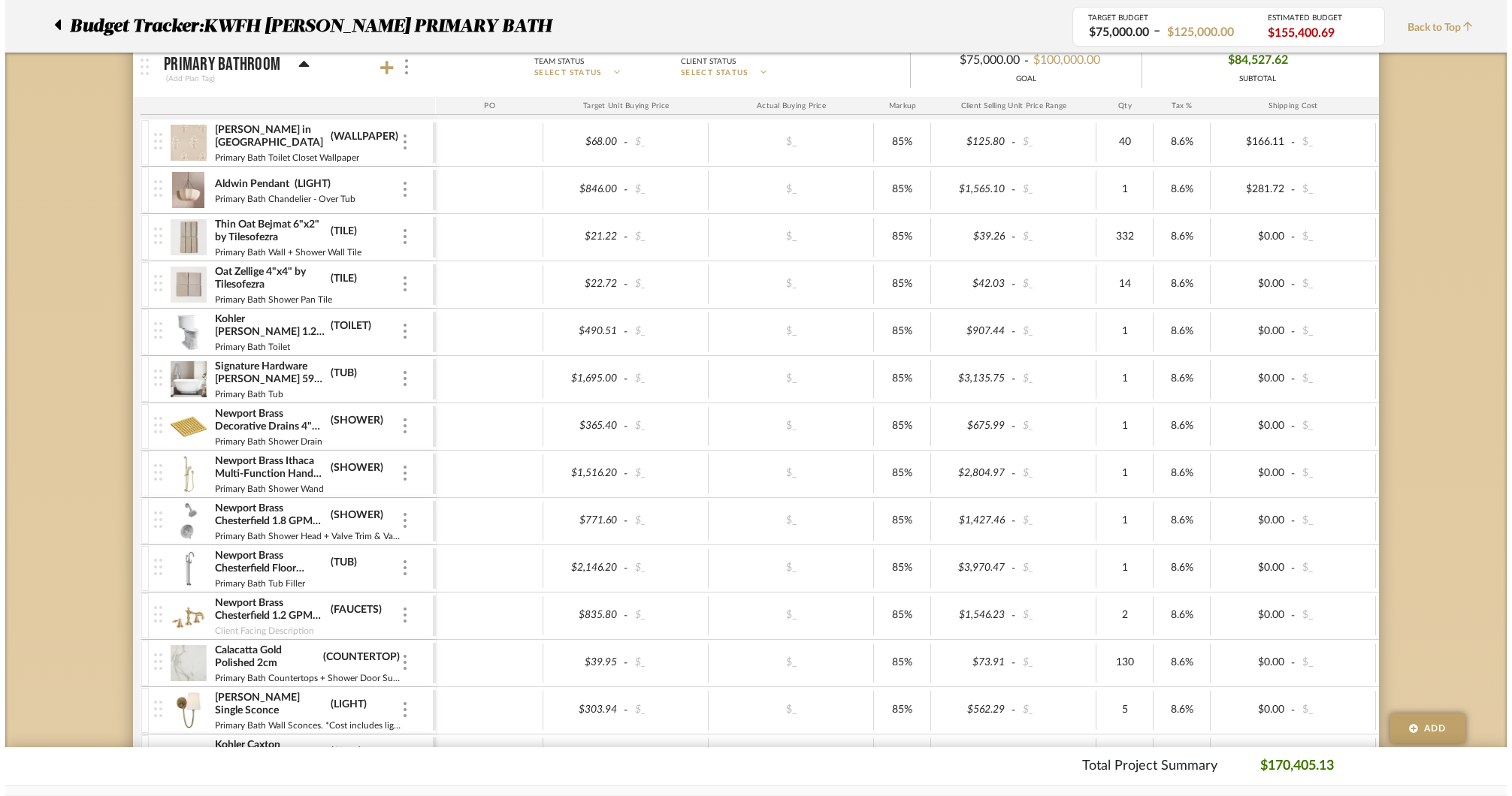
scroll to position [0, 0]
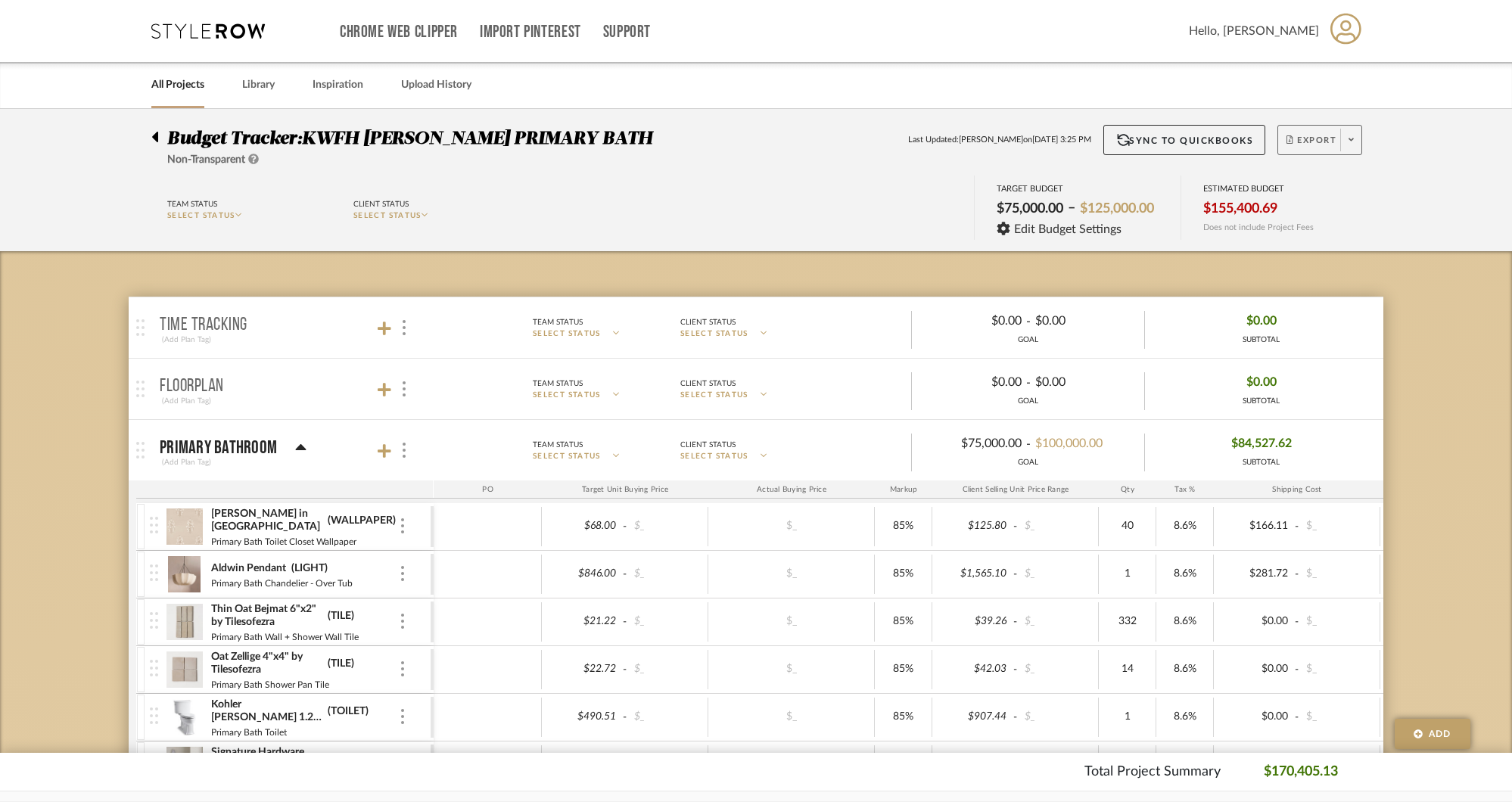
click at [1354, 146] on span at bounding box center [1350, 139] width 21 height 23
click at [1351, 177] on span "Export PDF" at bounding box center [1345, 184] width 113 height 13
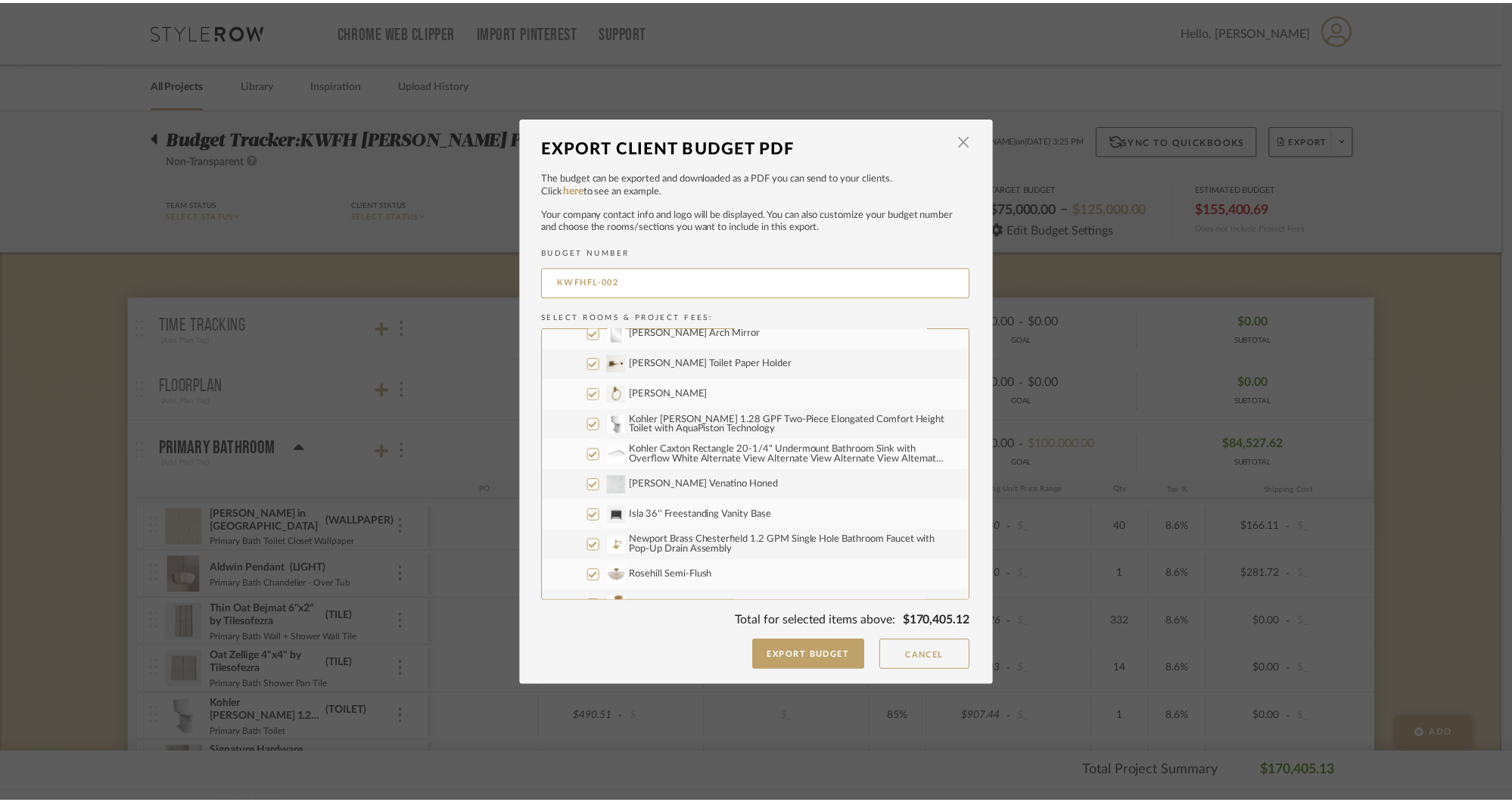
scroll to position [1272, 0]
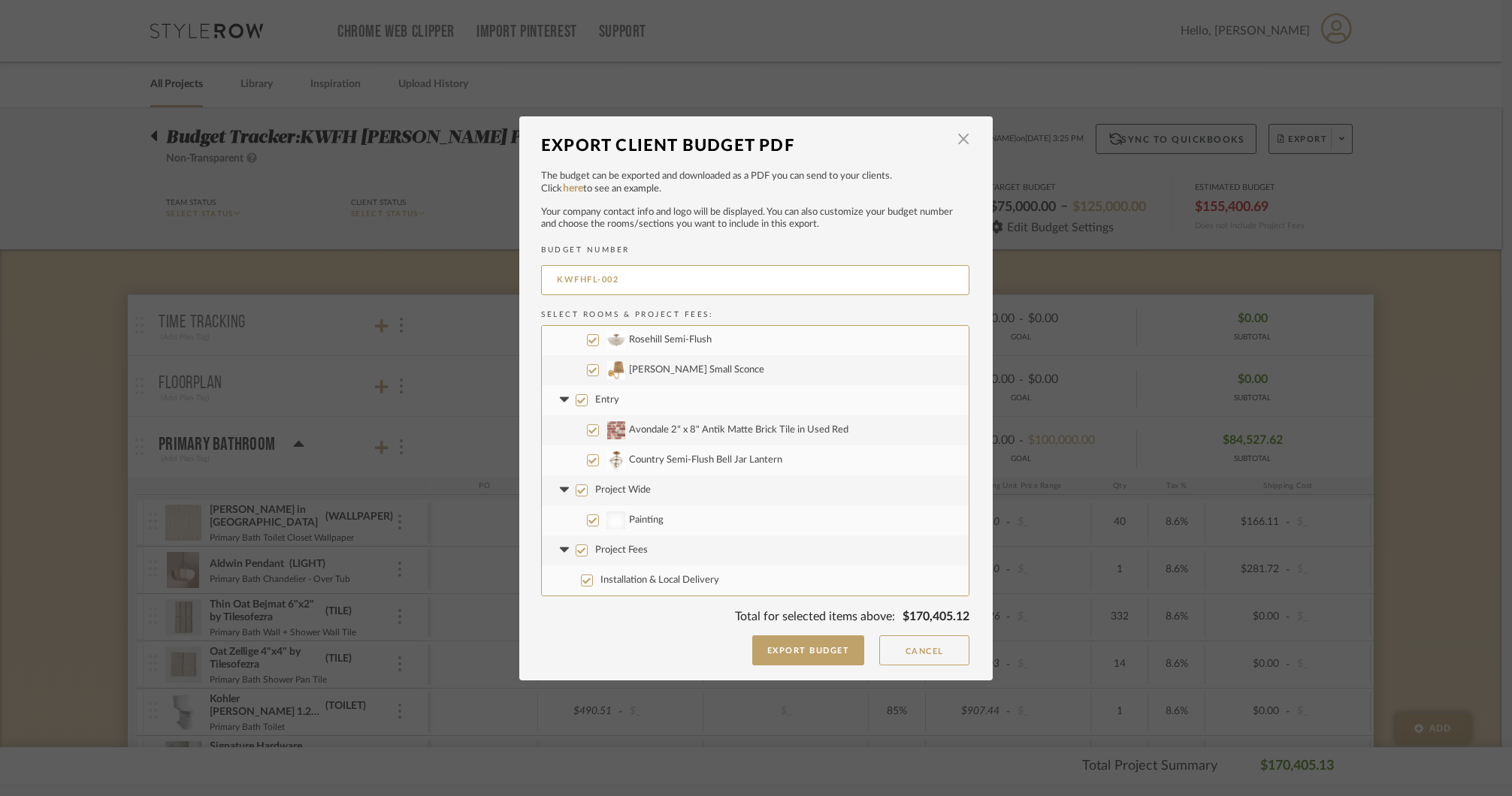
click at [581, 582] on input "Installation & Local Delivery" at bounding box center [586, 579] width 12 height 12
checkbox input "false"
click at [581, 518] on label "Painting" at bounding box center [755, 519] width 427 height 30
click at [587, 518] on input "Painting" at bounding box center [592, 519] width 12 height 12
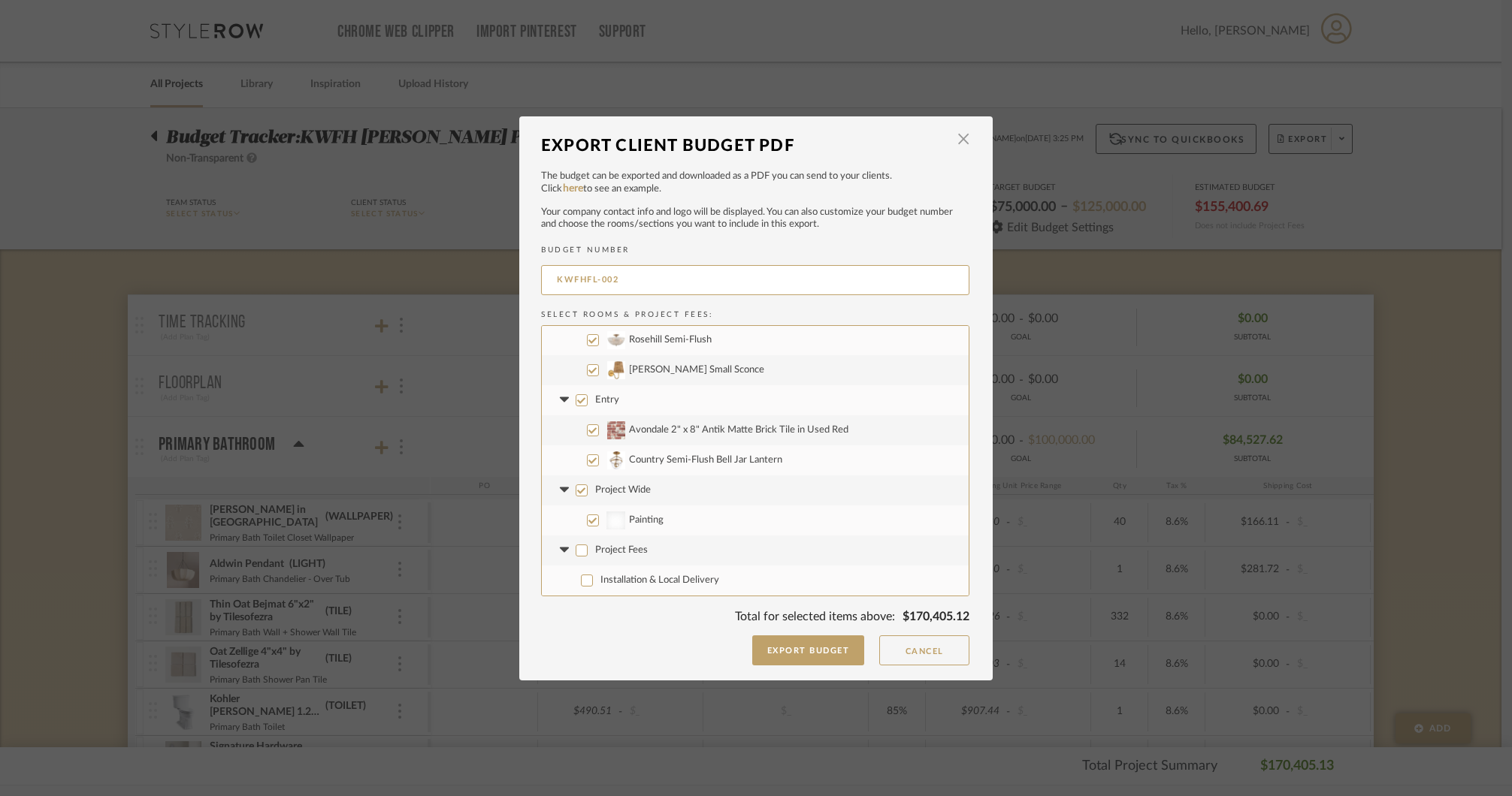
checkbox input "false"
click at [819, 653] on button "Export Budget" at bounding box center [808, 650] width 112 height 30
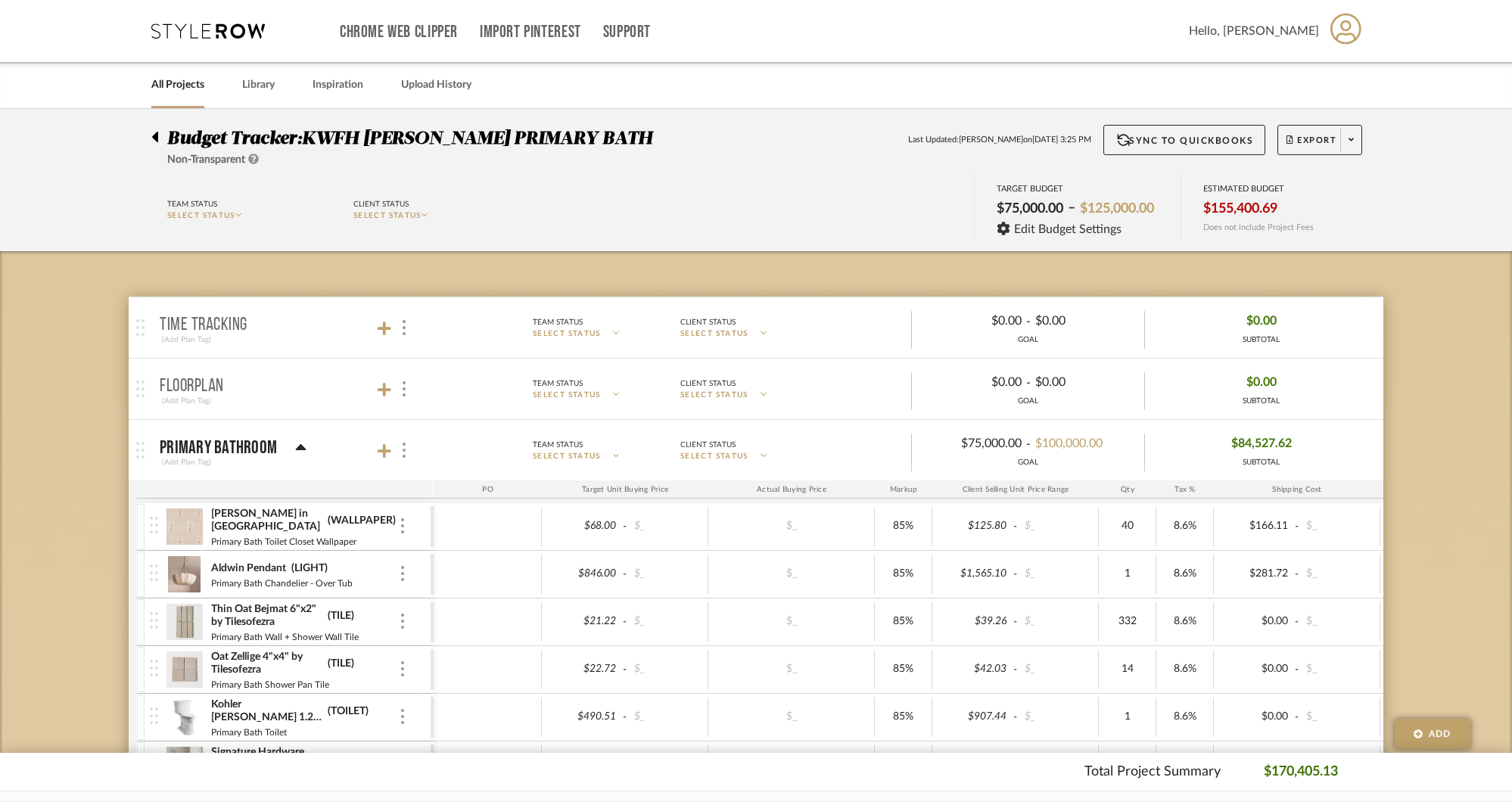
click at [1499, 191] on div "Budget Tracker: KWFH FLYNN PRIMARY BATH Non-Transparent Last Updated: Molly Lou…" at bounding box center [756, 179] width 1512 height 142
